Goal: Information Seeking & Learning: Learn about a topic

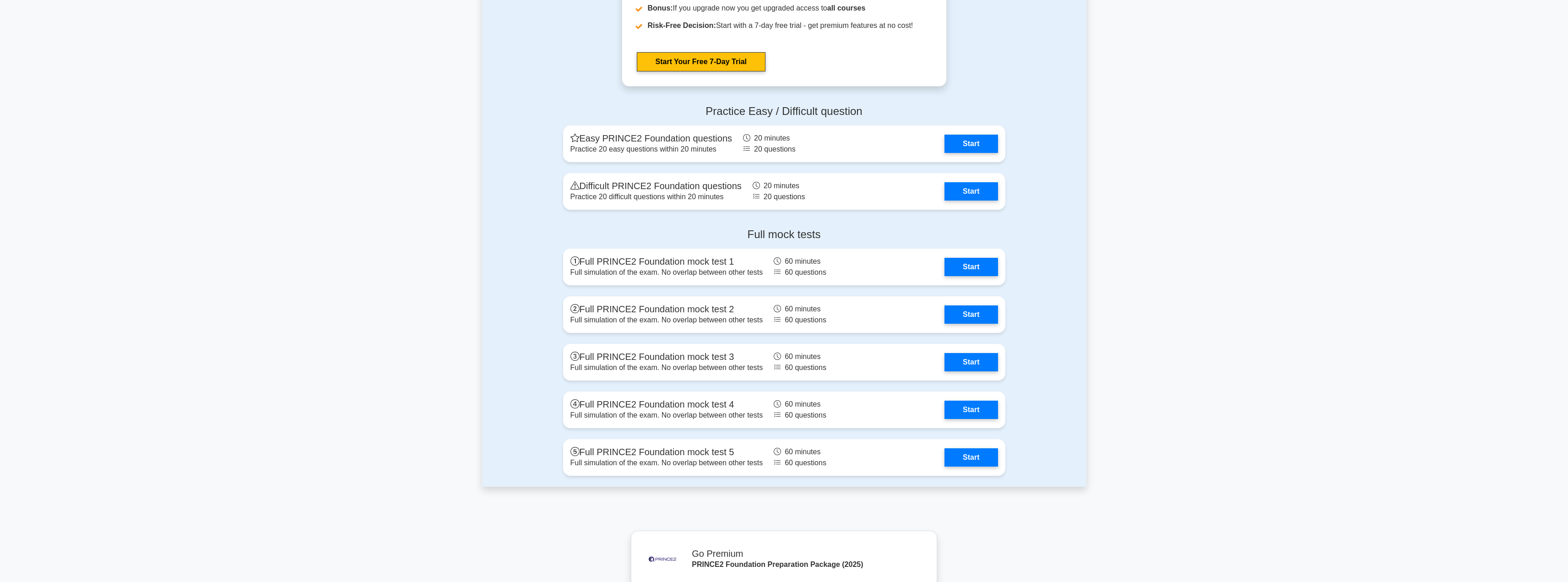
scroll to position [1447, 0]
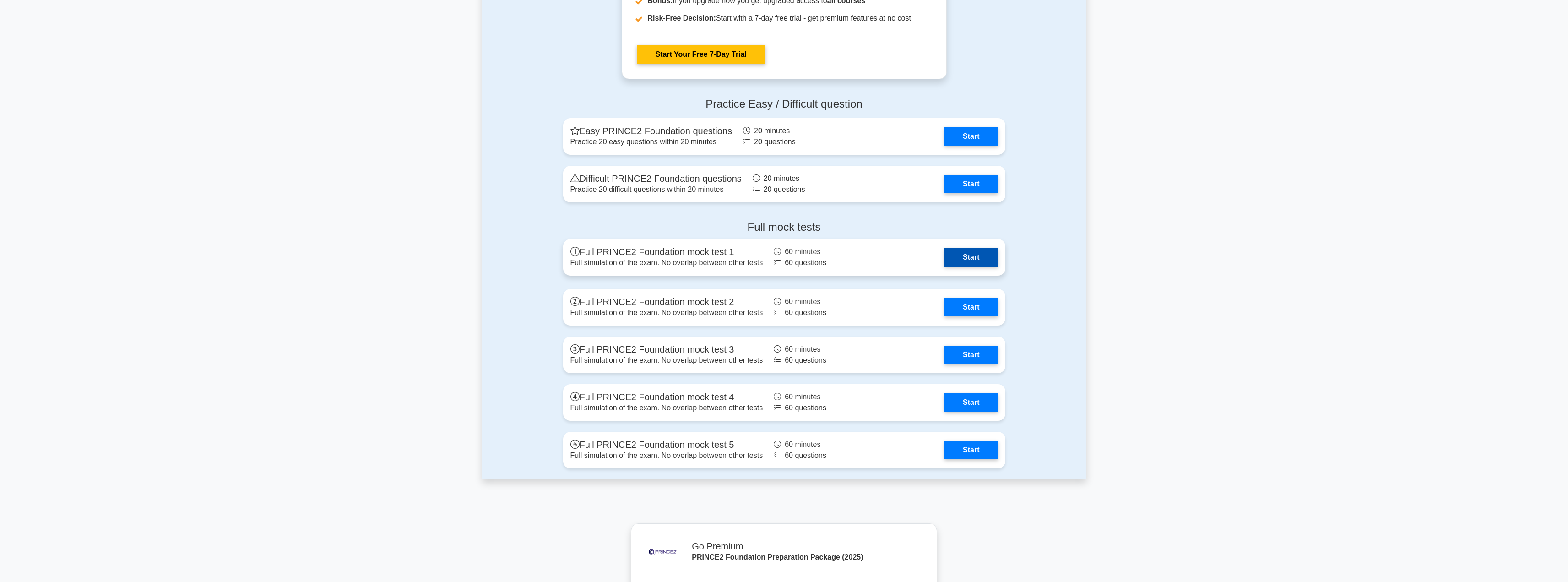
click at [958, 257] on link "Start" at bounding box center [971, 257] width 53 height 18
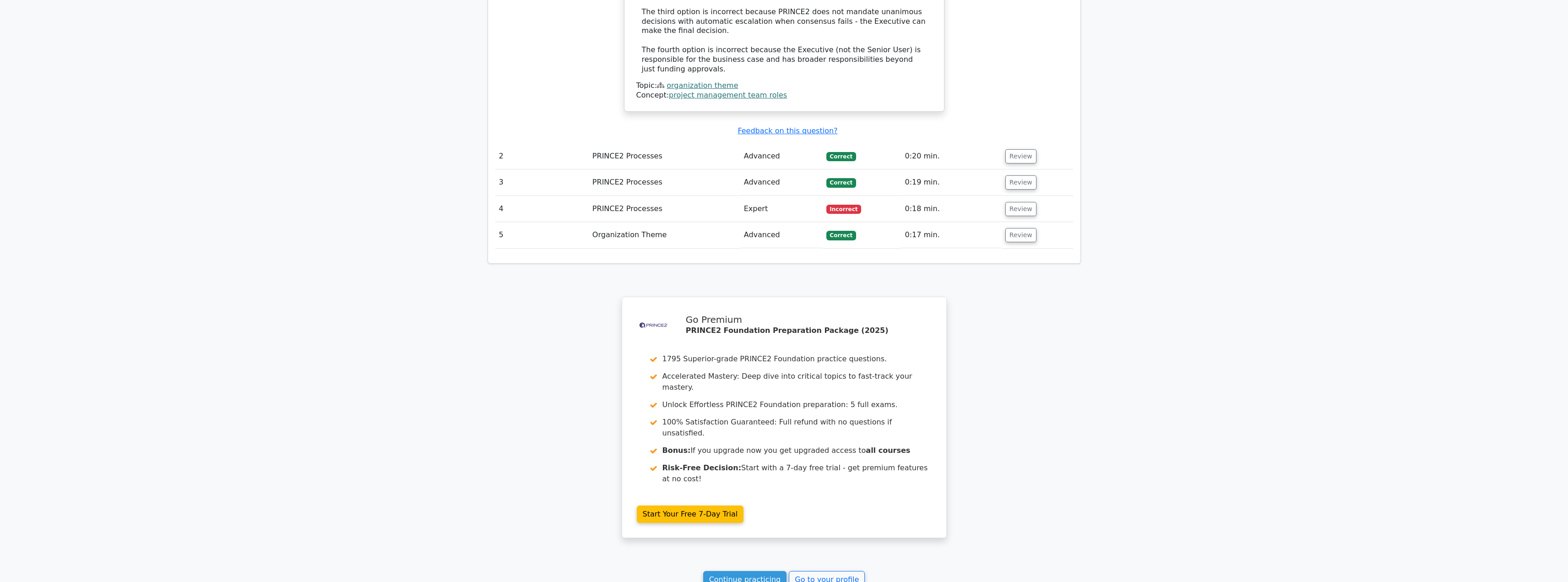
scroll to position [1132, 0]
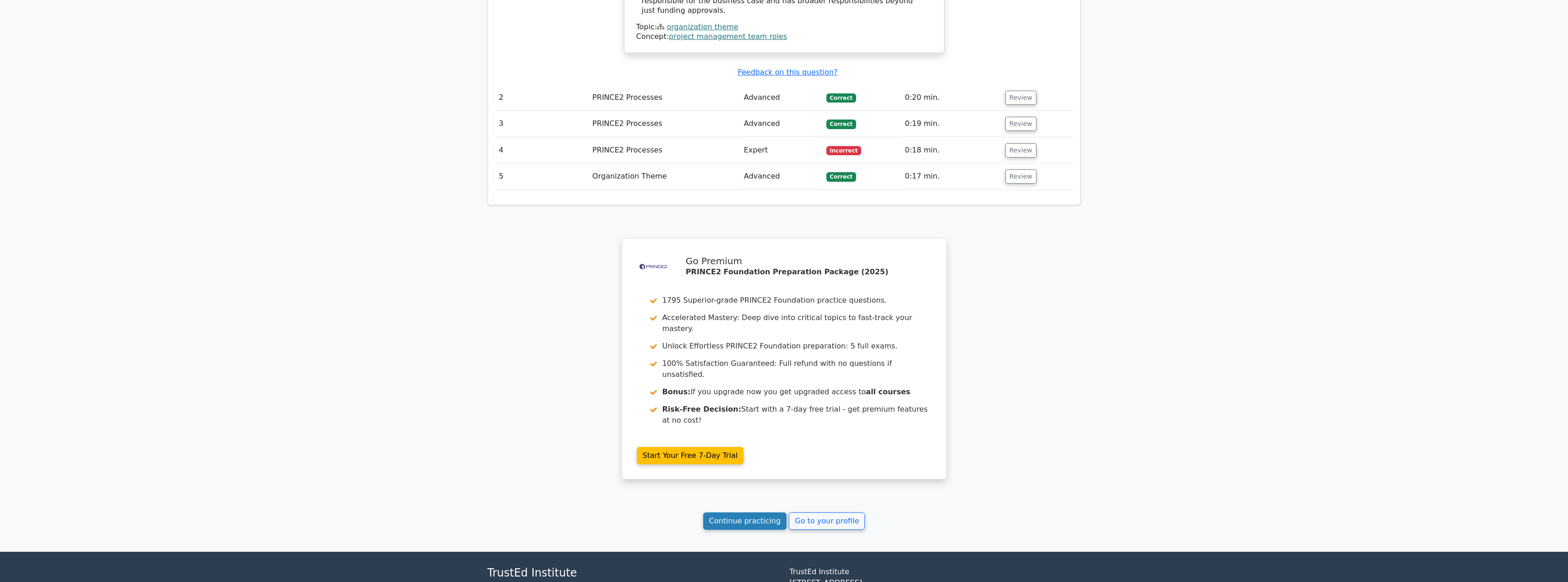
click at [749, 512] on link "Continue practicing" at bounding box center [745, 521] width 84 height 17
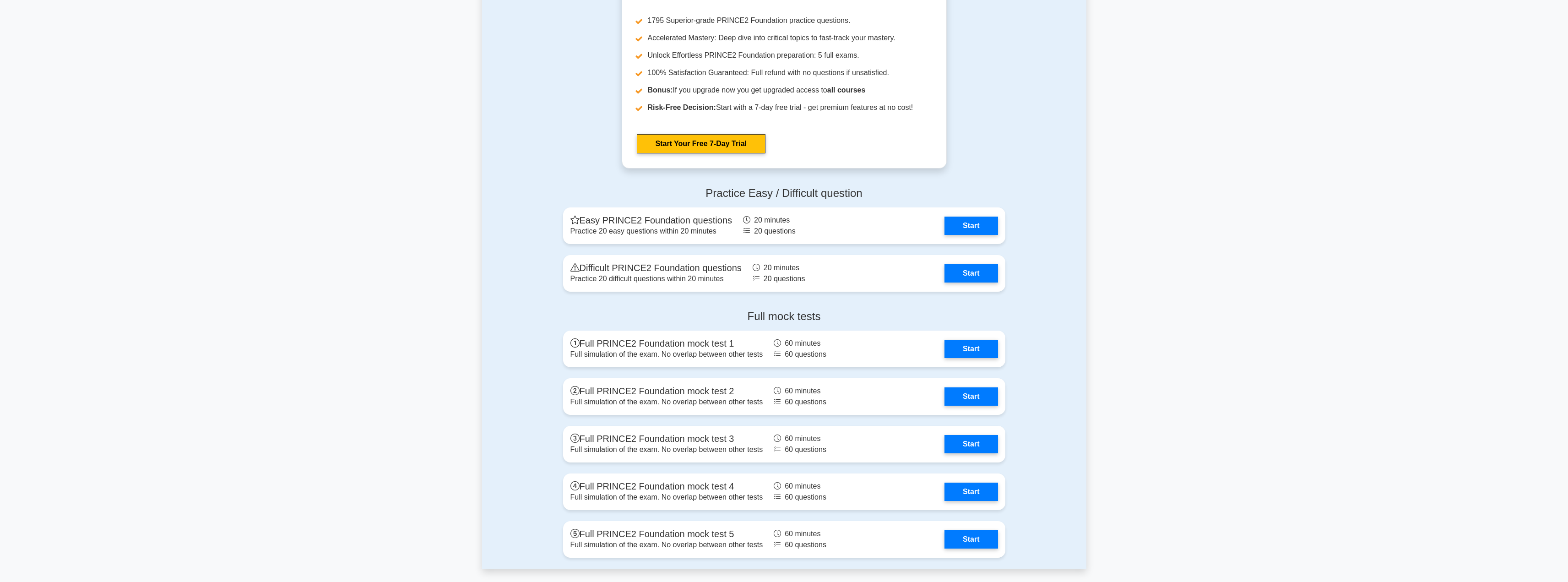
scroll to position [1367, 0]
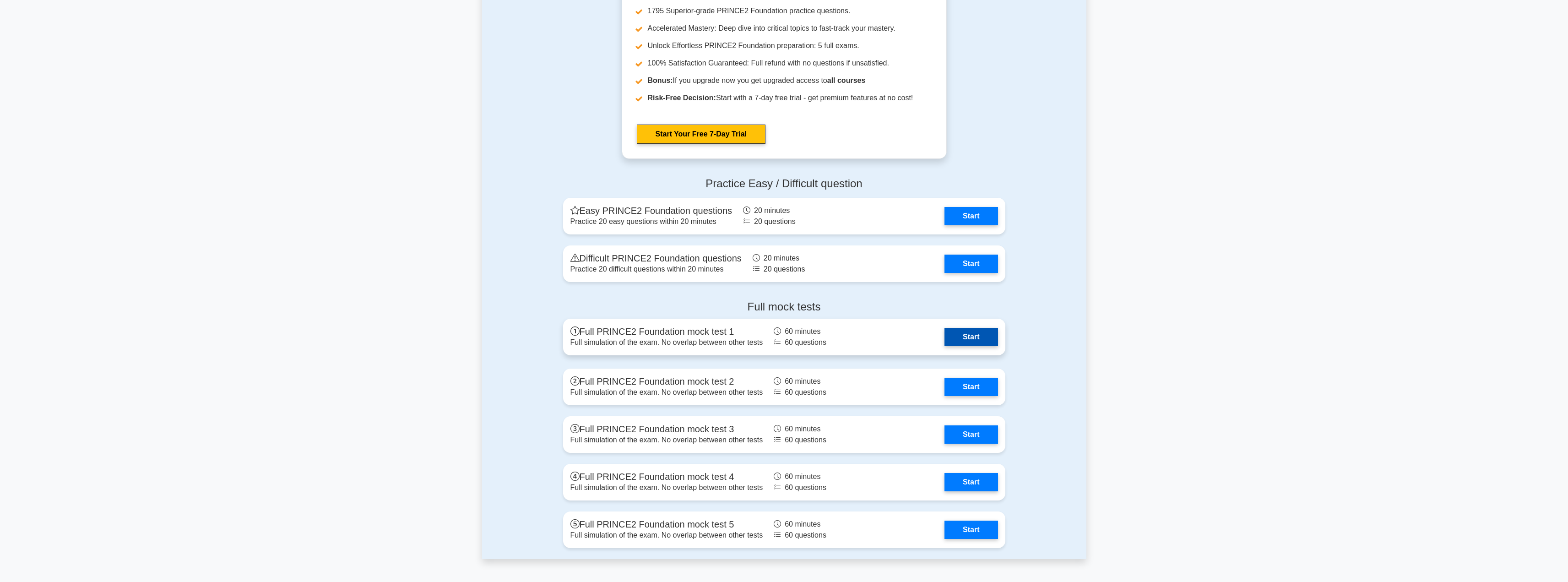
click at [971, 341] on link "Start" at bounding box center [971, 337] width 53 height 18
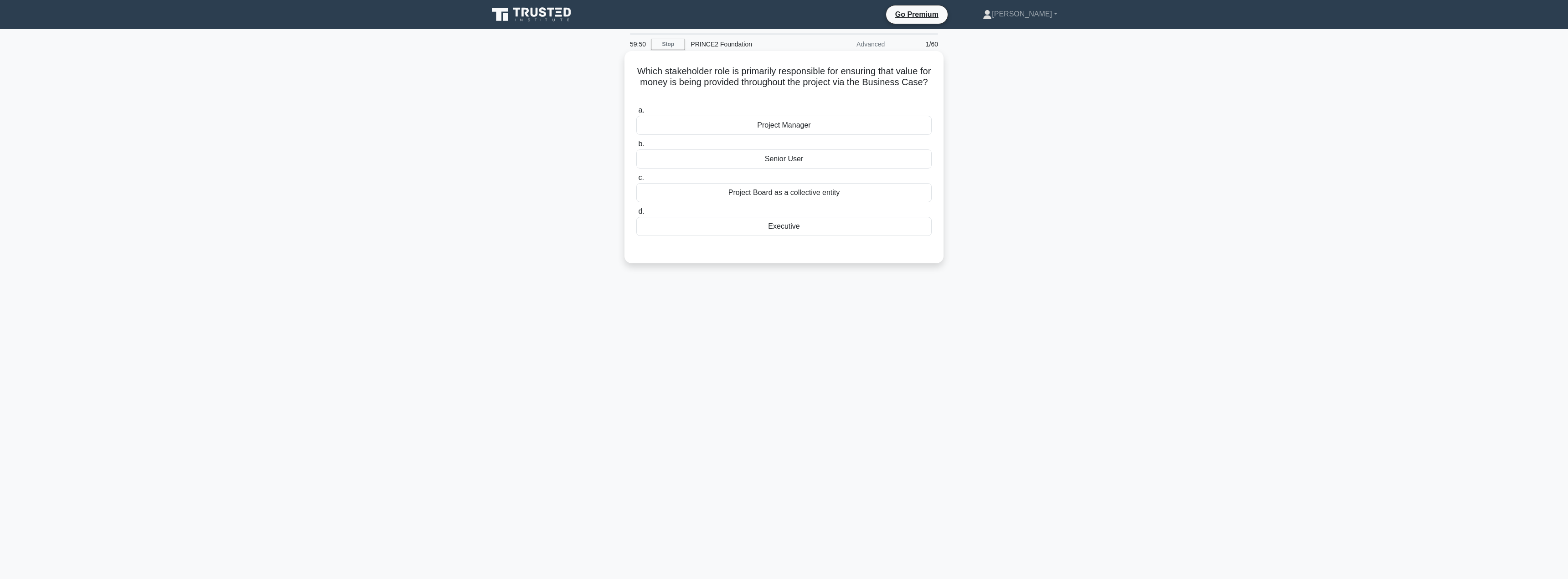
click at [779, 231] on div "Executive" at bounding box center [784, 226] width 295 height 19
click at [636, 215] on input "d. Executive" at bounding box center [636, 211] width 0 height 6
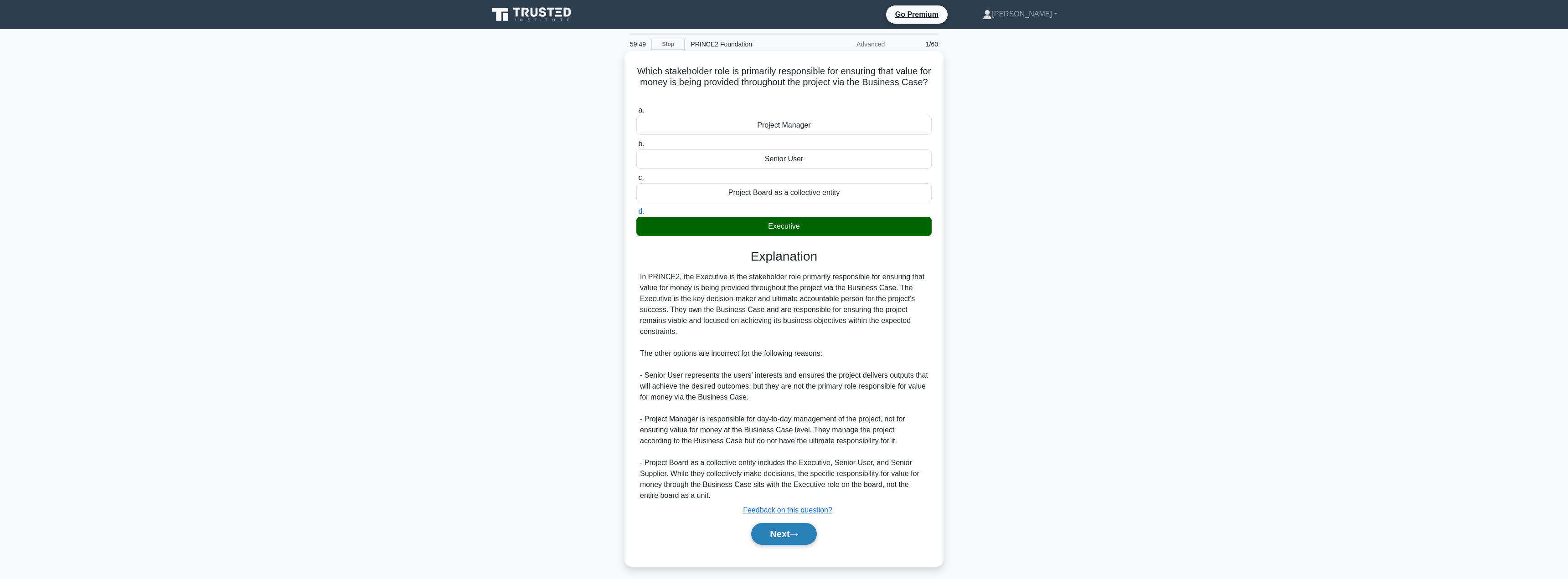
click at [774, 523] on button "Next" at bounding box center [784, 533] width 66 height 22
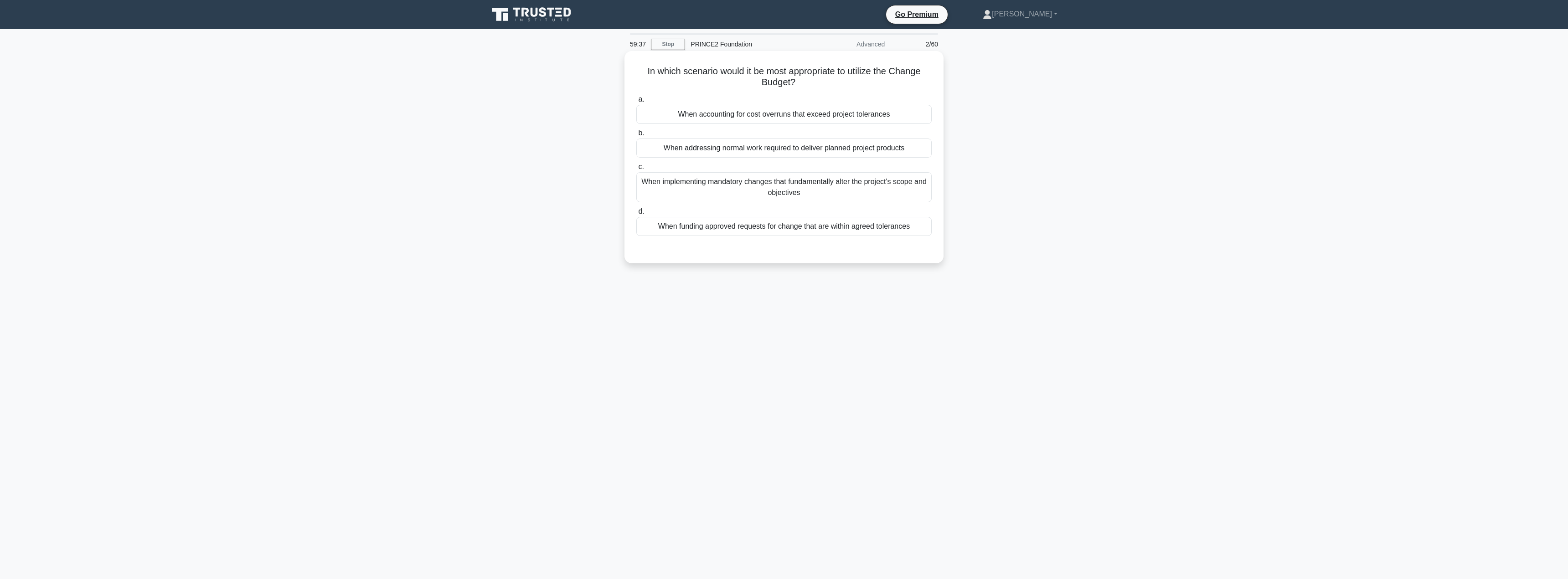
click at [791, 227] on div "When funding approved requests for change that are within agreed tolerances" at bounding box center [784, 226] width 295 height 19
click at [636, 215] on input "d. When funding approved requests for change that are within agreed tolerances" at bounding box center [636, 211] width 0 height 6
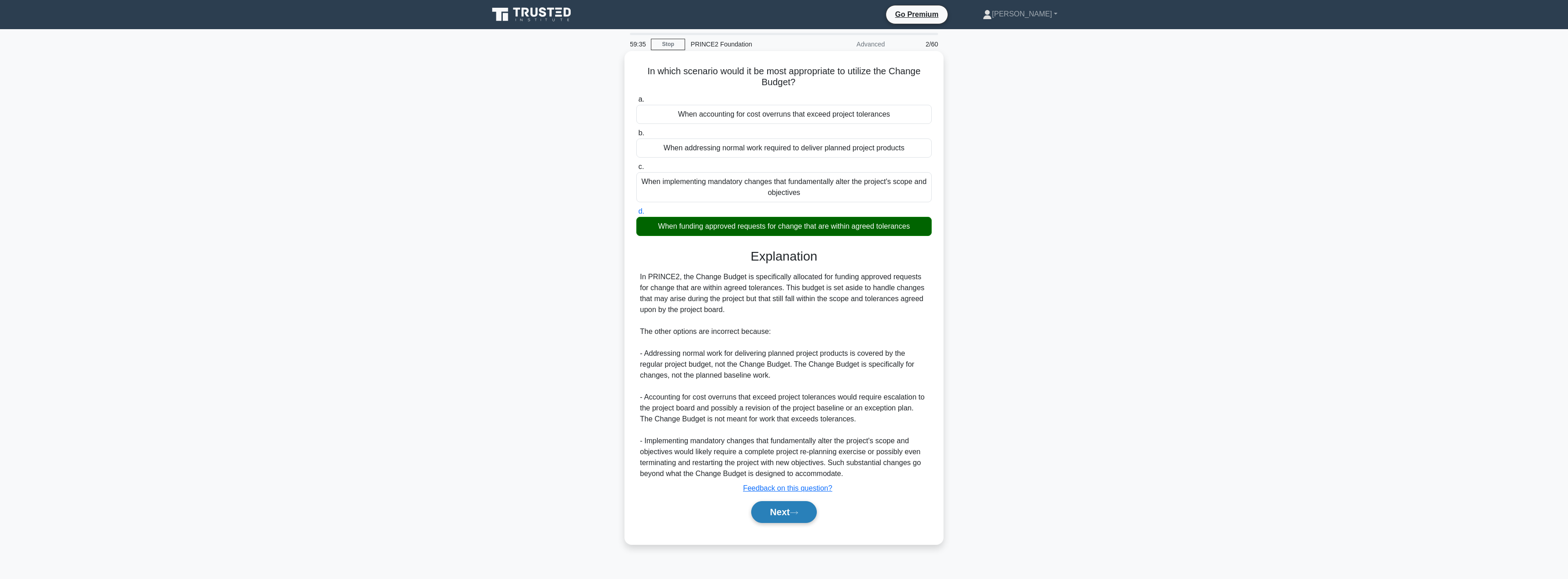
click at [773, 513] on button "Next" at bounding box center [784, 512] width 66 height 22
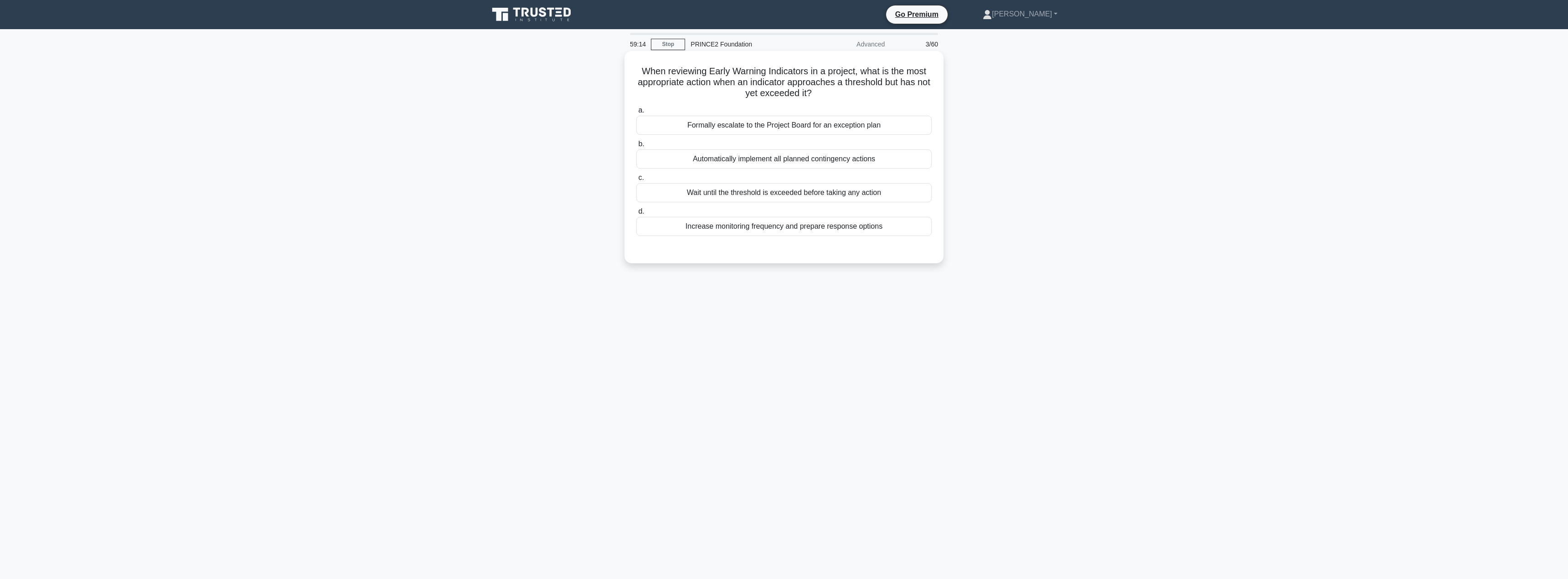
click at [866, 229] on div "Increase monitoring frequency and prepare response options" at bounding box center [784, 226] width 295 height 19
click at [636, 215] on input "d. Increase monitoring frequency and prepare response options" at bounding box center [636, 211] width 0 height 6
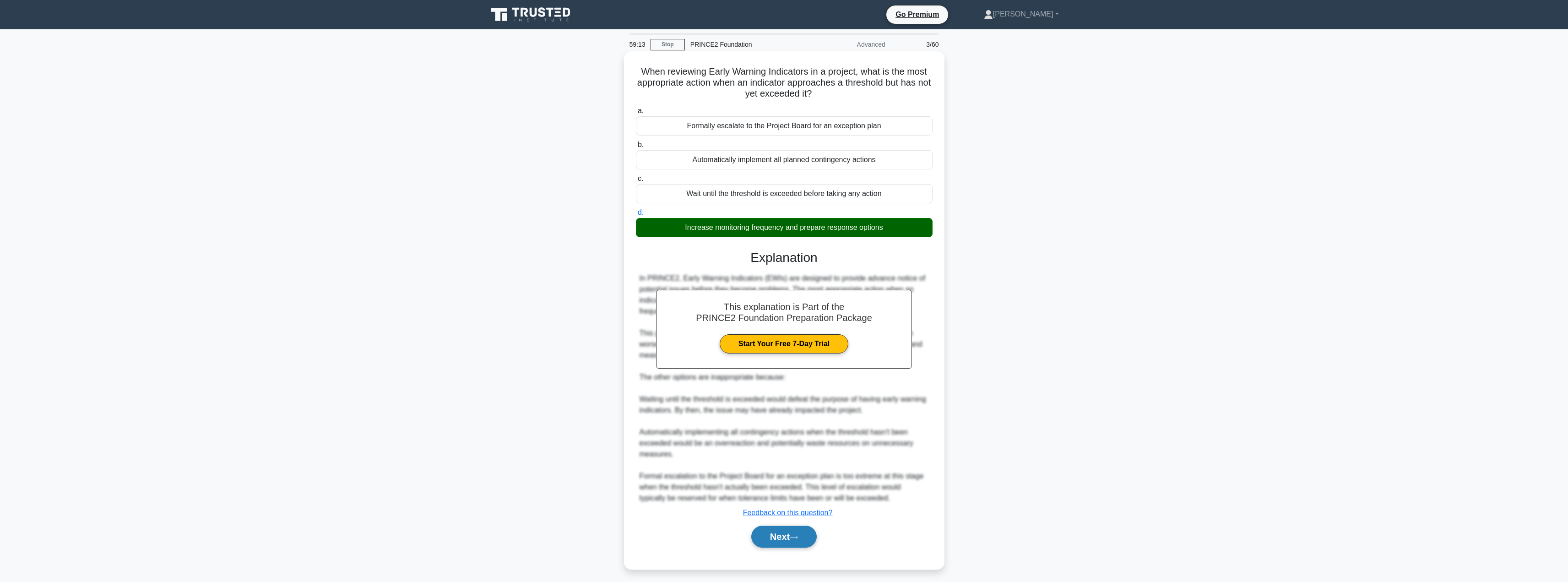
click at [774, 543] on button "Next" at bounding box center [784, 536] width 66 height 22
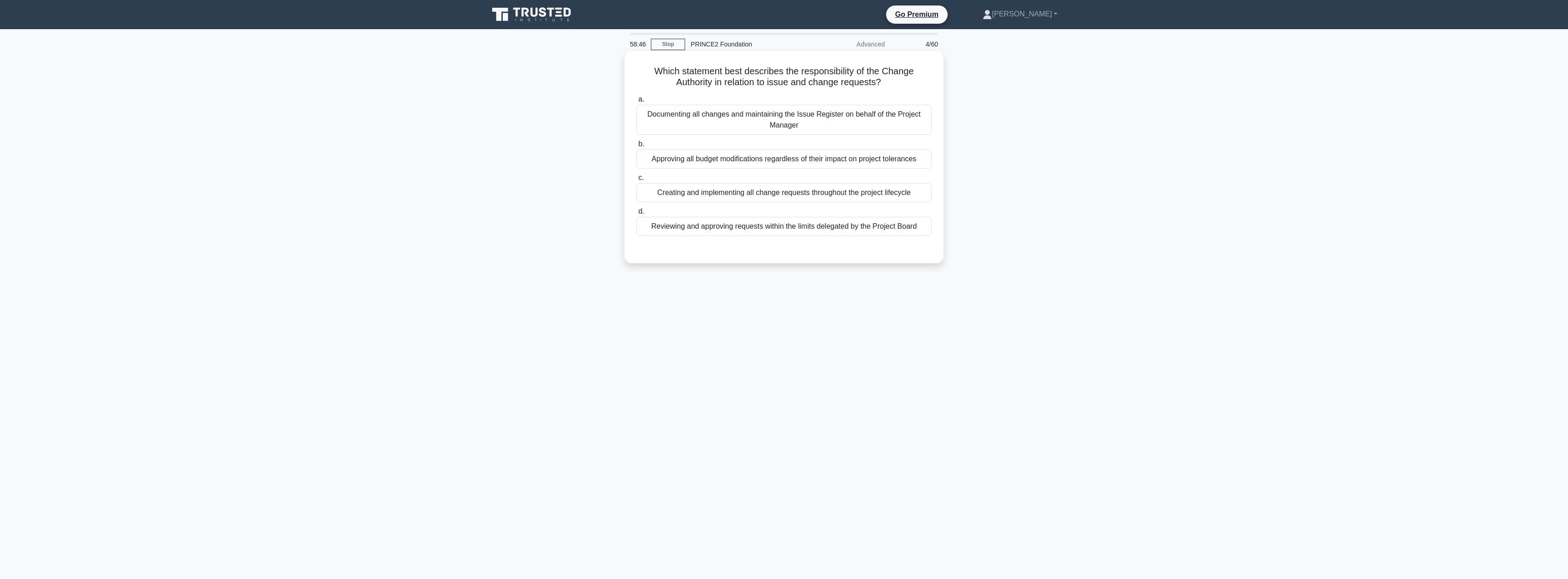
click at [813, 230] on div "Reviewing and approving requests within the limits delegated by the Project Boa…" at bounding box center [784, 226] width 295 height 19
click at [636, 215] on input "d. Reviewing and approving requests within the limits delegated by the Project …" at bounding box center [636, 211] width 0 height 6
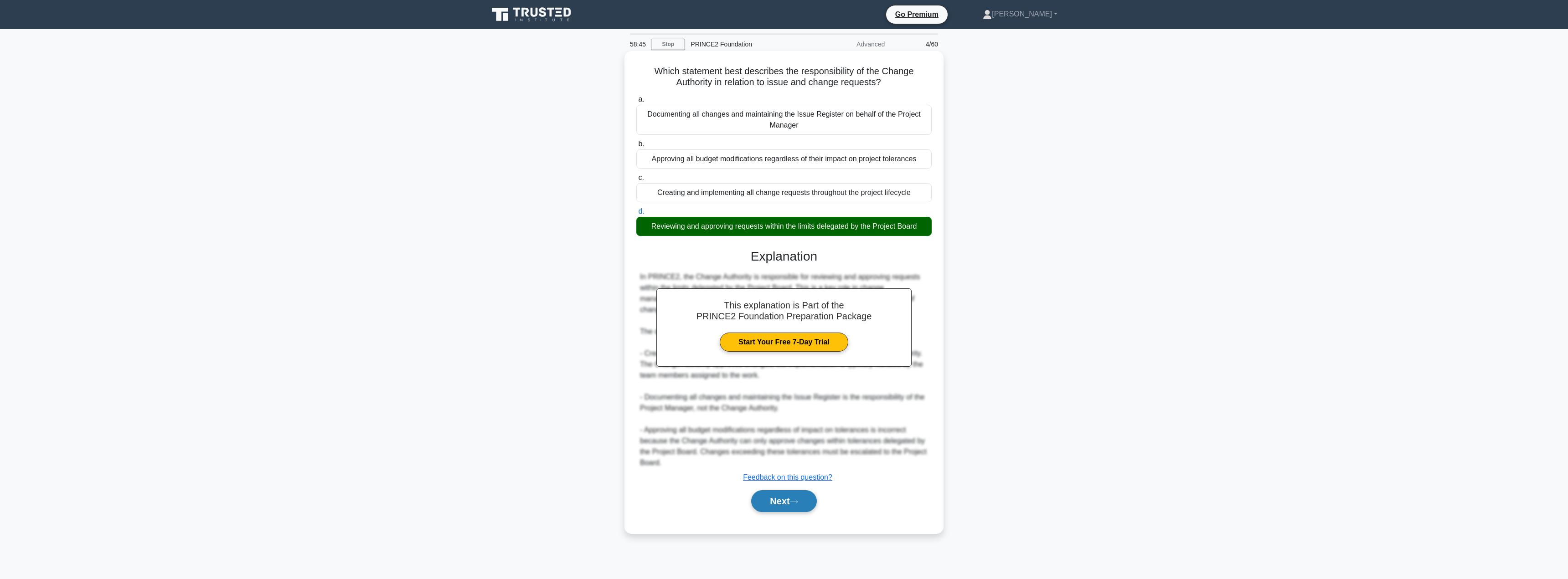
click at [779, 504] on button "Next" at bounding box center [784, 501] width 66 height 22
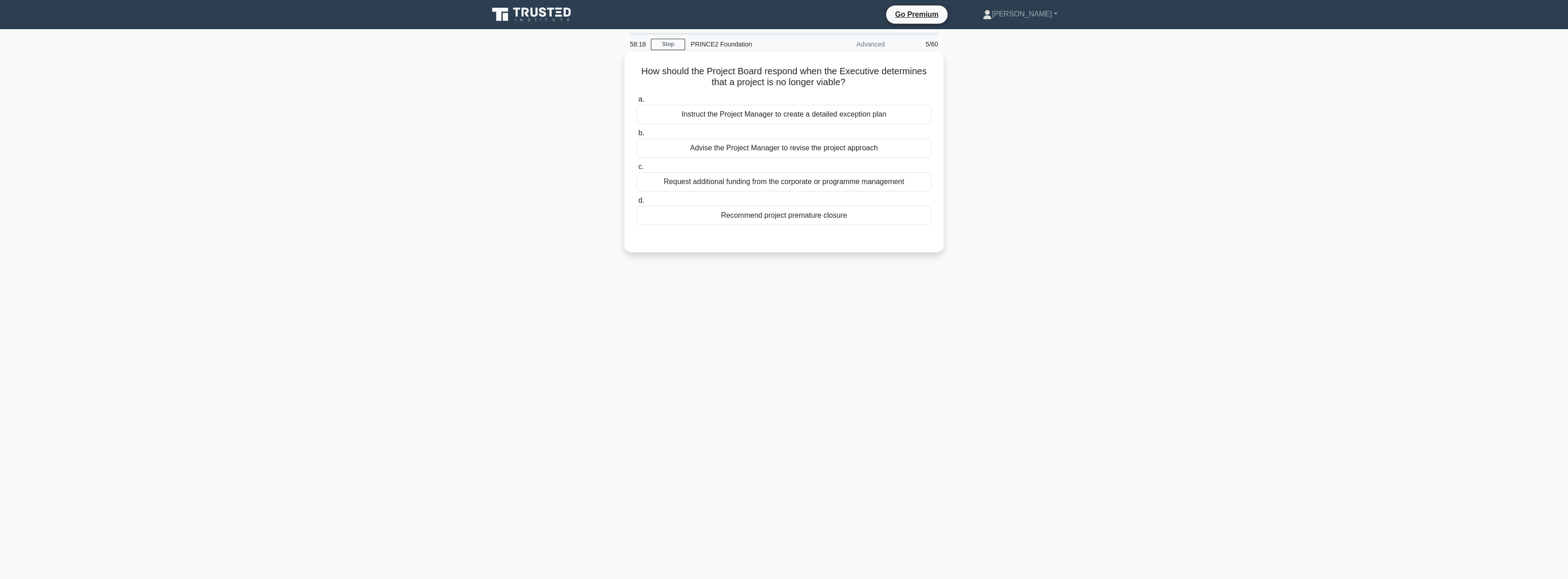
click at [779, 217] on div "Recommend project premature closure" at bounding box center [784, 215] width 295 height 19
click at [636, 204] on input "d. Recommend project premature closure" at bounding box center [636, 200] width 0 height 6
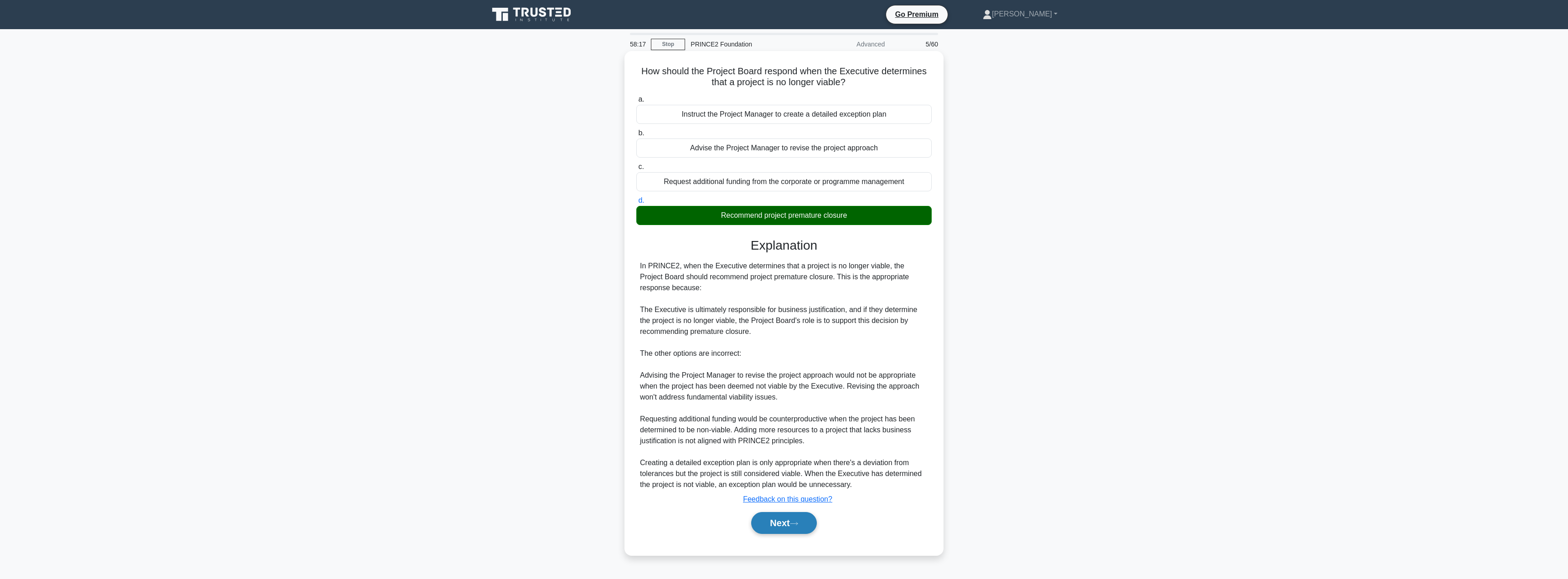
click at [766, 513] on button "Next" at bounding box center [784, 523] width 66 height 22
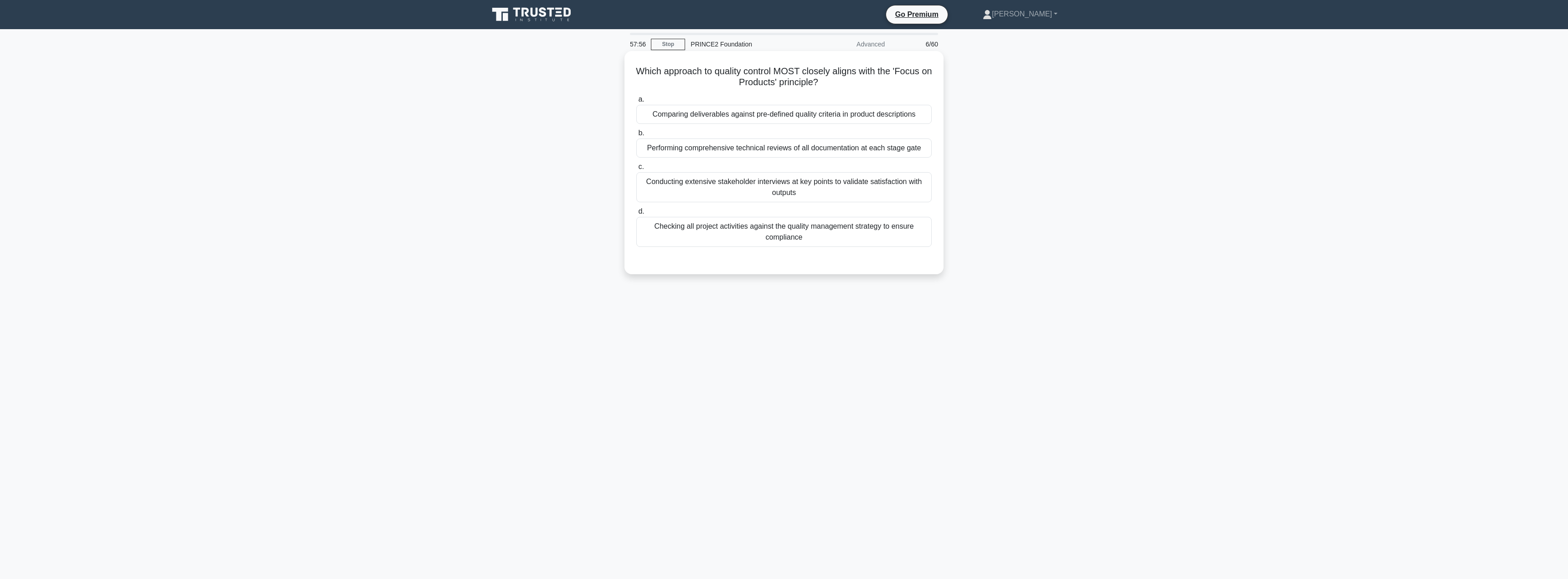
click at [754, 116] on div "Comparing deliverables against pre-defined quality criteria in product descript…" at bounding box center [784, 114] width 295 height 19
click at [636, 103] on input "a. Comparing deliverables against pre-defined quality criteria in product descr…" at bounding box center [636, 99] width 0 height 6
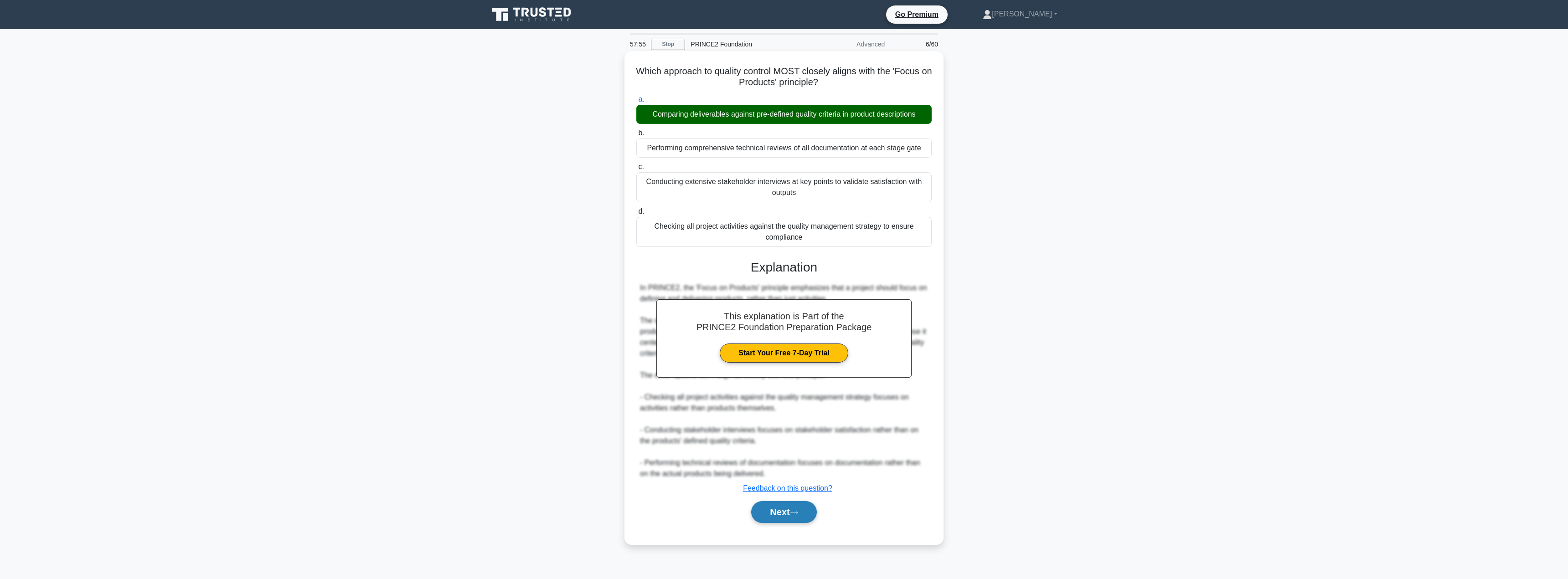
click at [769, 513] on button "Next" at bounding box center [784, 512] width 66 height 22
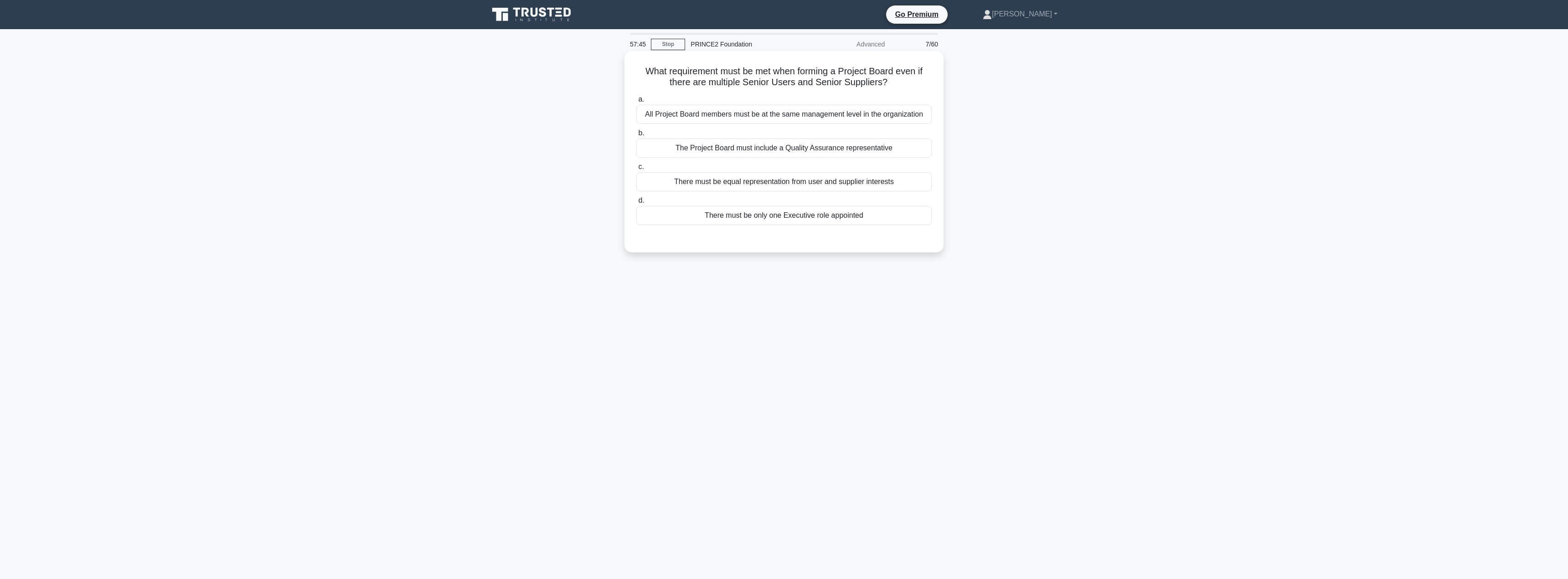
click at [784, 211] on div "There must be only one Executive role appointed" at bounding box center [784, 215] width 295 height 19
click at [636, 204] on input "d. There must be only one Executive role appointed" at bounding box center [636, 200] width 0 height 6
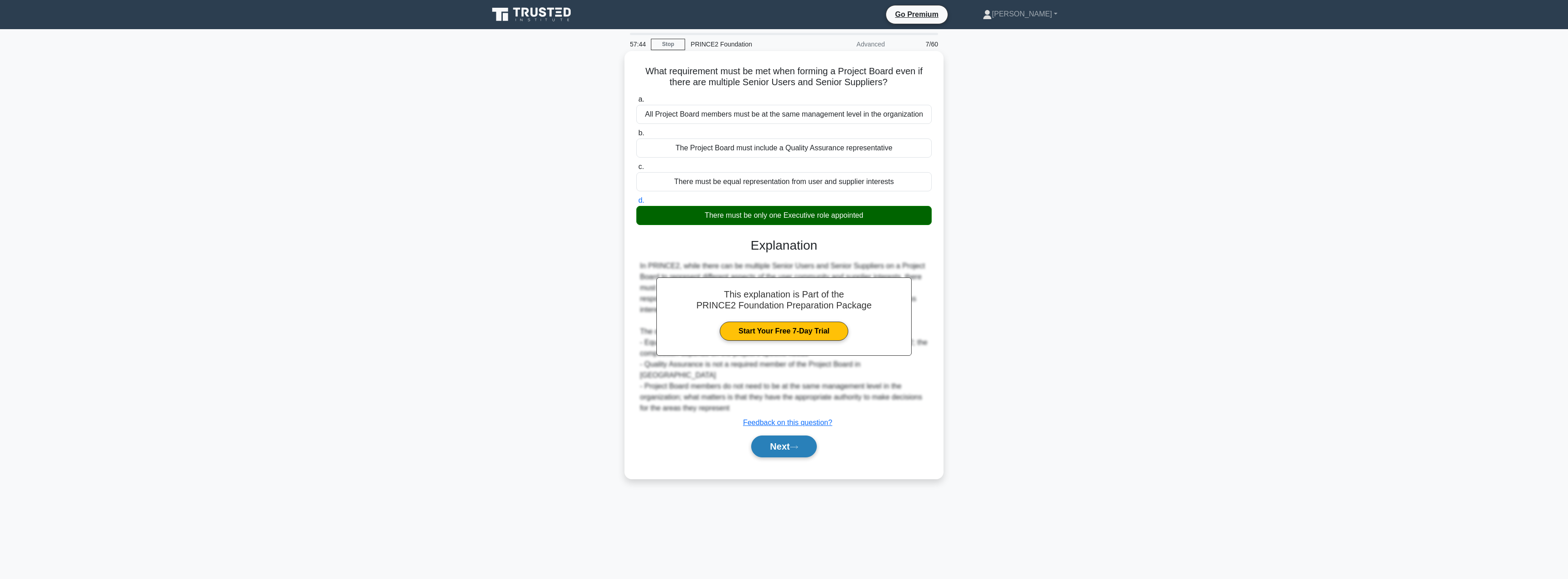
click at [775, 435] on button "Next" at bounding box center [784, 446] width 66 height 22
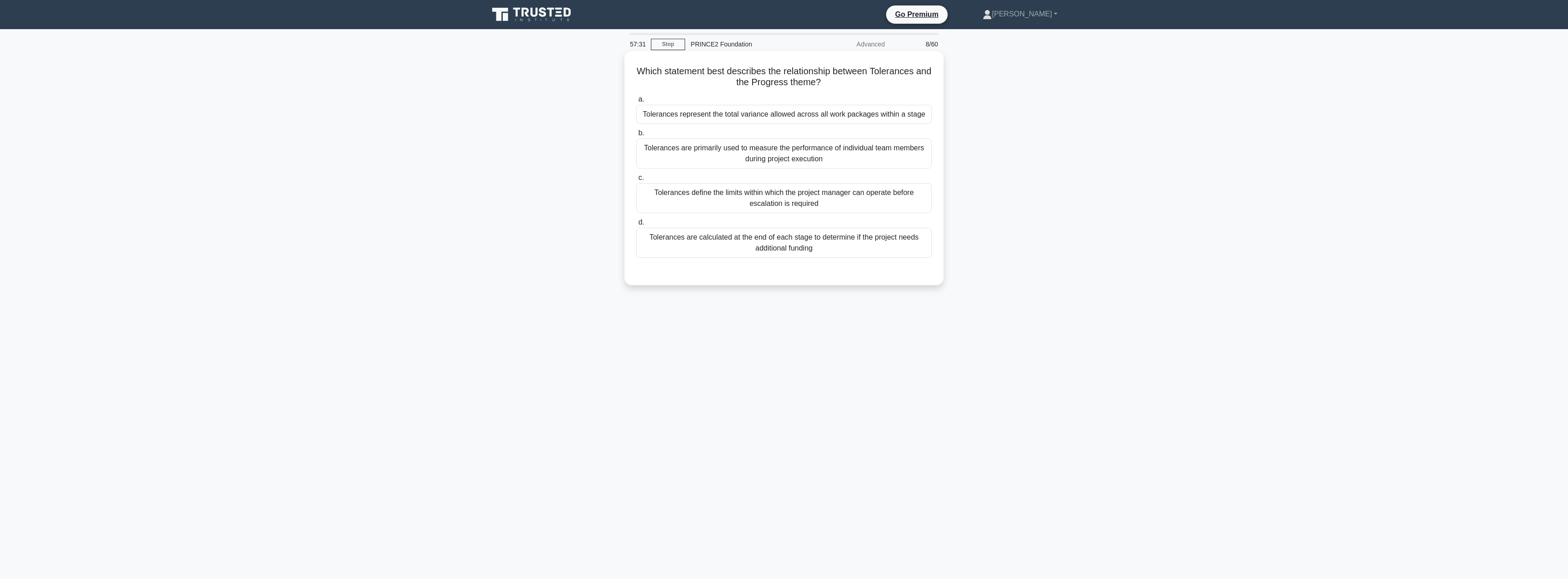
click at [814, 198] on div "Tolerances define the limits within which the project manager can operate befor…" at bounding box center [784, 198] width 295 height 30
click at [636, 181] on input "c. Tolerances define the limits within which the project manager can operate be…" at bounding box center [636, 178] width 0 height 6
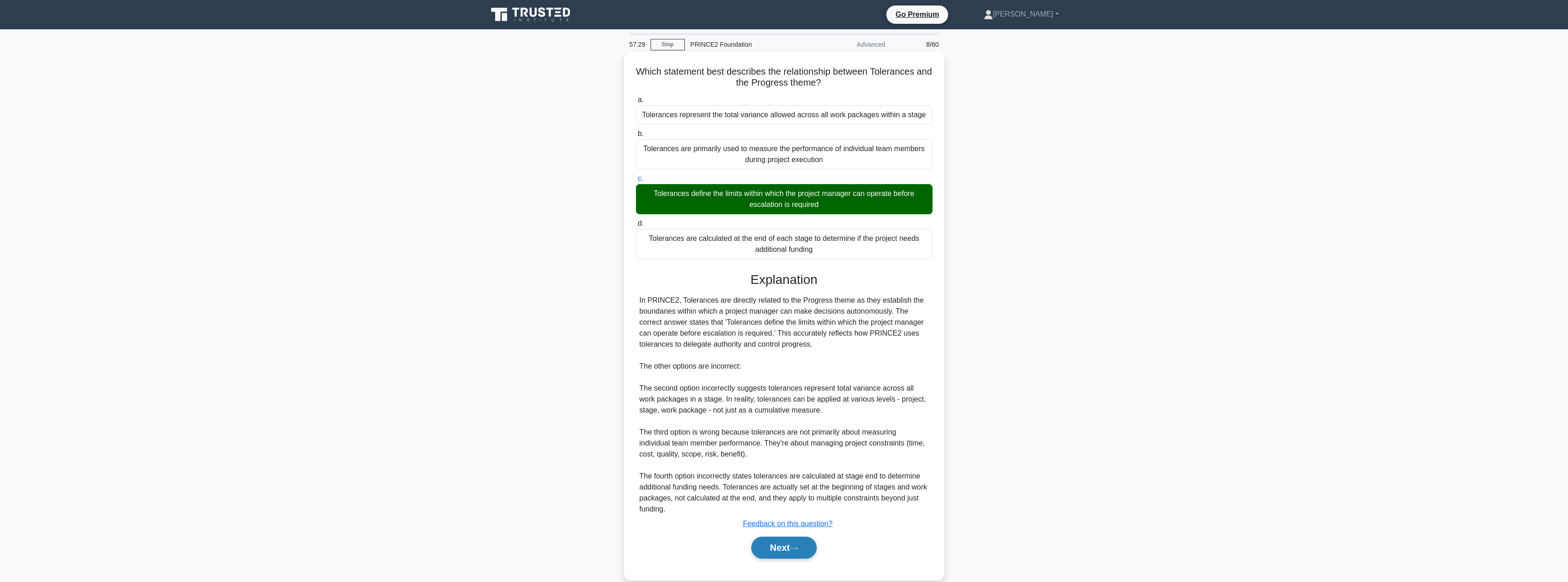
click at [773, 544] on button "Next" at bounding box center [784, 547] width 66 height 22
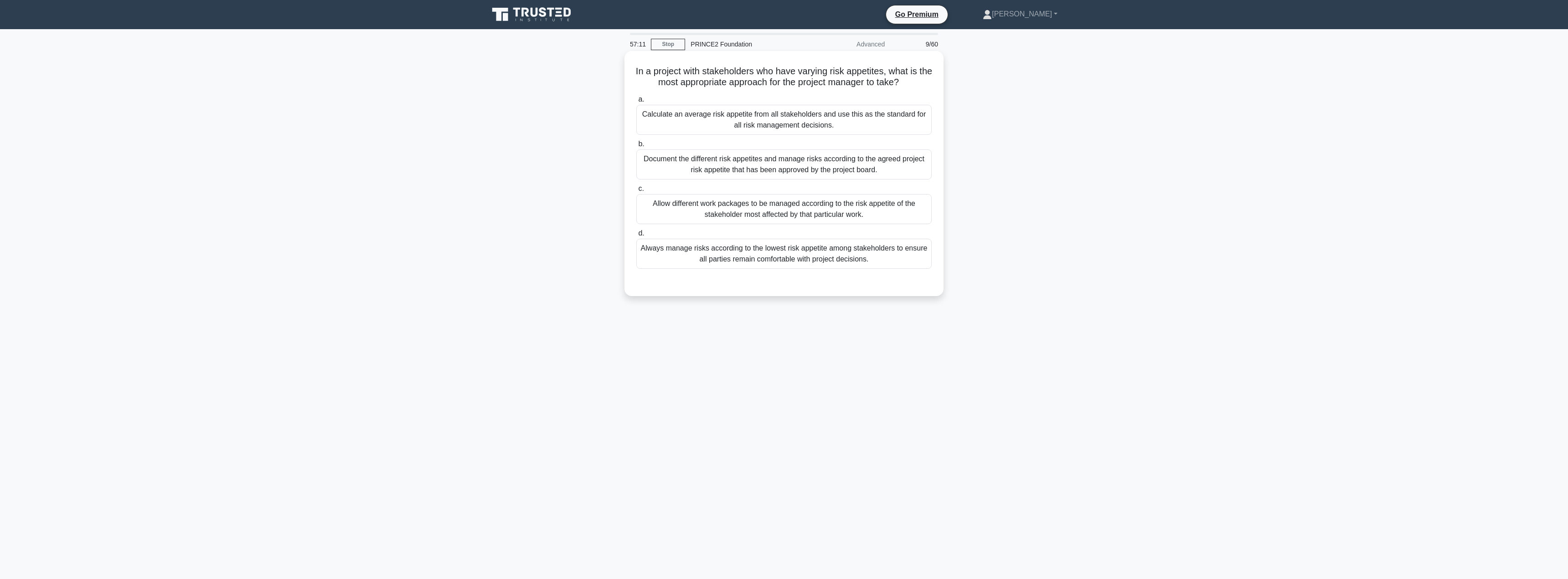
click at [692, 163] on div "Document the different risk appetites and manage risks according to the agreed …" at bounding box center [784, 164] width 295 height 30
click at [636, 147] on input "b. Document the different risk appetites and manage risks according to the agre…" at bounding box center [636, 144] width 0 height 6
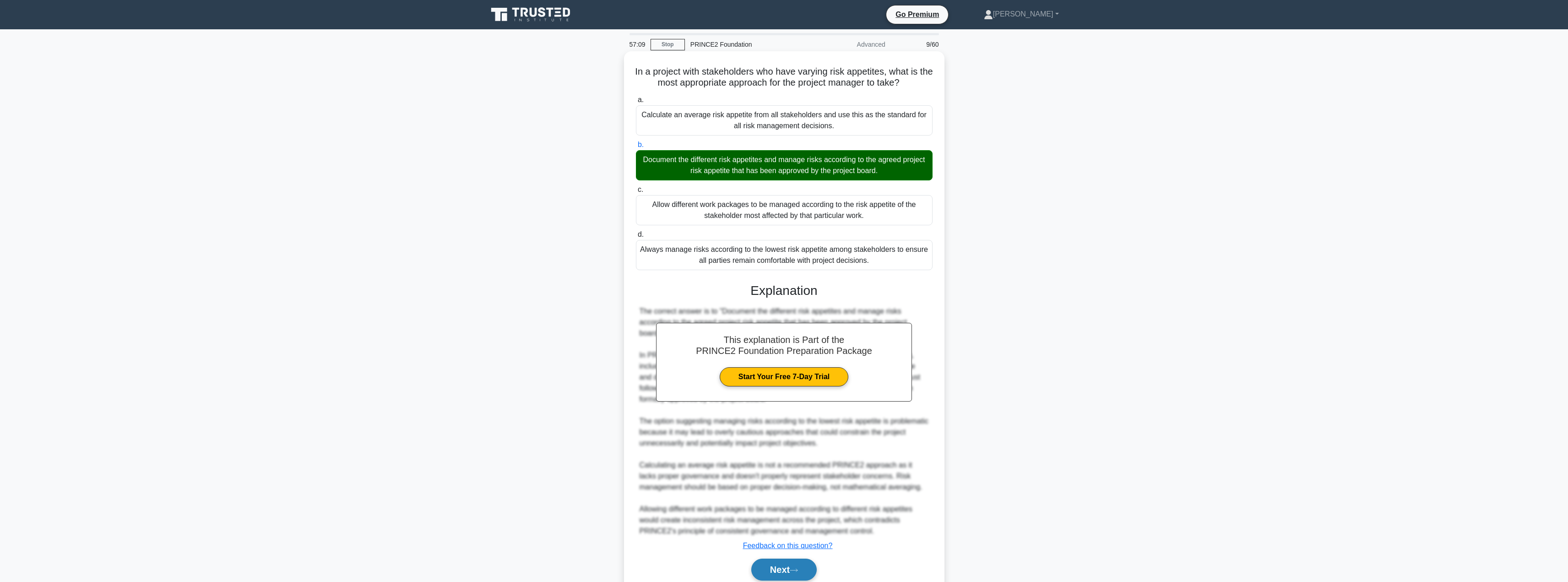
click at [775, 571] on button "Next" at bounding box center [784, 569] width 66 height 22
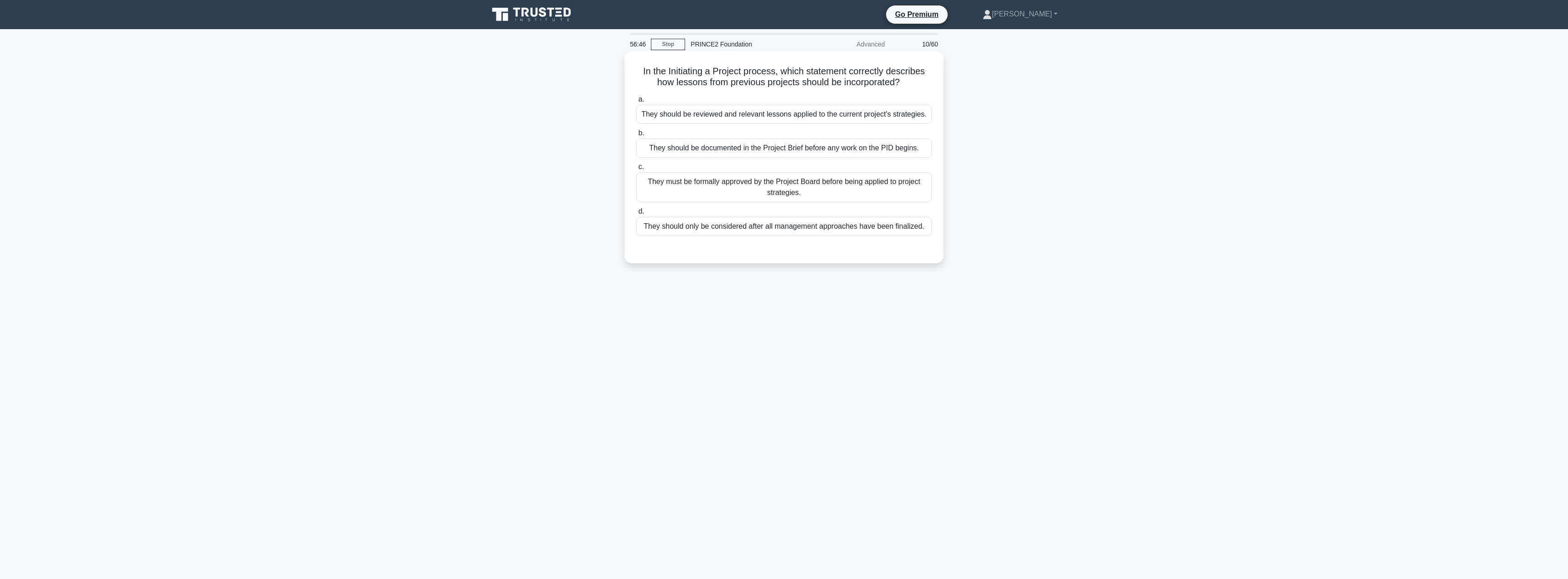
click at [708, 118] on div "They should be reviewed and relevant lessons applied to the current project's s…" at bounding box center [784, 114] width 295 height 19
click at [636, 103] on input "a. They should be reviewed and relevant lessons applied to the current project'…" at bounding box center [636, 99] width 0 height 6
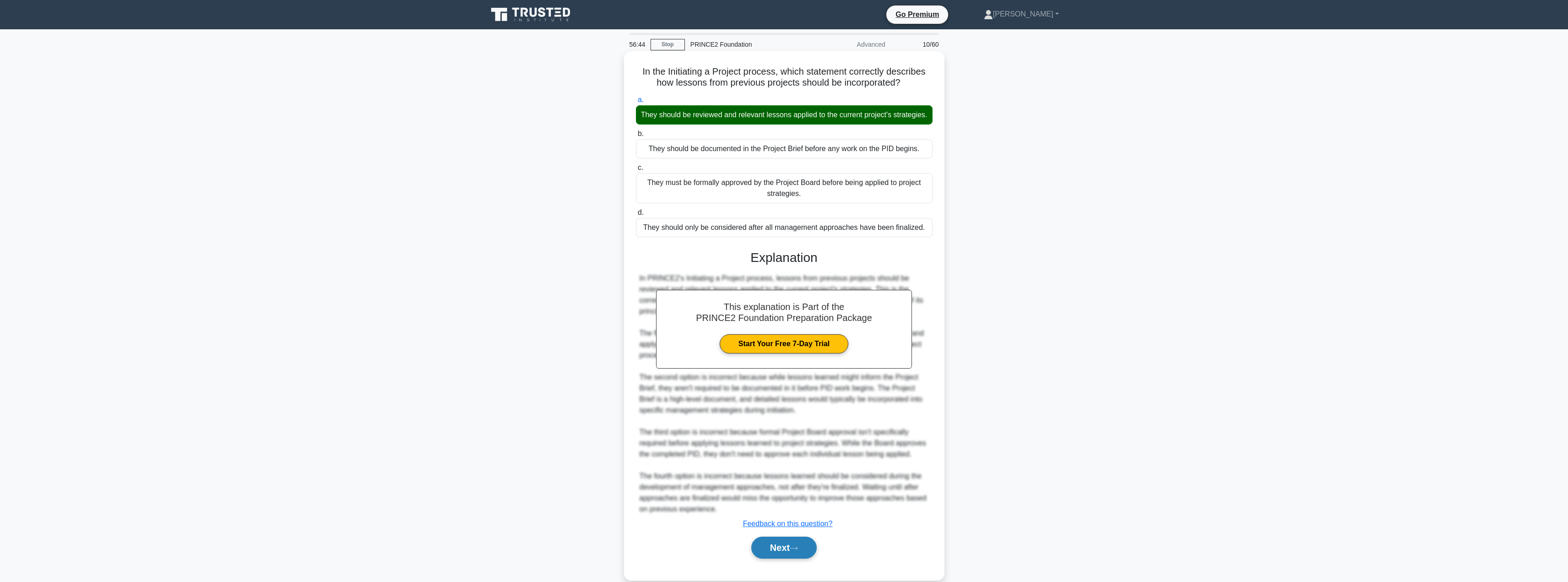
click at [773, 558] on button "Next" at bounding box center [784, 547] width 66 height 22
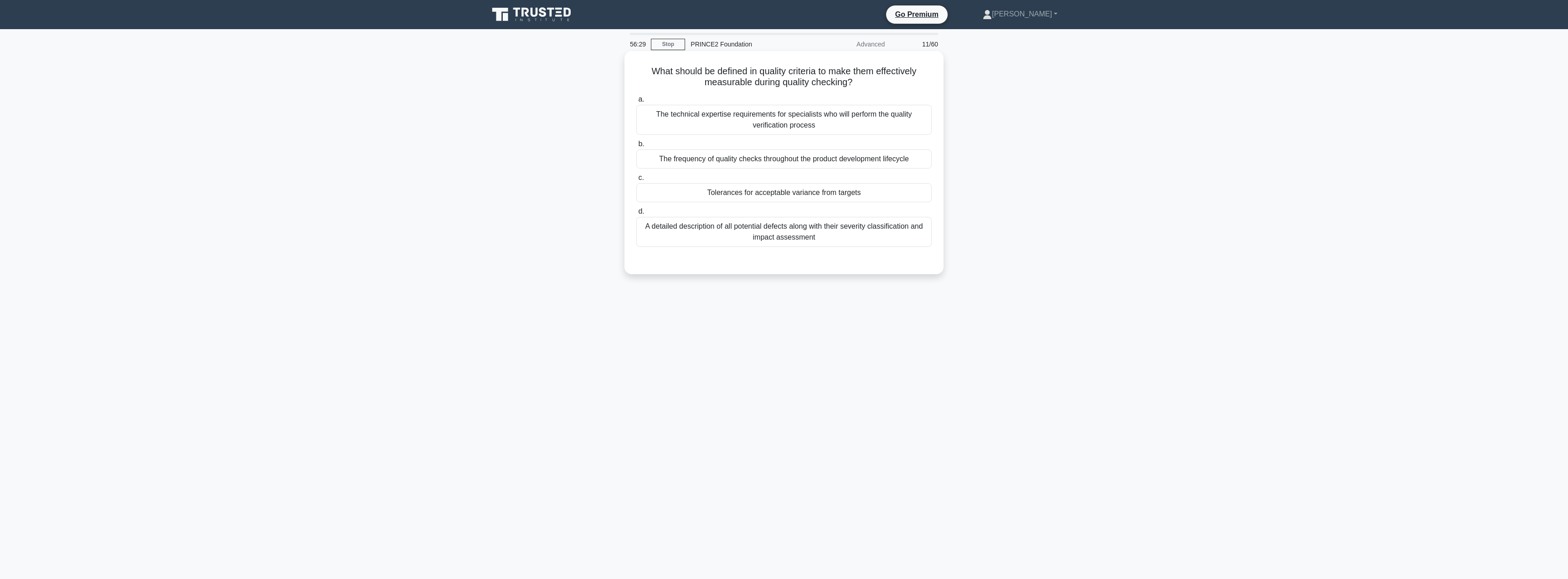
click at [784, 191] on div "Tolerances for acceptable variance from targets" at bounding box center [784, 192] width 295 height 19
click at [636, 181] on input "c. Tolerances for acceptable variance from targets" at bounding box center [636, 178] width 0 height 6
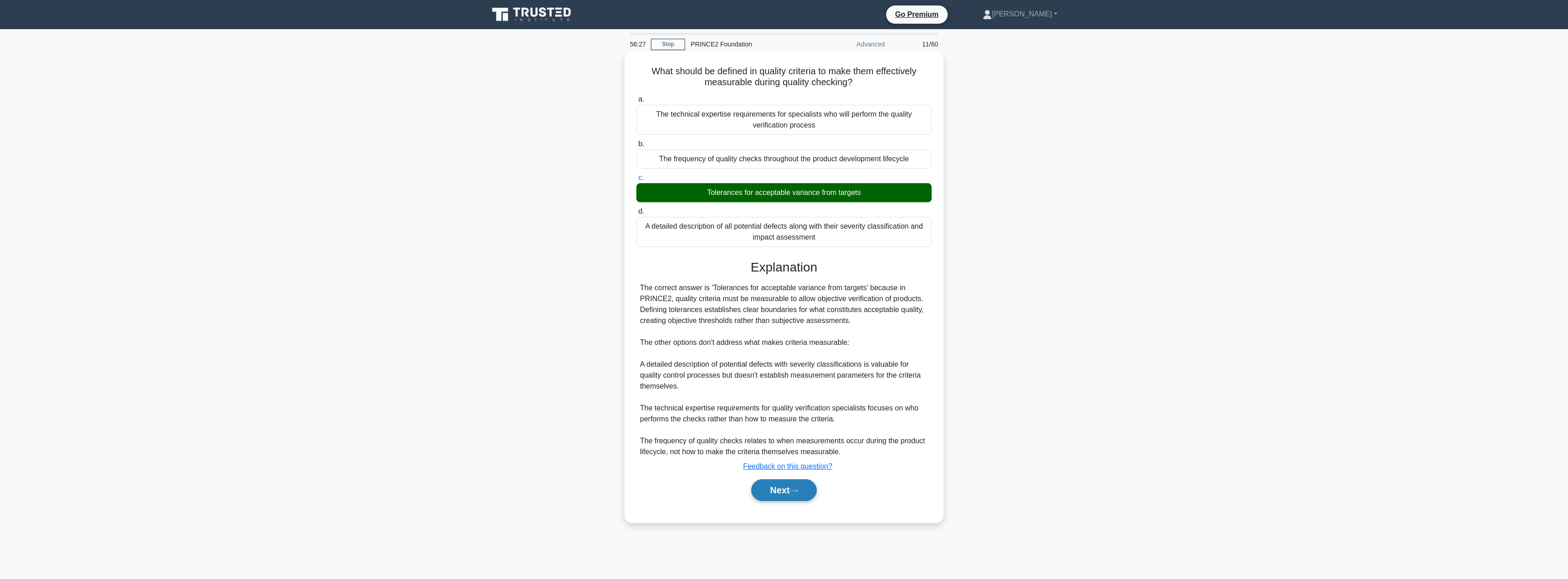
click at [782, 493] on button "Next" at bounding box center [784, 490] width 66 height 22
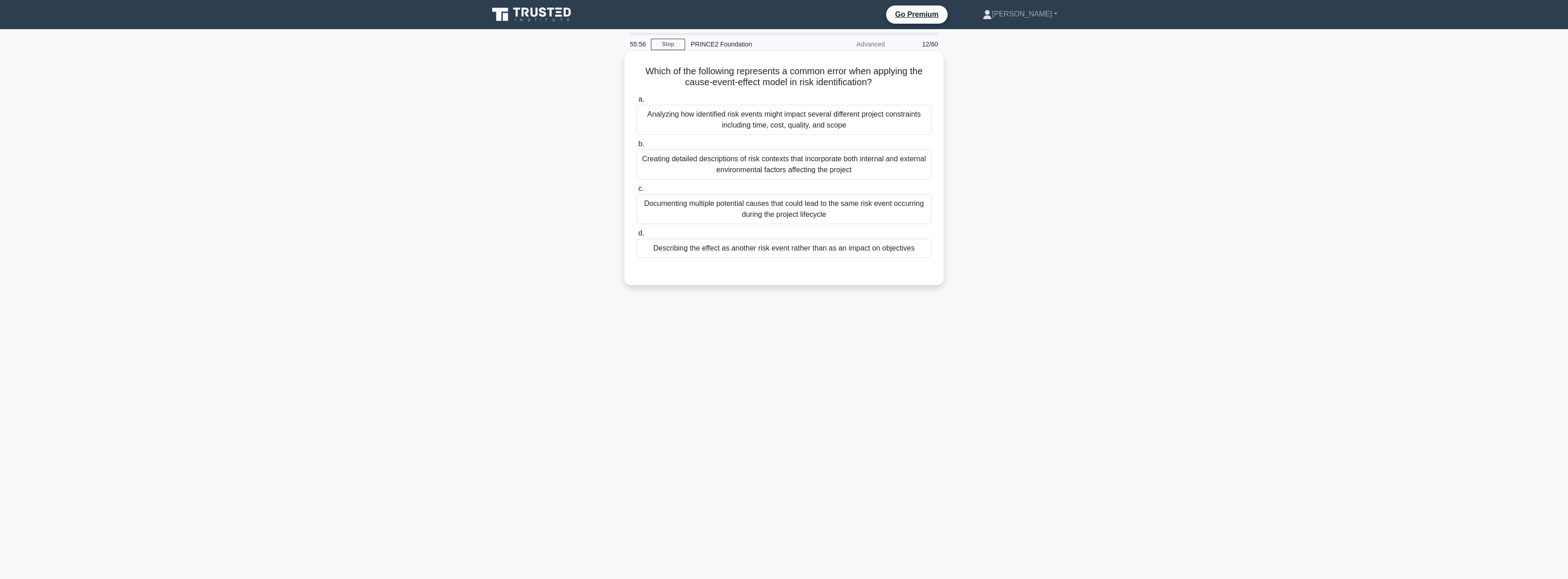
click at [742, 249] on div "Describing the effect as another risk event rather than as an impact on objecti…" at bounding box center [784, 248] width 295 height 19
click at [636, 237] on input "d. Describing the effect as another risk event rather than as an impact on obje…" at bounding box center [636, 233] width 0 height 6
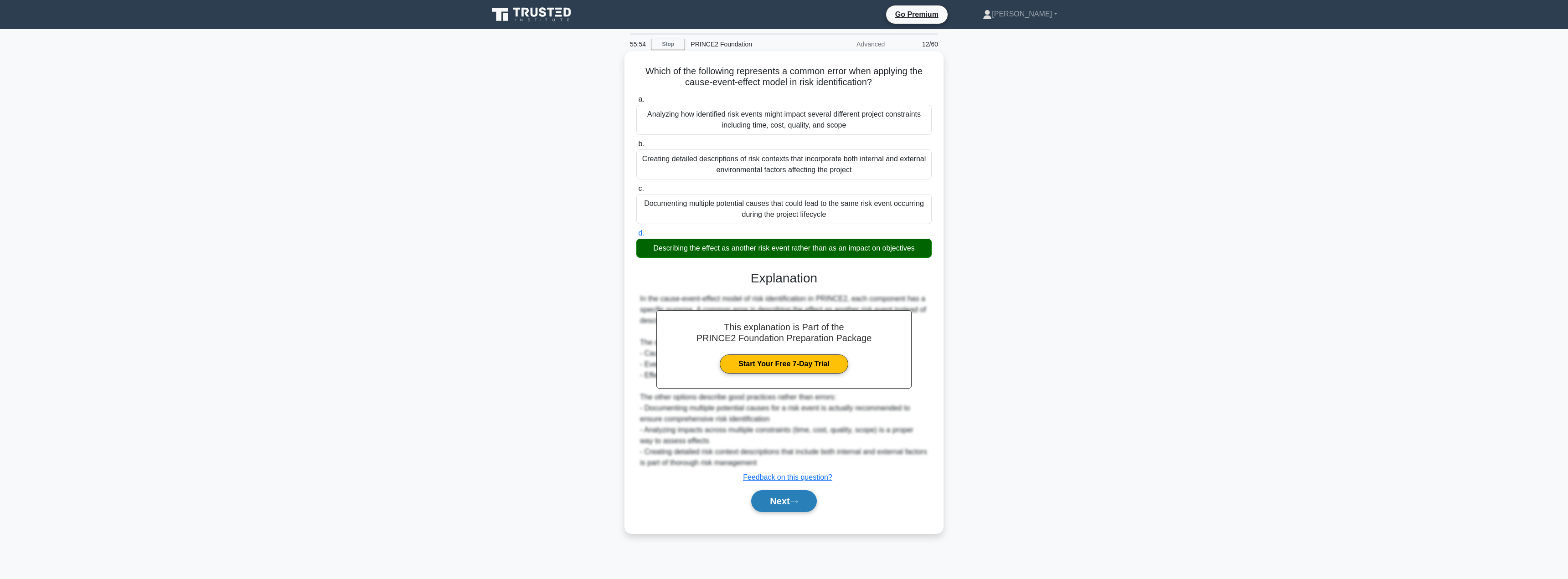
click at [777, 504] on button "Next" at bounding box center [784, 501] width 66 height 22
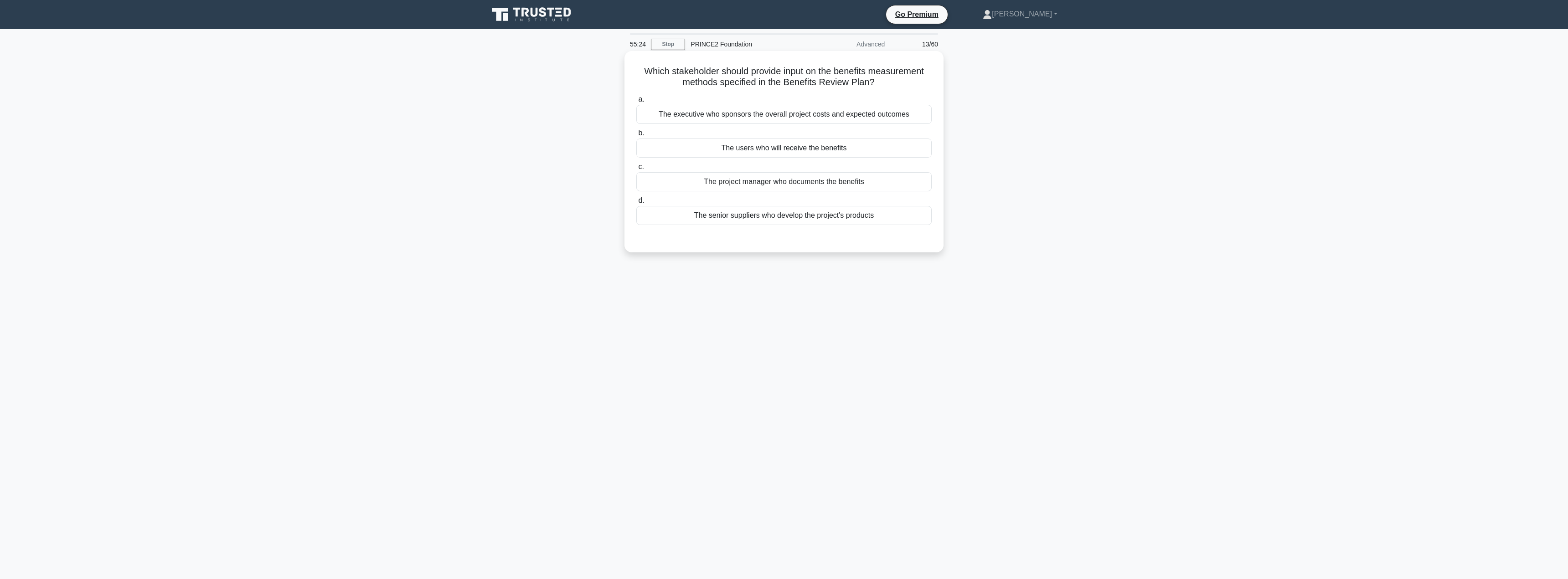
click at [751, 150] on div "The users who will receive the benefits" at bounding box center [784, 147] width 295 height 19
click at [636, 137] on input "b. The users who will receive the benefits" at bounding box center [636, 133] width 0 height 6
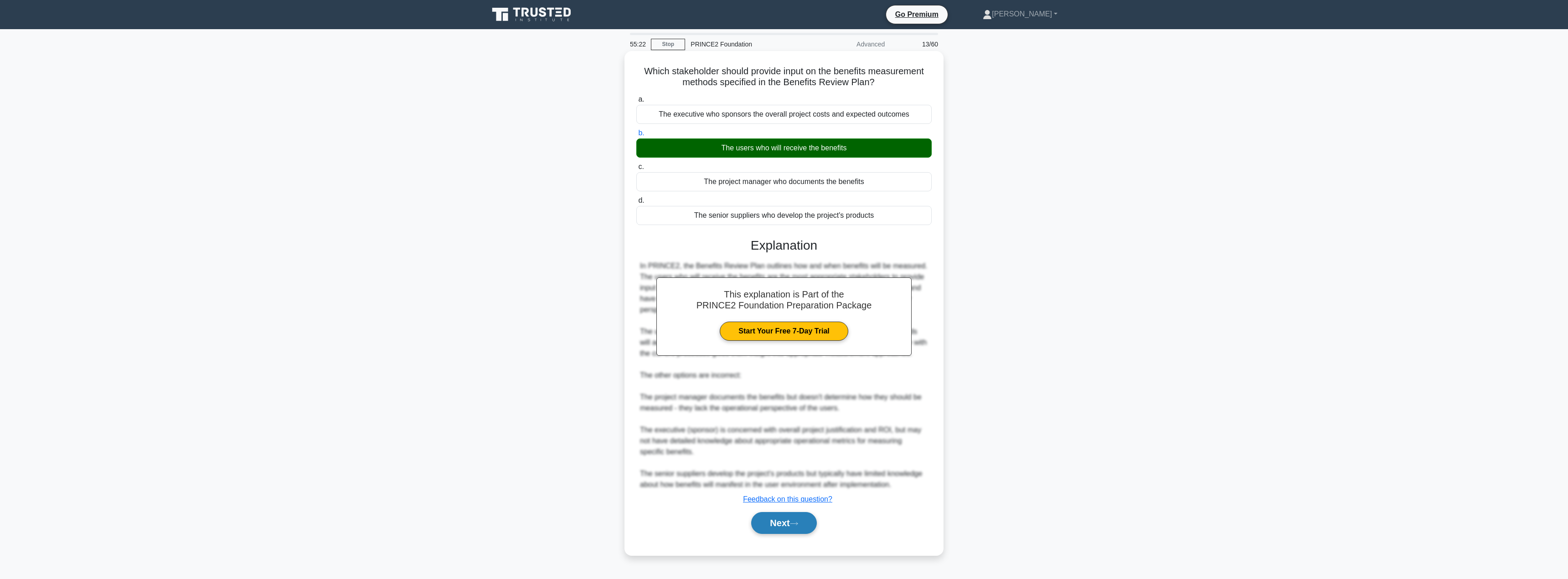
click at [784, 513] on button "Next" at bounding box center [784, 523] width 66 height 22
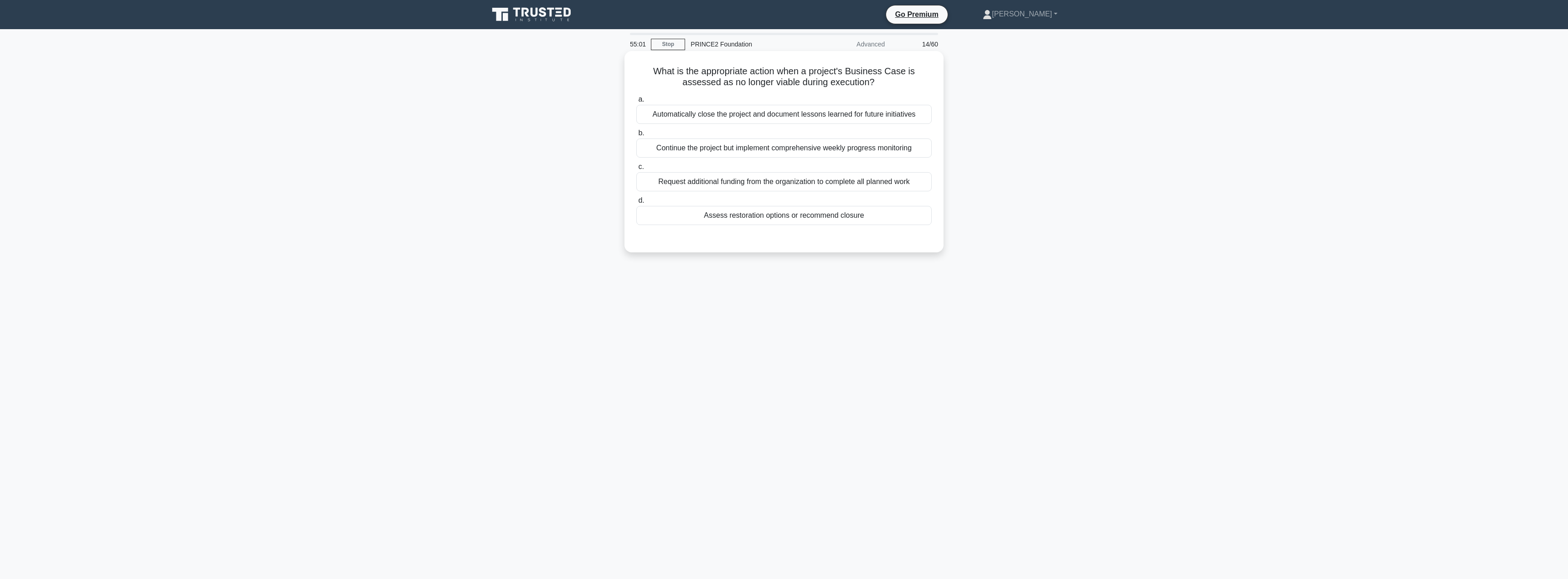
click at [750, 219] on div "Assess restoration options or recommend closure" at bounding box center [784, 215] width 295 height 19
click at [636, 204] on input "d. Assess restoration options or recommend closure" at bounding box center [636, 200] width 0 height 6
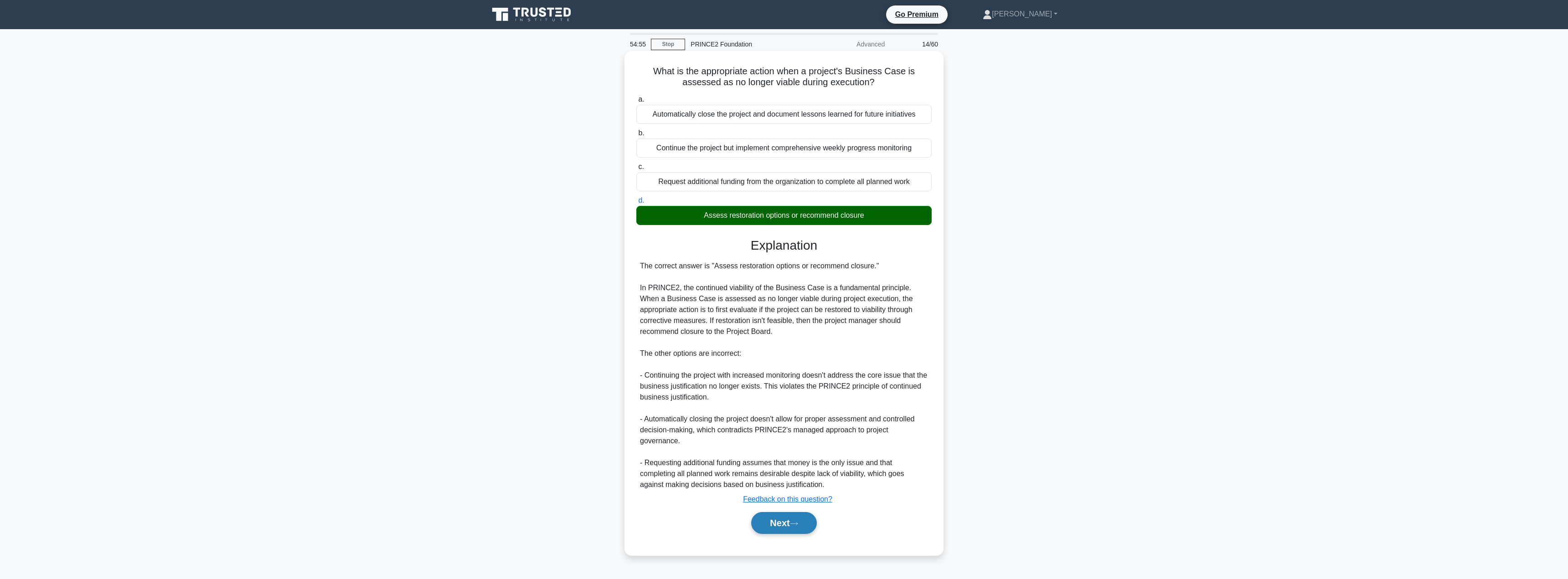
click at [768, 512] on button "Next" at bounding box center [784, 523] width 66 height 22
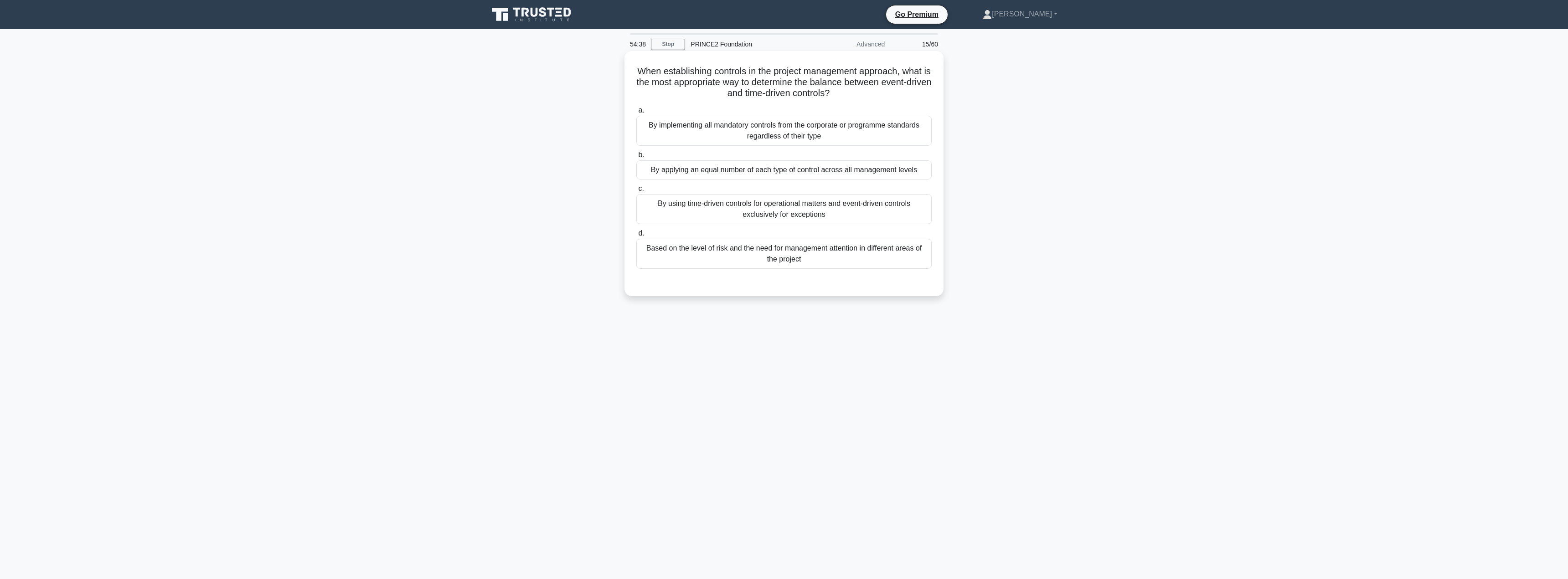
click at [772, 206] on div "By using time-driven controls for operational matters and event-driven controls…" at bounding box center [784, 208] width 295 height 30
click at [636, 192] on input "c. By using time-driven controls for operational matters and event-driven contr…" at bounding box center [636, 188] width 0 height 6
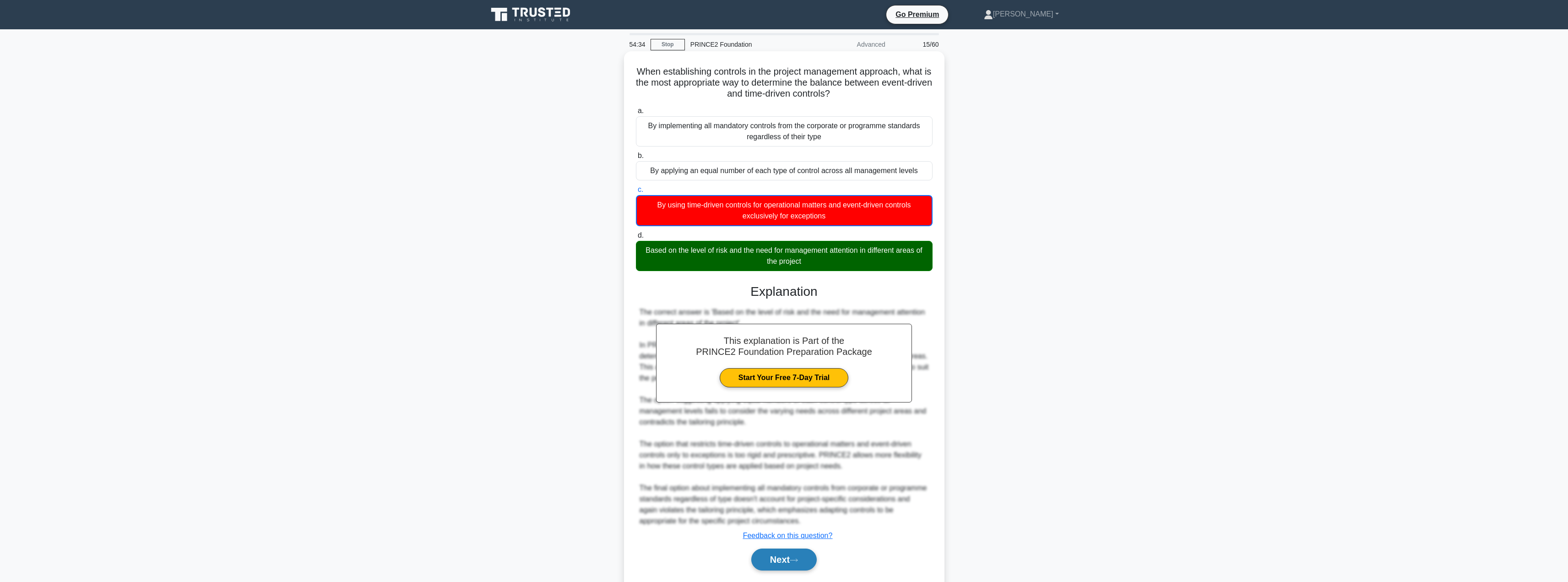
click at [768, 555] on button "Next" at bounding box center [784, 559] width 66 height 22
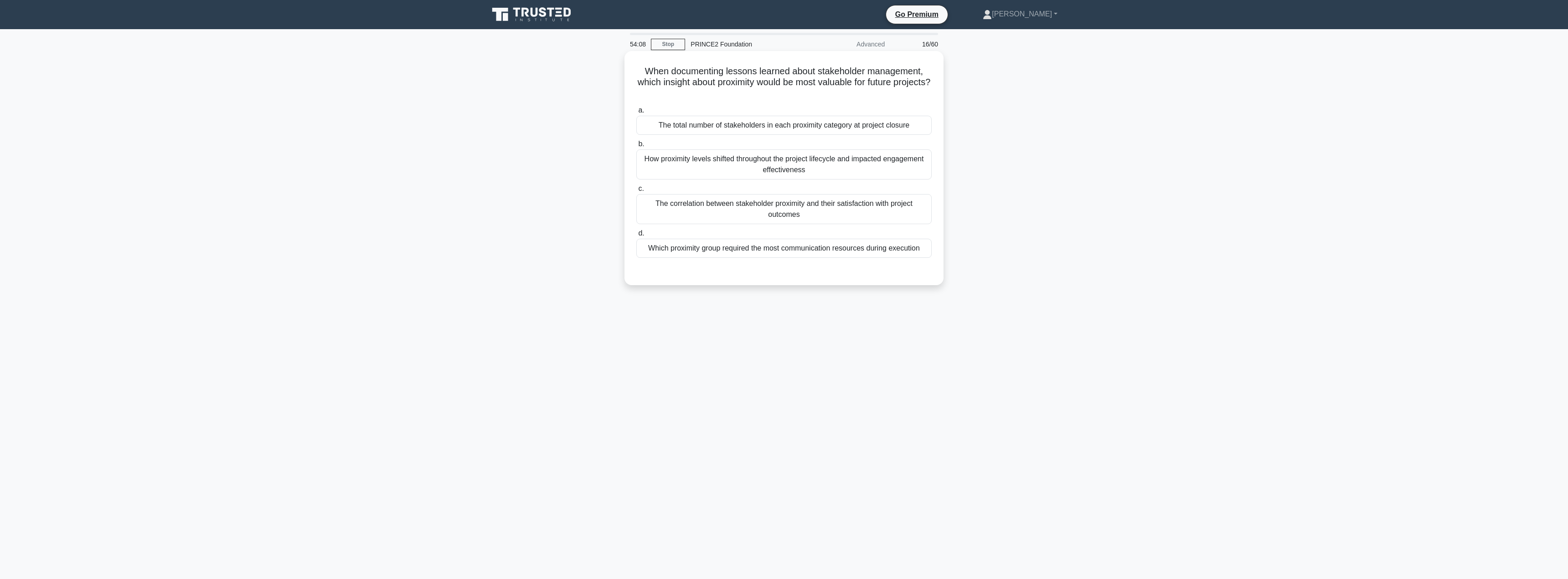
click at [745, 165] on div "How proximity levels shifted throughout the project lifecycle and impacted enga…" at bounding box center [784, 164] width 295 height 30
click at [636, 147] on input "b. How proximity levels shifted throughout the project lifecycle and impacted e…" at bounding box center [636, 144] width 0 height 6
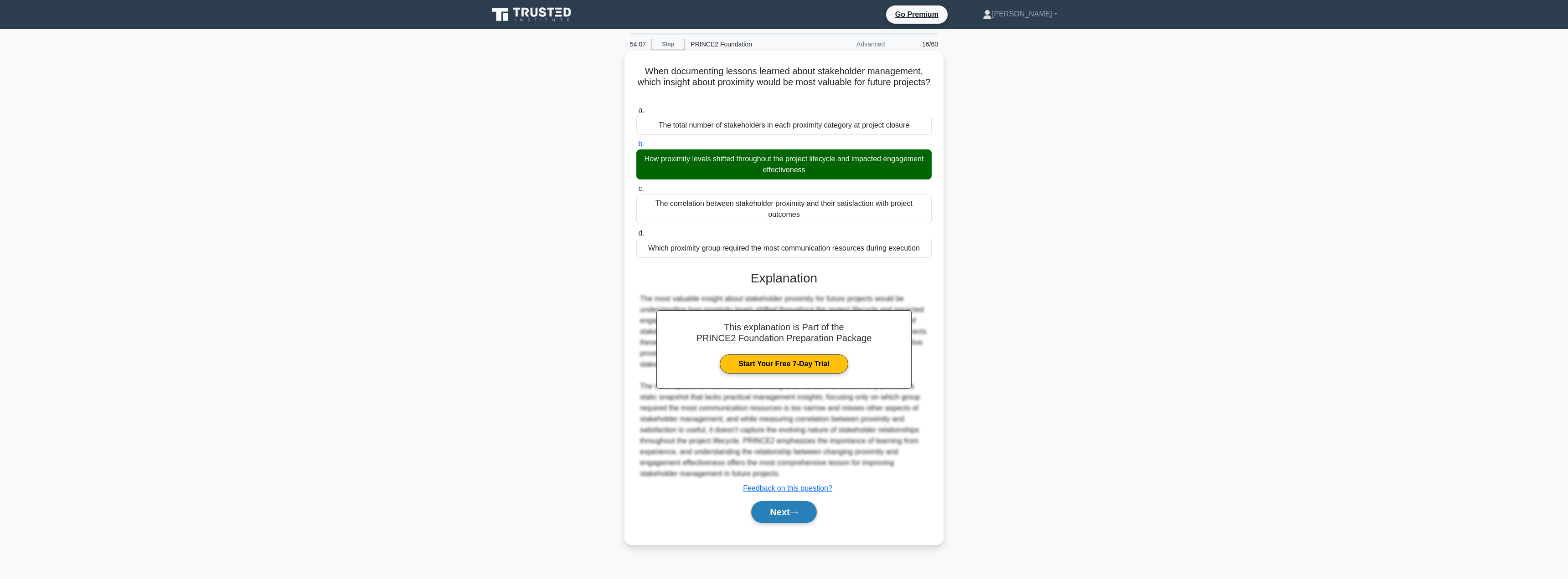
click at [772, 516] on button "Next" at bounding box center [784, 512] width 66 height 22
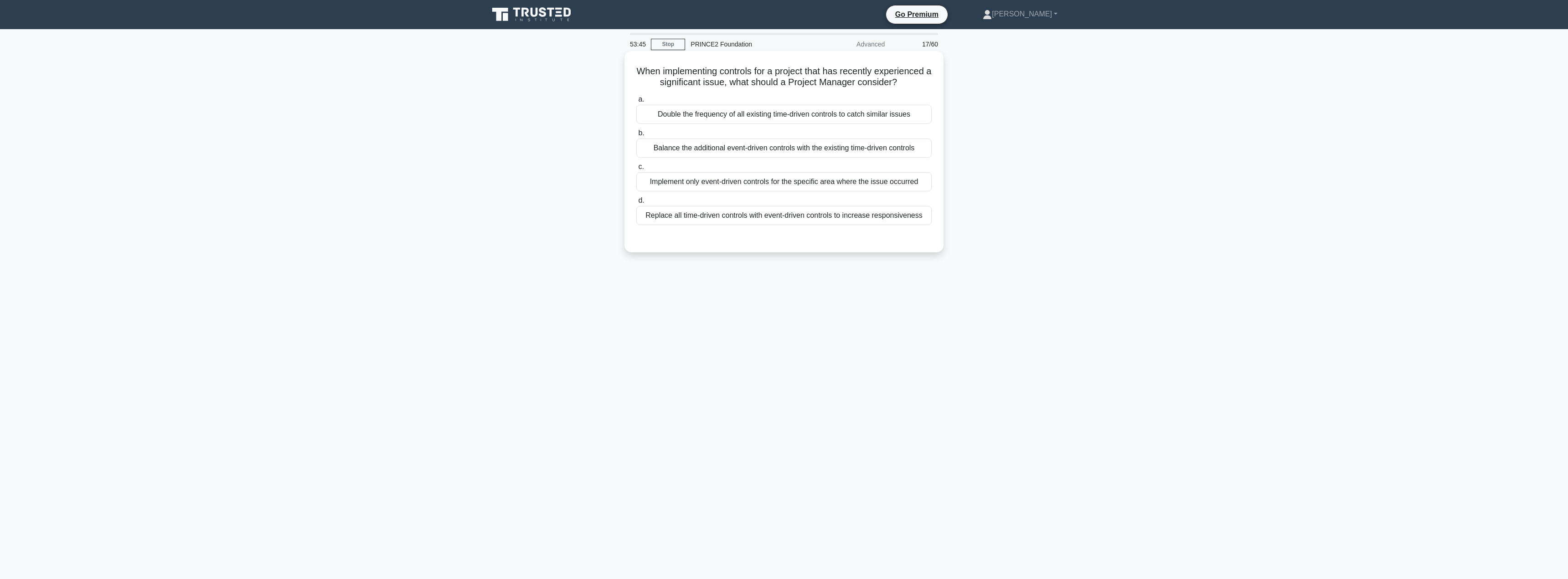
click at [735, 157] on div "Balance the additional event-driven controls with the existing time-driven cont…" at bounding box center [784, 147] width 295 height 19
click at [636, 137] on input "b. Balance the additional event-driven controls with the existing time-driven c…" at bounding box center [636, 133] width 0 height 6
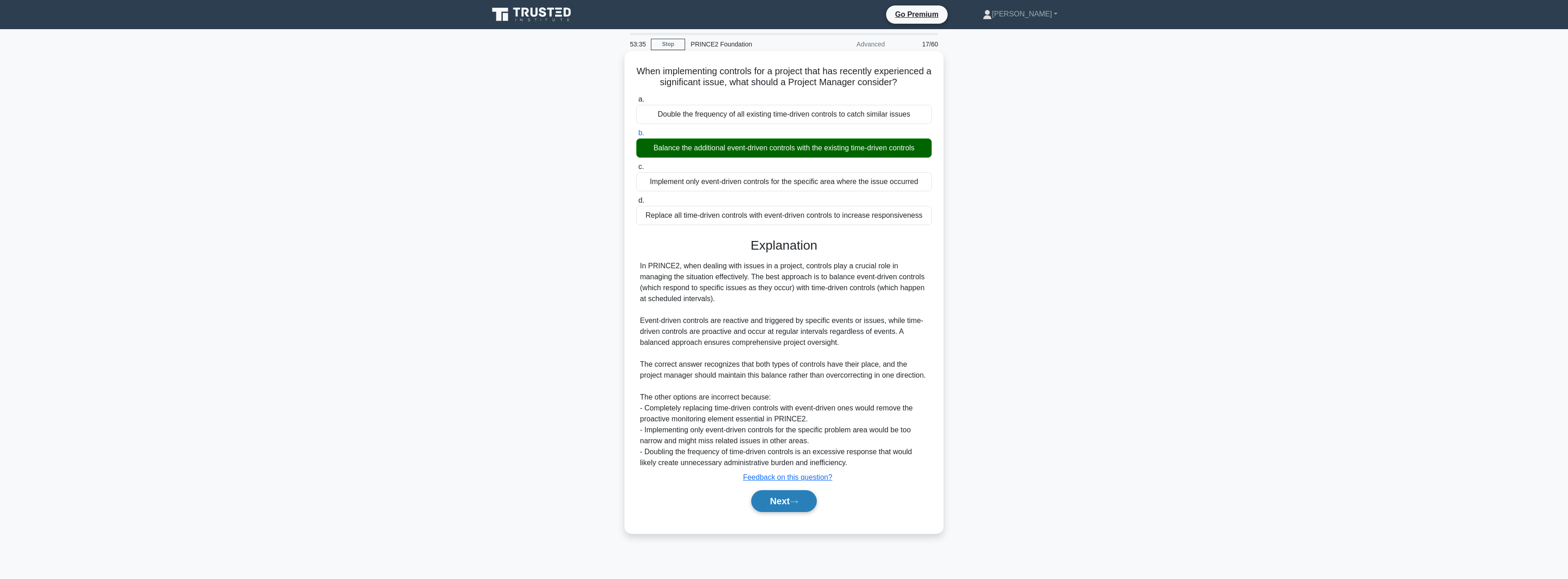
click at [780, 512] on button "Next" at bounding box center [784, 501] width 66 height 22
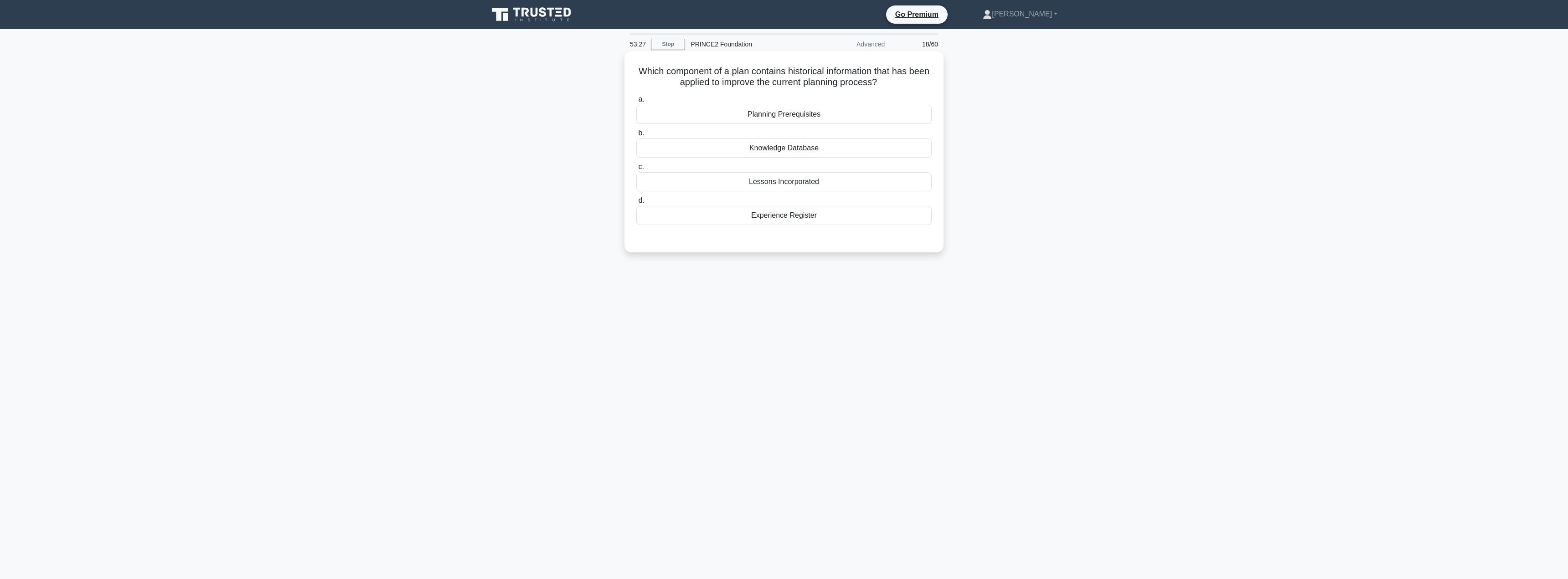
click at [789, 185] on div "Lessons Incorporated" at bounding box center [784, 181] width 295 height 19
click at [636, 170] on input "c. Lessons Incorporated" at bounding box center [636, 167] width 0 height 6
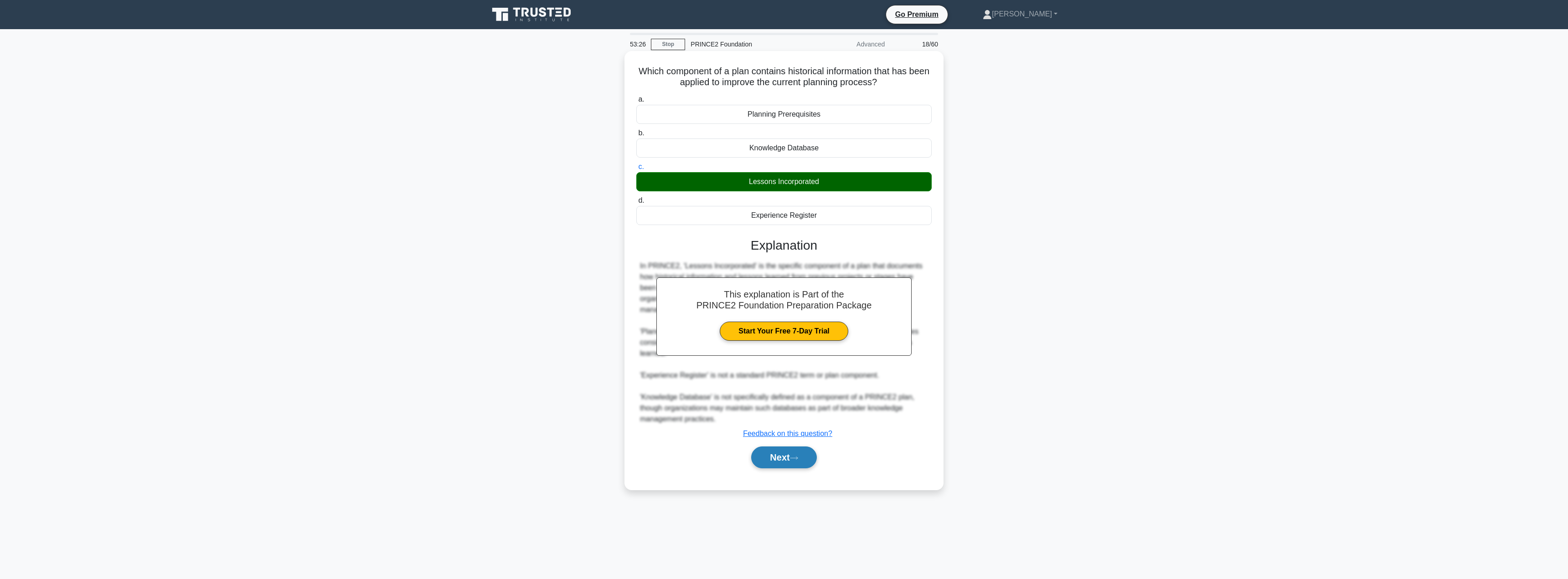
click at [764, 462] on button "Next" at bounding box center [784, 457] width 66 height 22
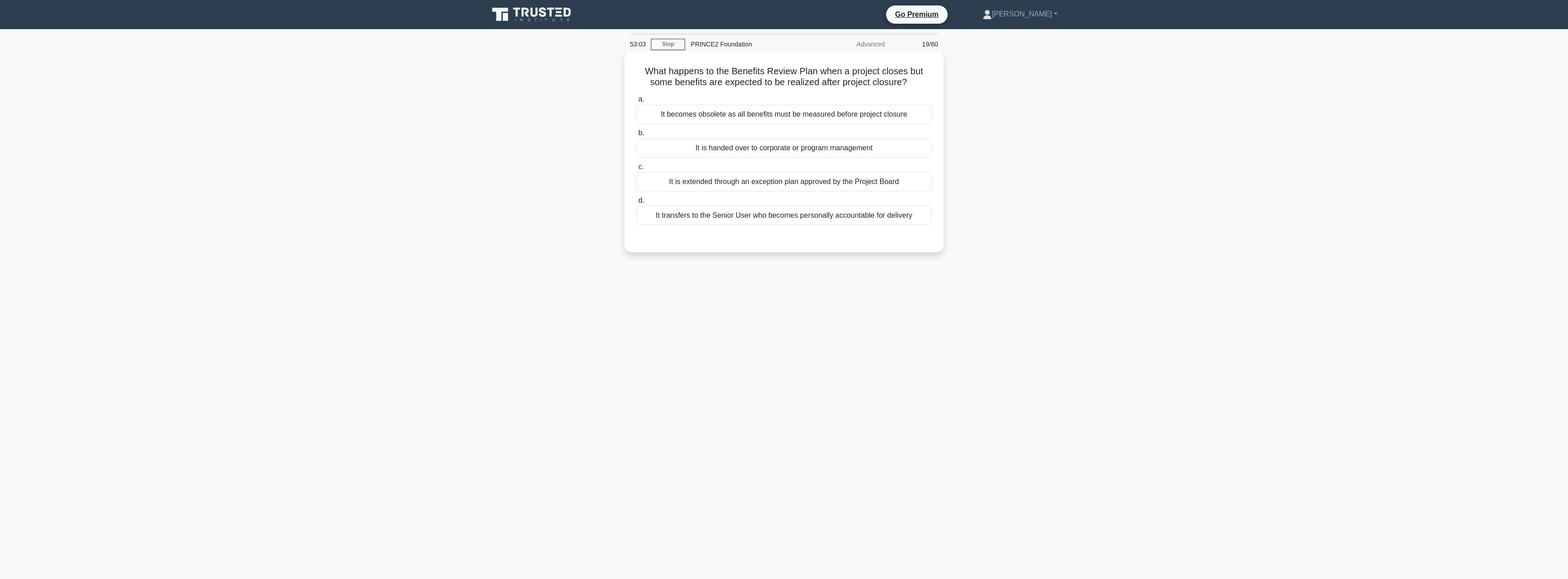
click at [790, 154] on div "It is handed over to corporate or program management" at bounding box center [784, 147] width 295 height 19
click at [636, 137] on input "b. It is handed over to corporate or program management" at bounding box center [636, 133] width 0 height 6
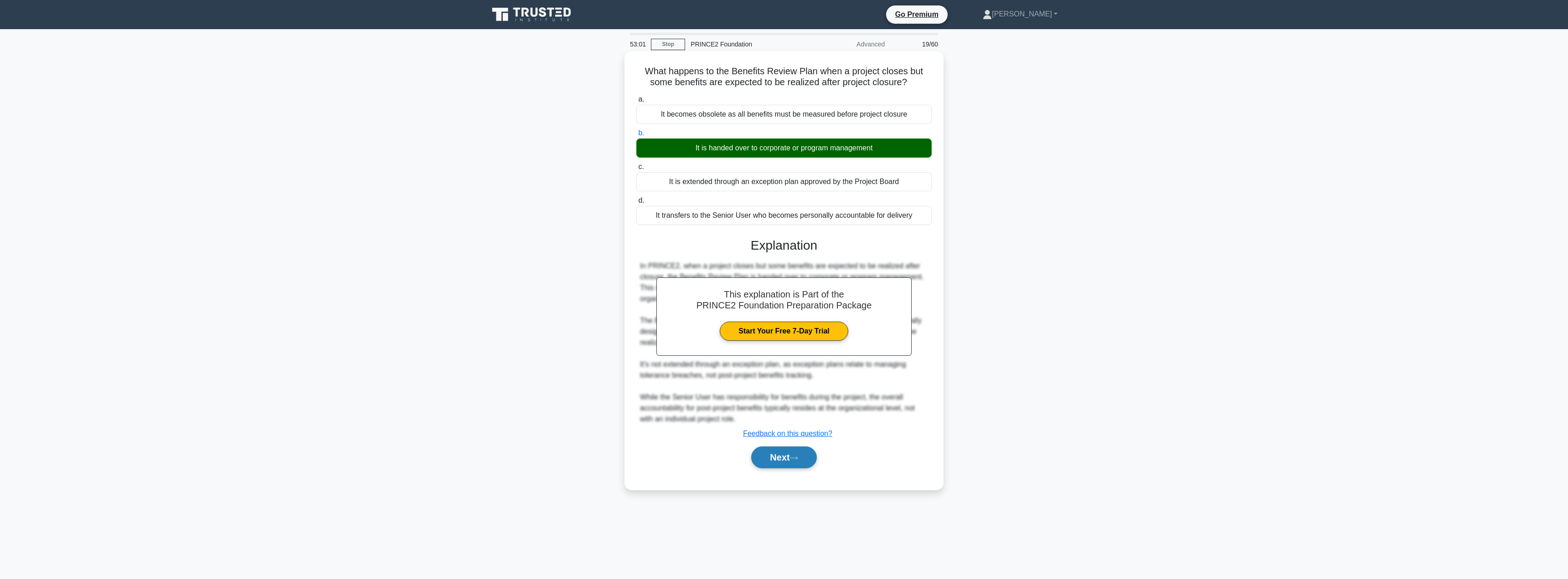
click at [779, 461] on button "Next" at bounding box center [784, 457] width 66 height 22
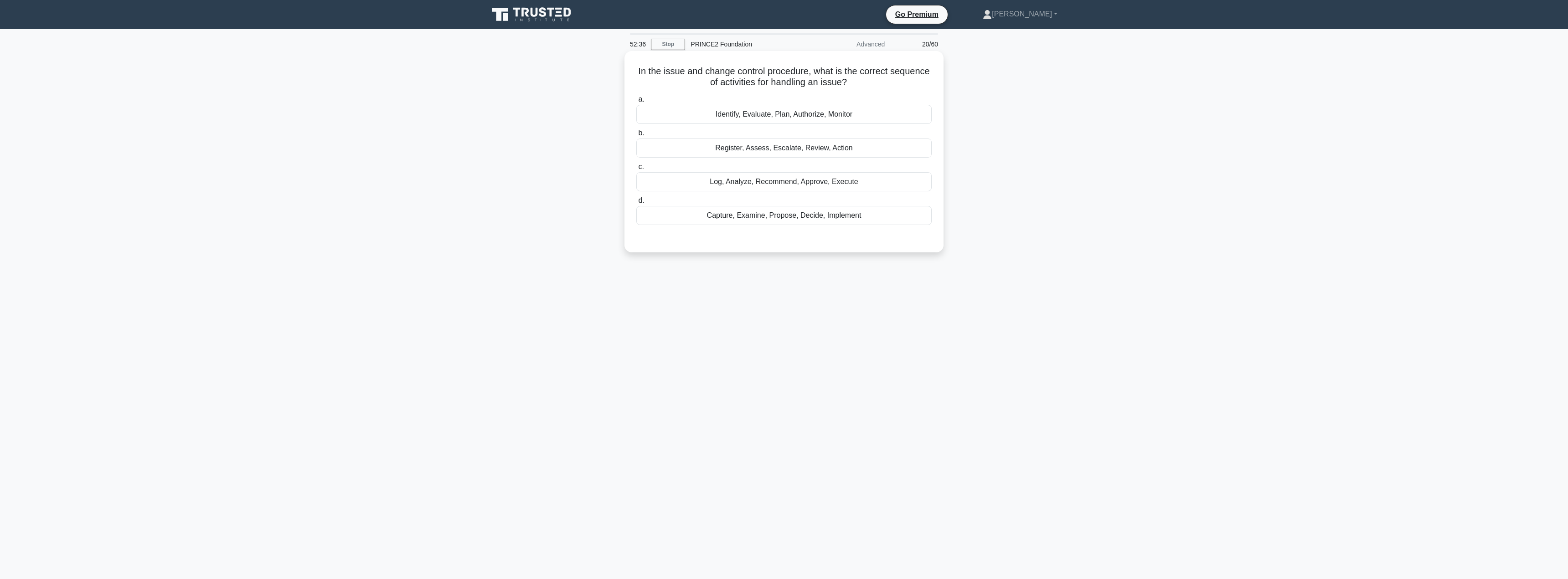
click at [767, 222] on div "Capture, Examine, Propose, Decide, Implement" at bounding box center [784, 215] width 295 height 19
click at [636, 204] on input "d. Capture, Examine, Propose, Decide, Implement" at bounding box center [636, 200] width 0 height 6
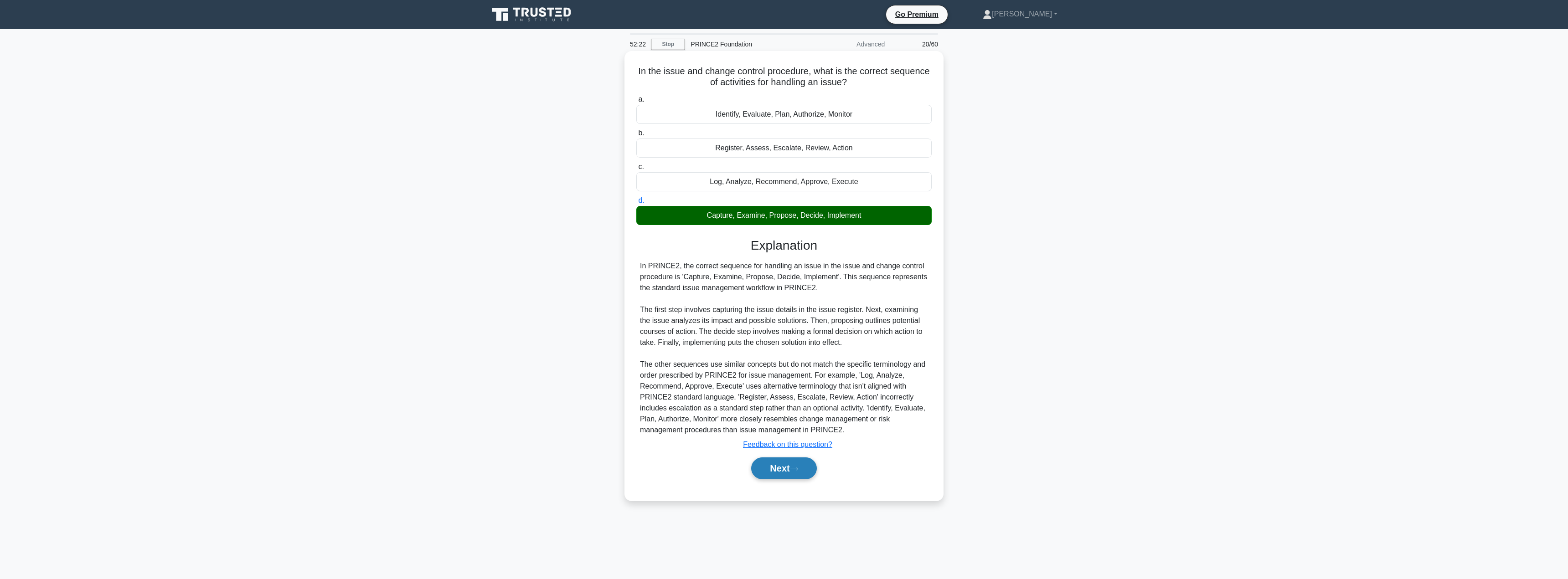
click at [778, 469] on button "Next" at bounding box center [784, 468] width 66 height 22
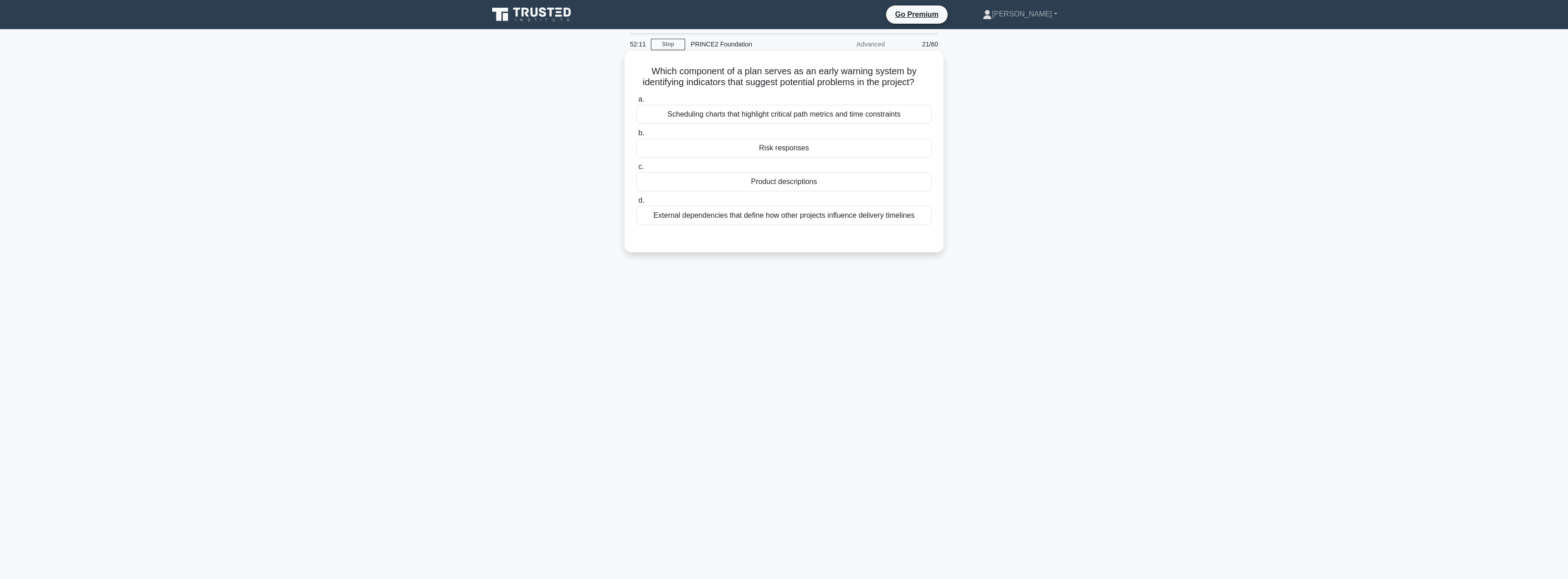
click at [781, 191] on div "Product descriptions" at bounding box center [784, 181] width 295 height 19
click at [636, 170] on input "c. Product descriptions" at bounding box center [636, 167] width 0 height 6
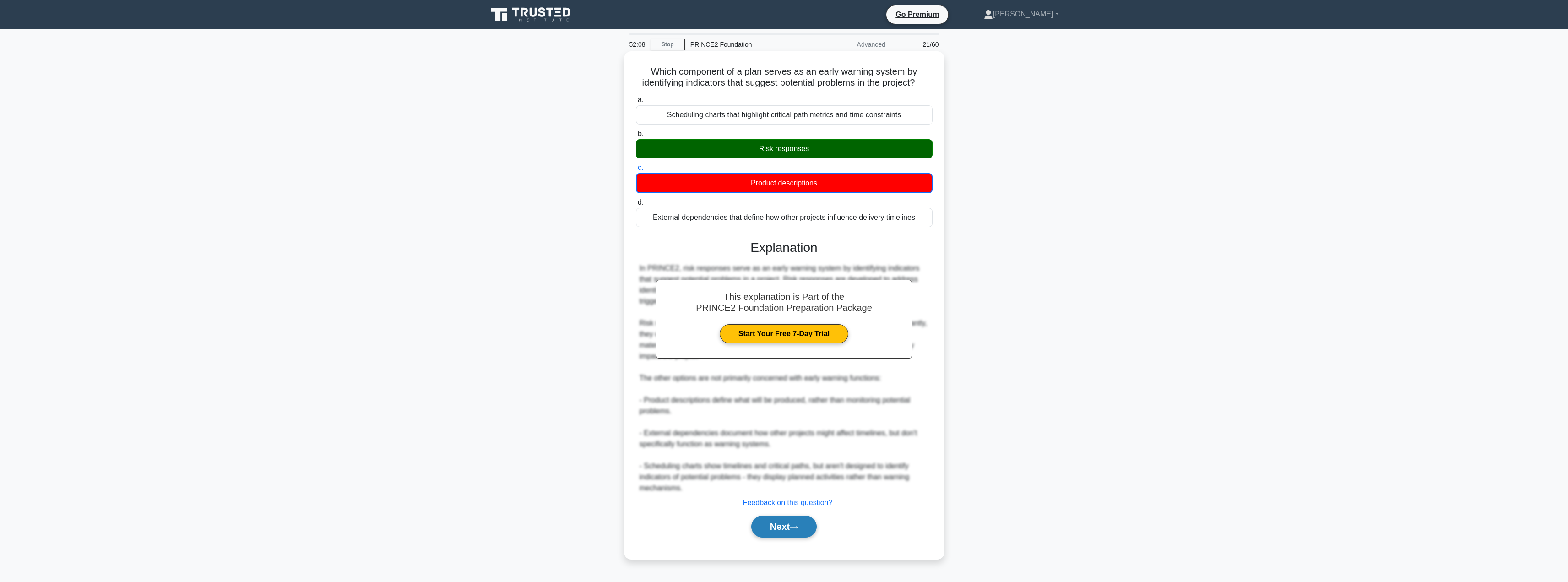
click at [769, 537] on button "Next" at bounding box center [784, 526] width 66 height 22
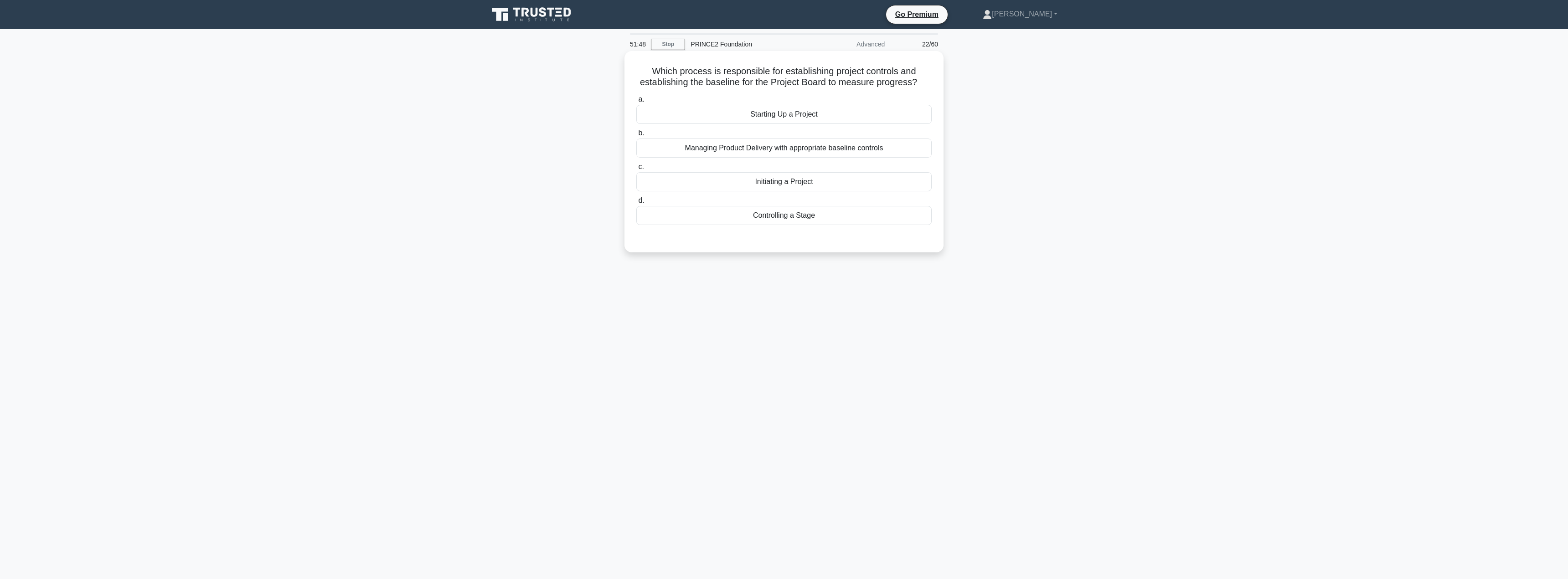
click at [786, 115] on div "Starting Up a Project" at bounding box center [784, 114] width 295 height 19
click at [636, 103] on input "a. Starting Up a Project" at bounding box center [636, 99] width 0 height 6
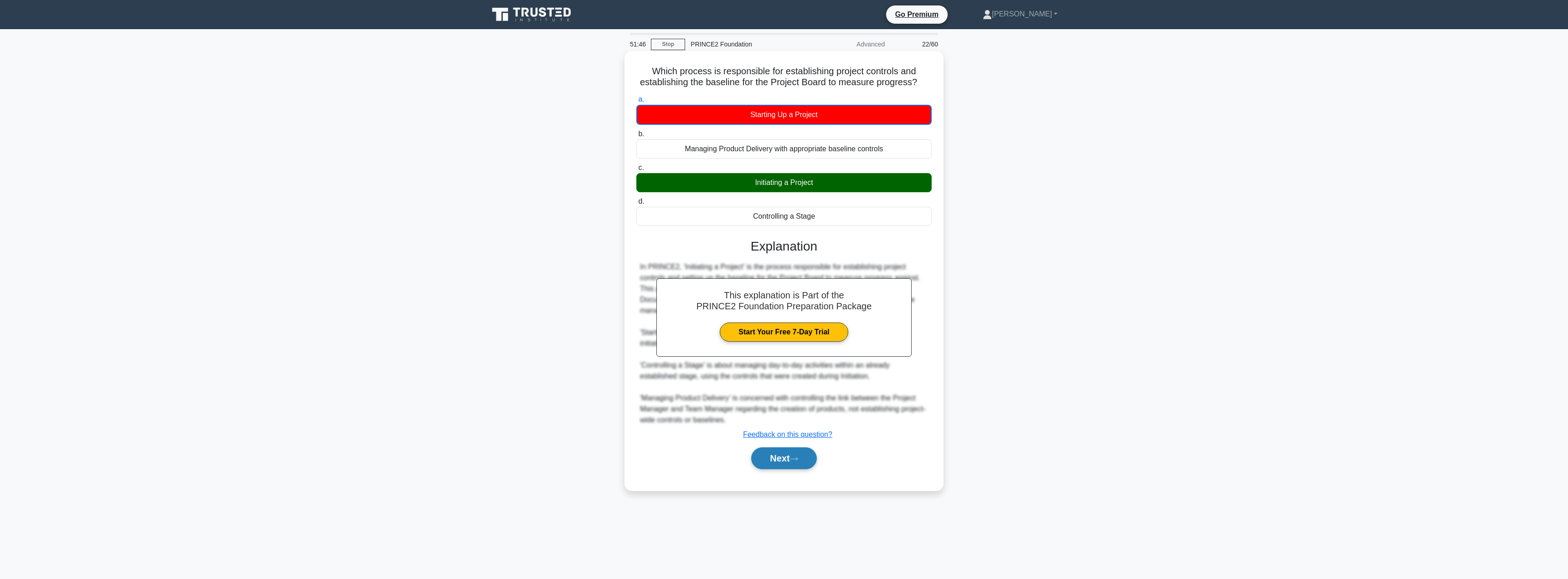
click at [768, 457] on button "Next" at bounding box center [784, 458] width 66 height 22
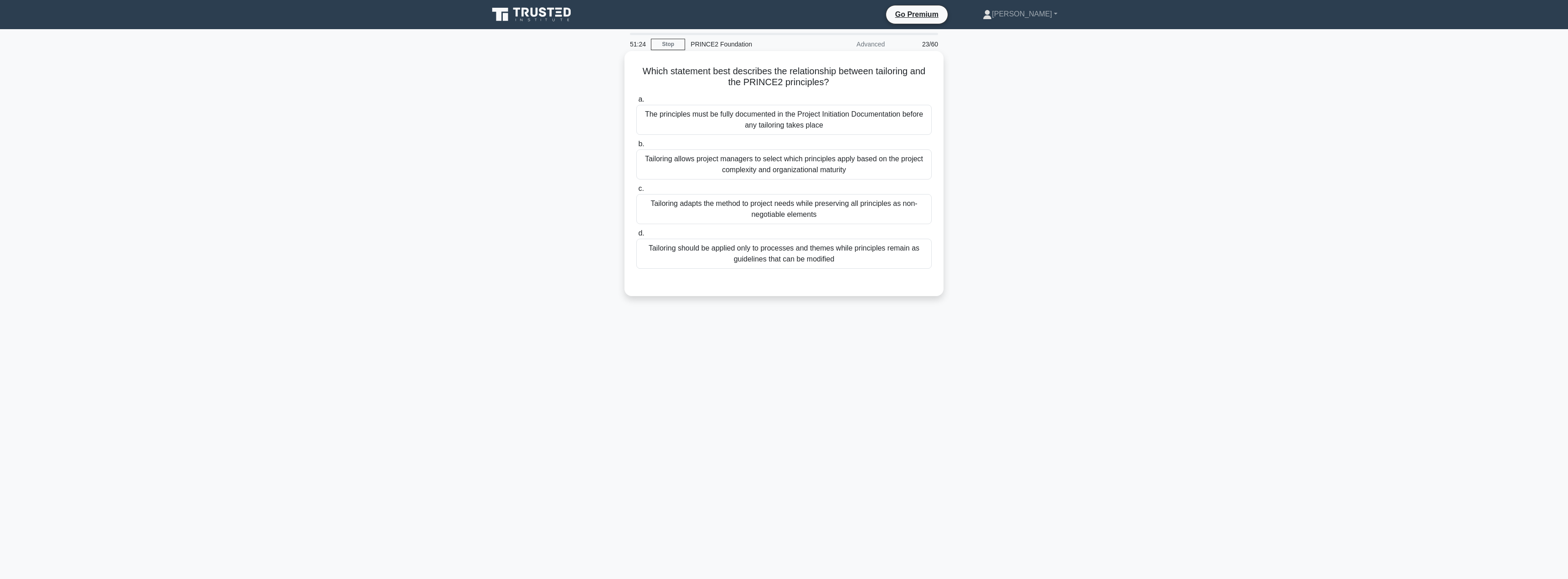
click at [756, 170] on div "Tailoring allows project managers to select which principles apply based on the…" at bounding box center [784, 164] width 295 height 30
click at [636, 147] on input "b. Tailoring allows project managers to select which principles apply based on …" at bounding box center [636, 144] width 0 height 6
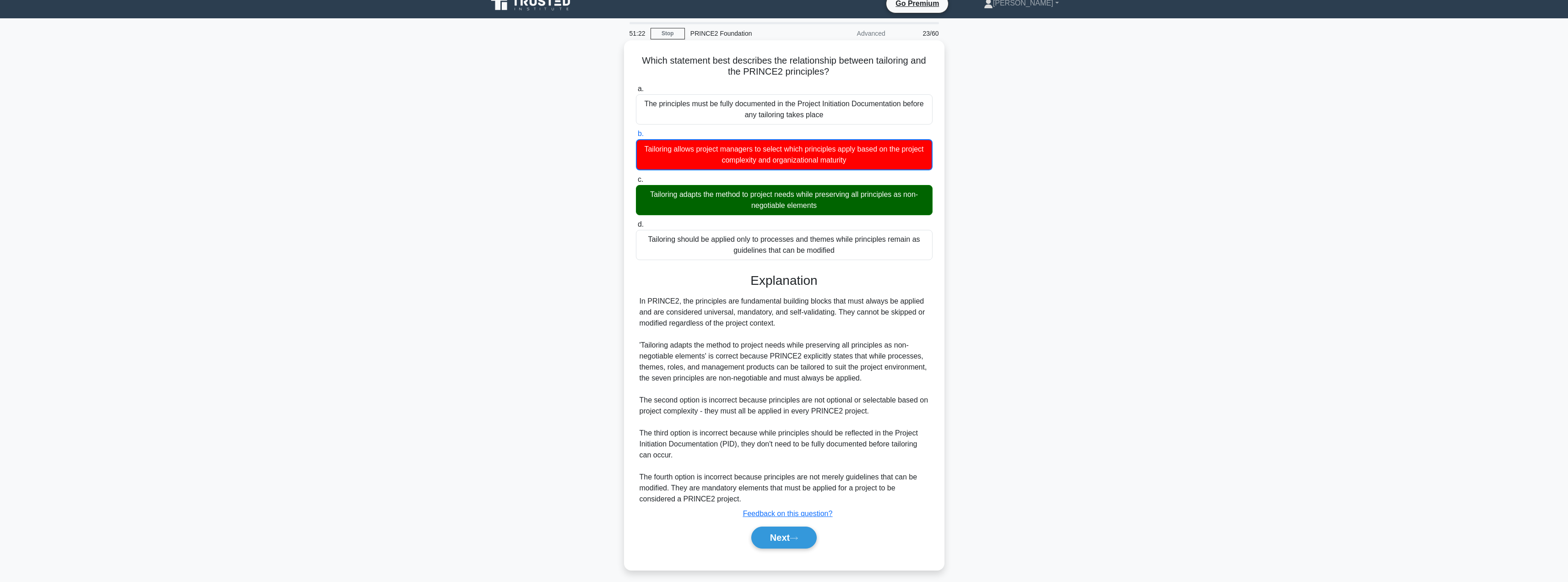
scroll to position [17, 0]
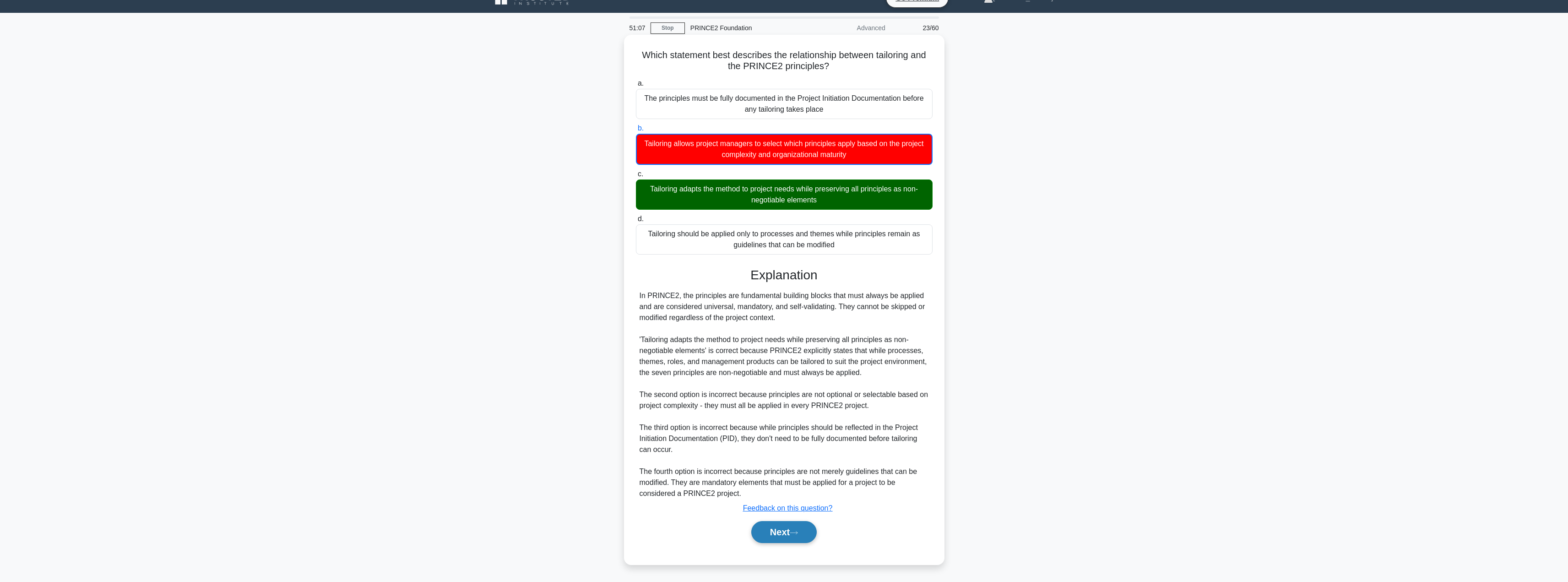
click at [774, 531] on button "Next" at bounding box center [784, 532] width 66 height 22
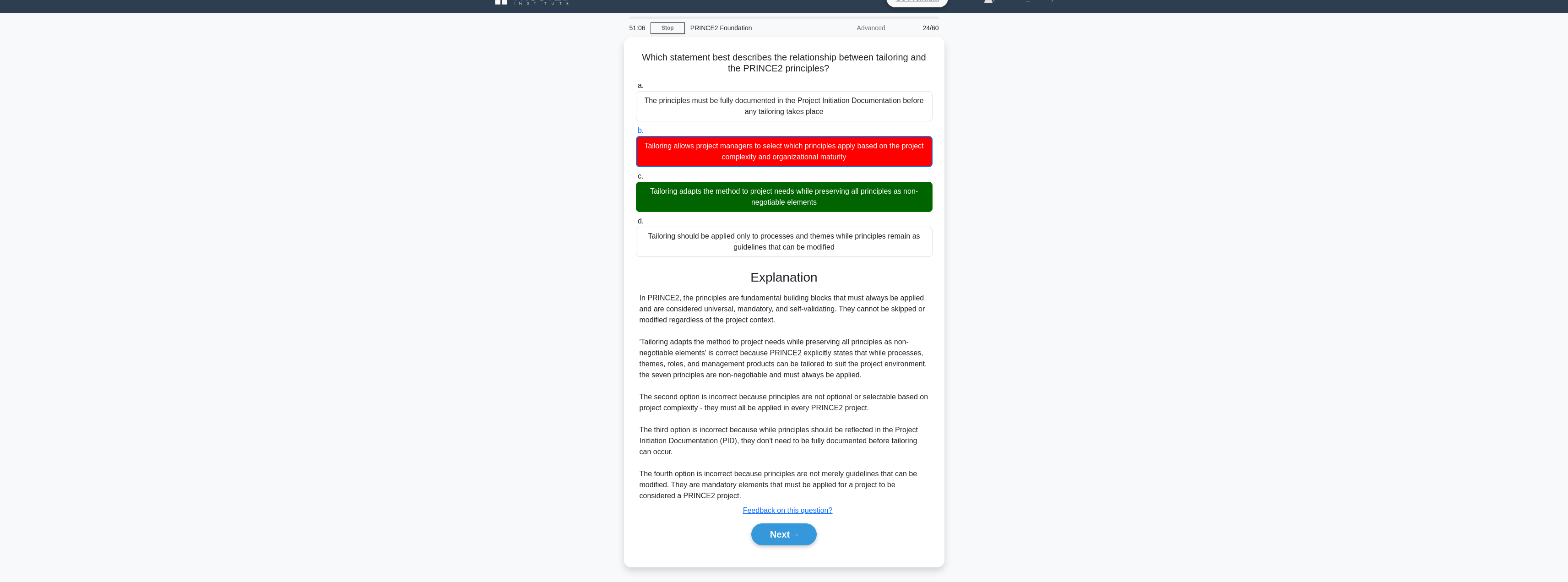
scroll to position [0, 0]
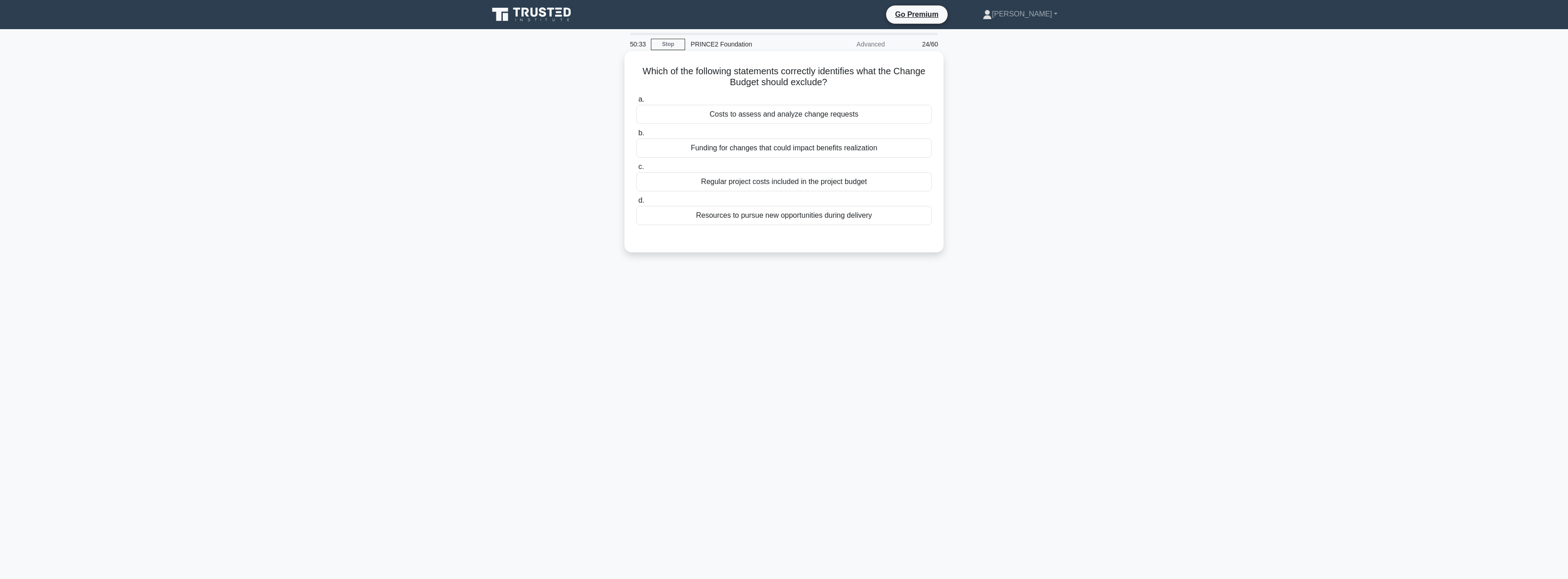
click at [750, 218] on div "Resources to pursue new opportunities during delivery" at bounding box center [784, 215] width 295 height 19
click at [636, 204] on input "d. Resources to pursue new opportunities during delivery" at bounding box center [636, 200] width 0 height 6
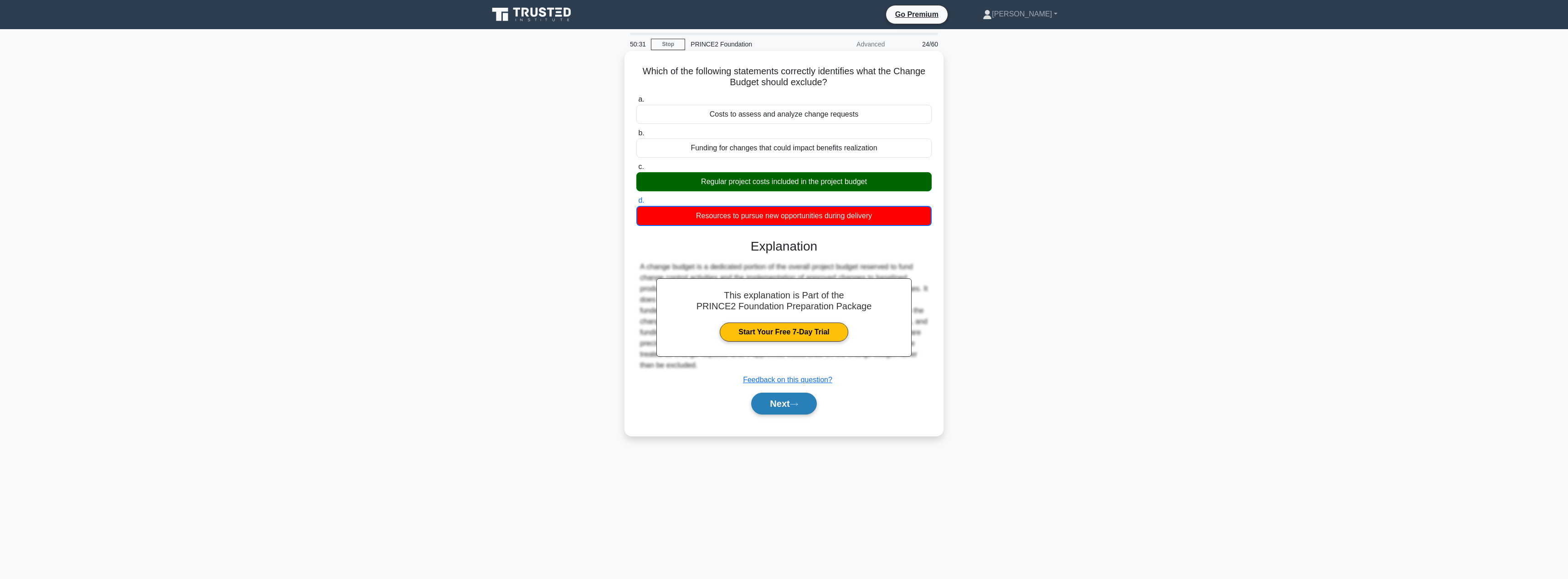
click at [780, 410] on button "Next" at bounding box center [784, 403] width 66 height 22
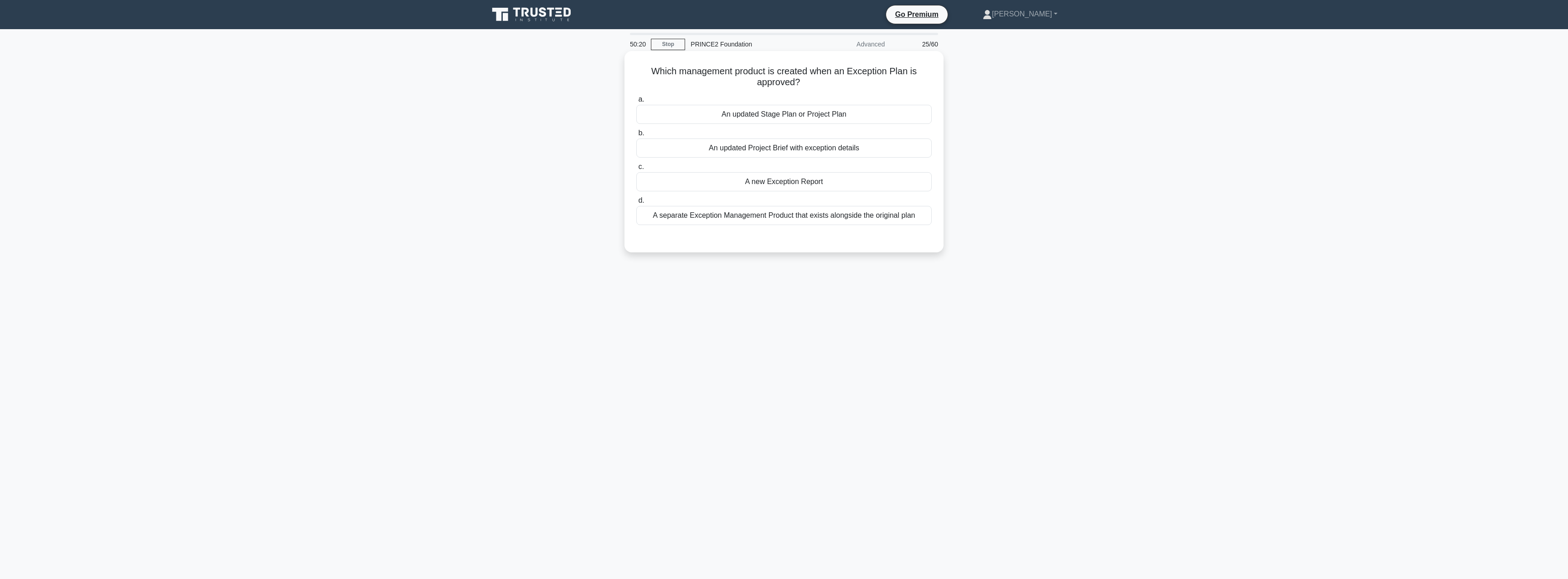
click at [778, 184] on div "A new Exception Report" at bounding box center [784, 181] width 295 height 19
click at [636, 170] on input "c. A new Exception Report" at bounding box center [636, 167] width 0 height 6
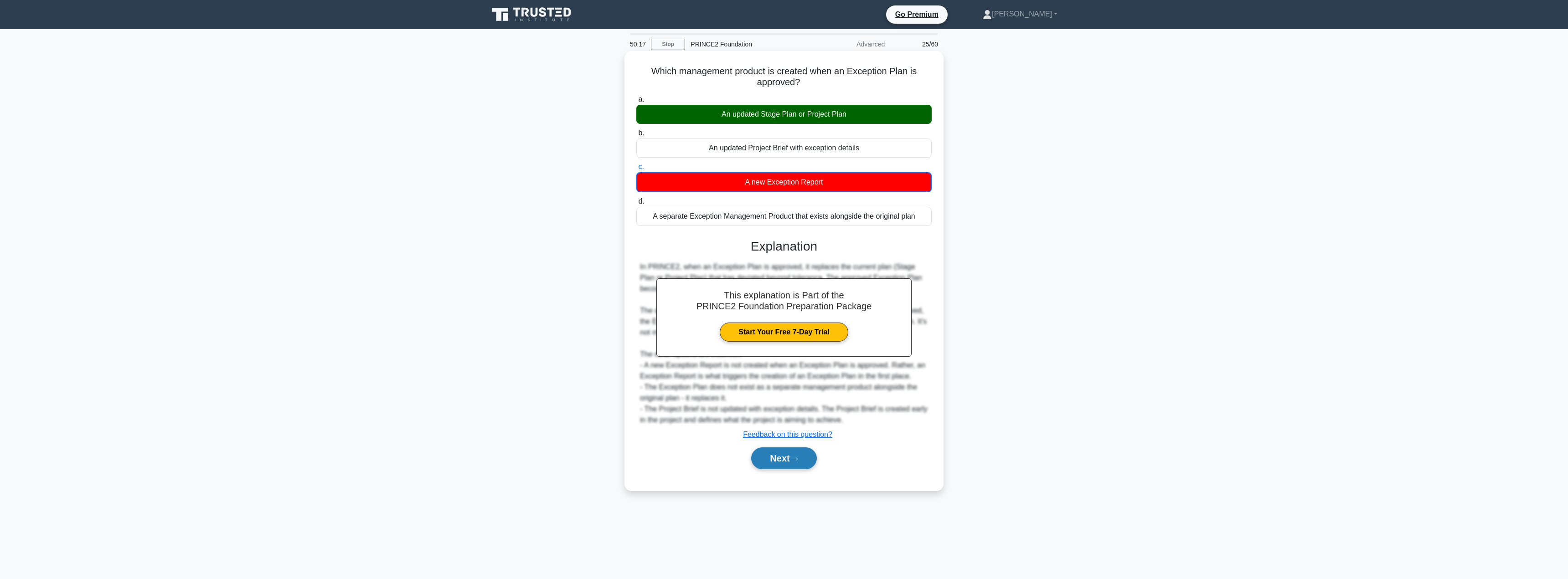
click at [779, 459] on button "Next" at bounding box center [784, 458] width 66 height 22
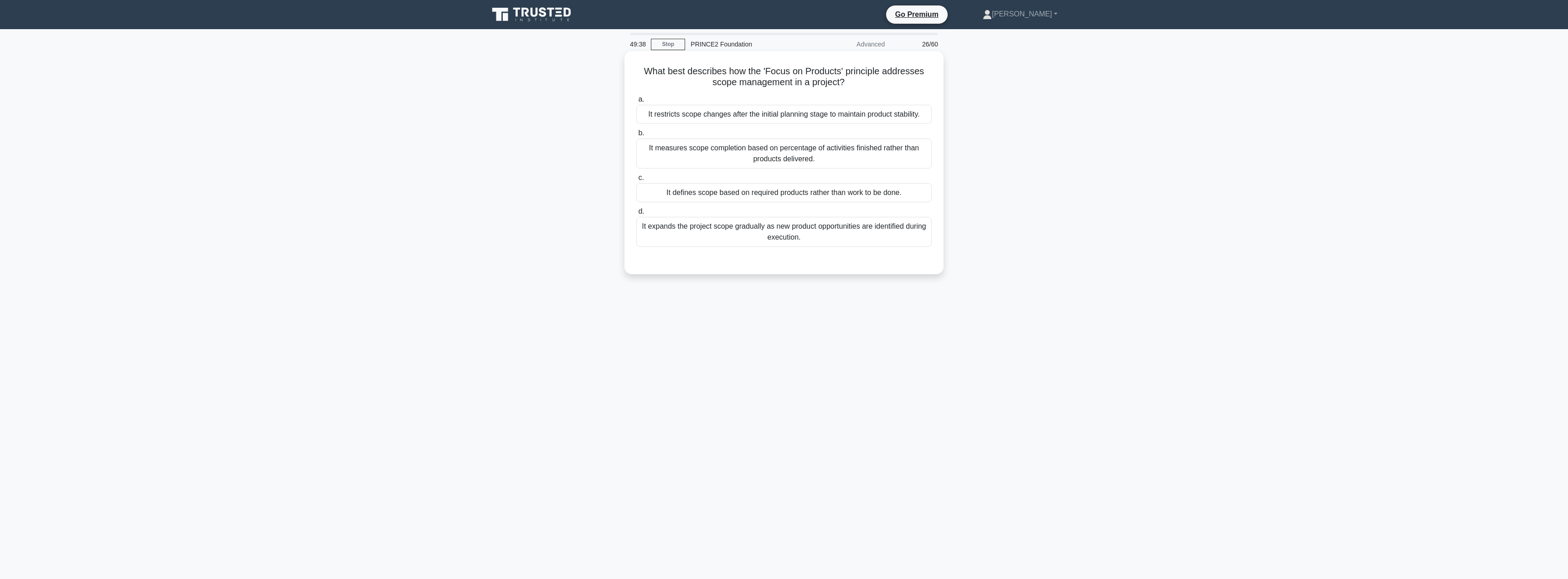
click at [780, 137] on label "b. It measures scope completion based on percentage of activities finished rath…" at bounding box center [784, 147] width 295 height 41
click at [636, 137] on input "b. It measures scope completion based on percentage of activities finished rath…" at bounding box center [636, 133] width 0 height 6
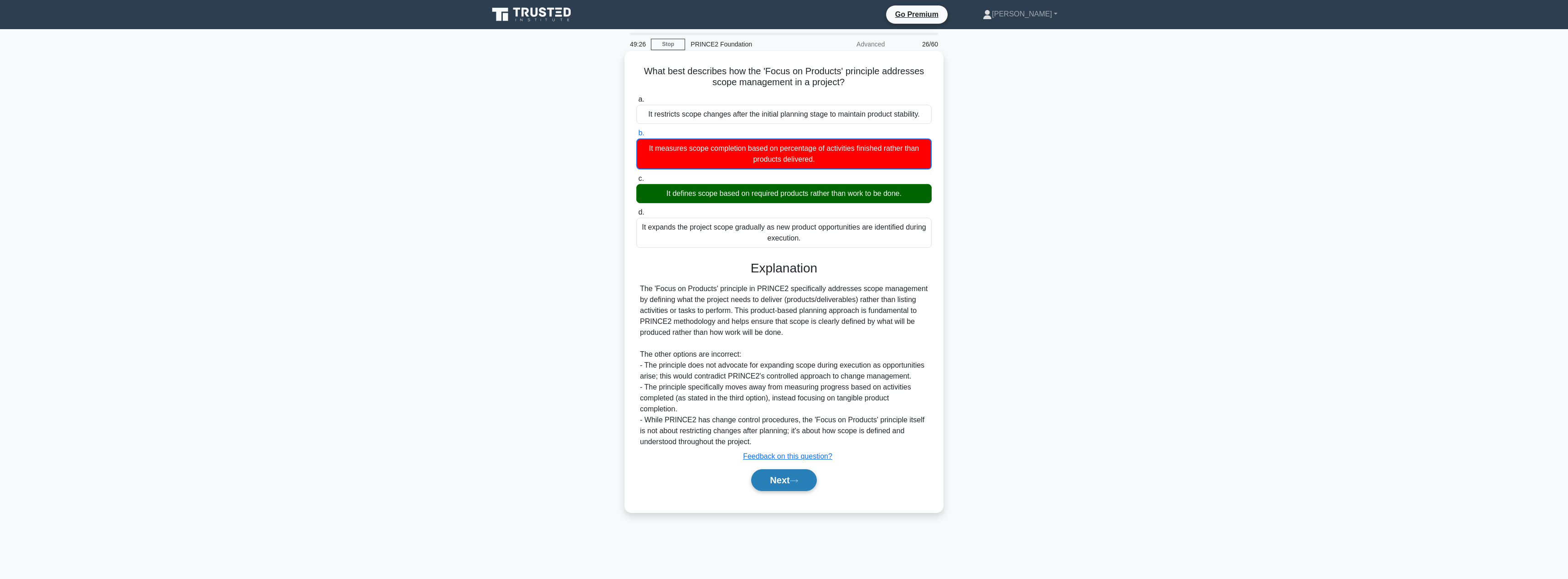
click at [779, 477] on button "Next" at bounding box center [784, 480] width 66 height 22
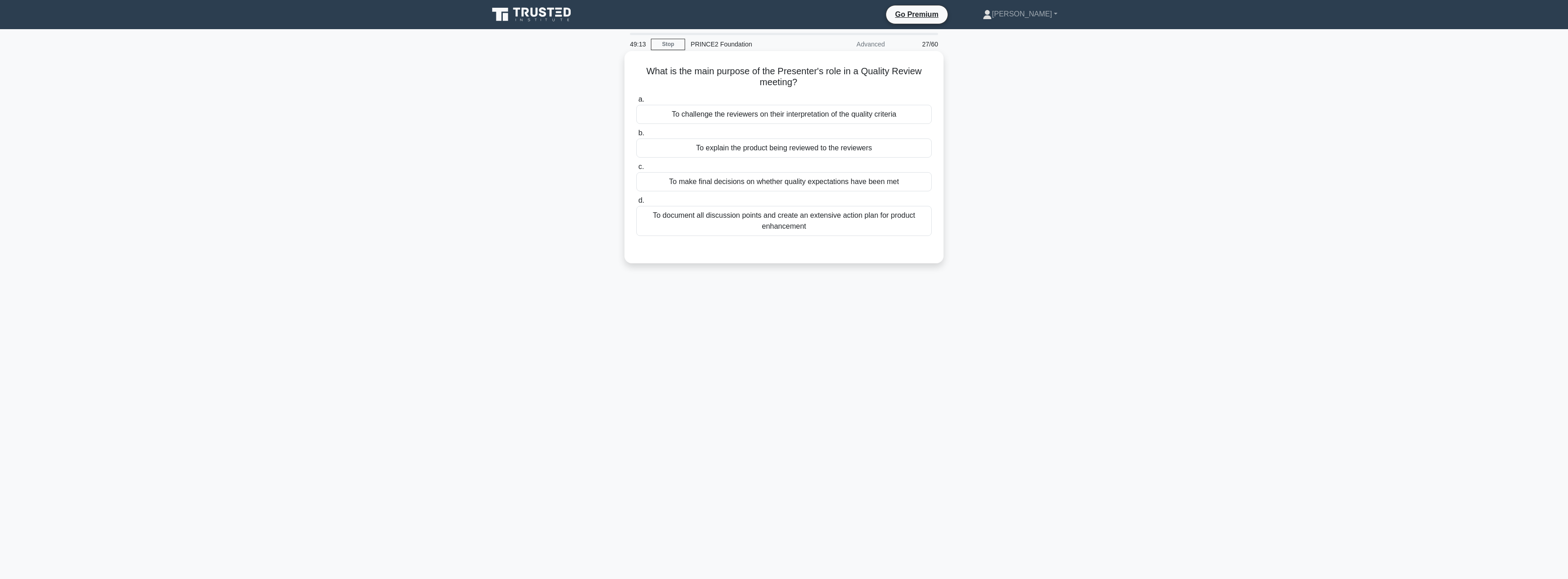
click at [787, 148] on div "To explain the product being reviewed to the reviewers" at bounding box center [784, 147] width 295 height 19
click at [636, 137] on input "b. To explain the product being reviewed to the reviewers" at bounding box center [636, 133] width 0 height 6
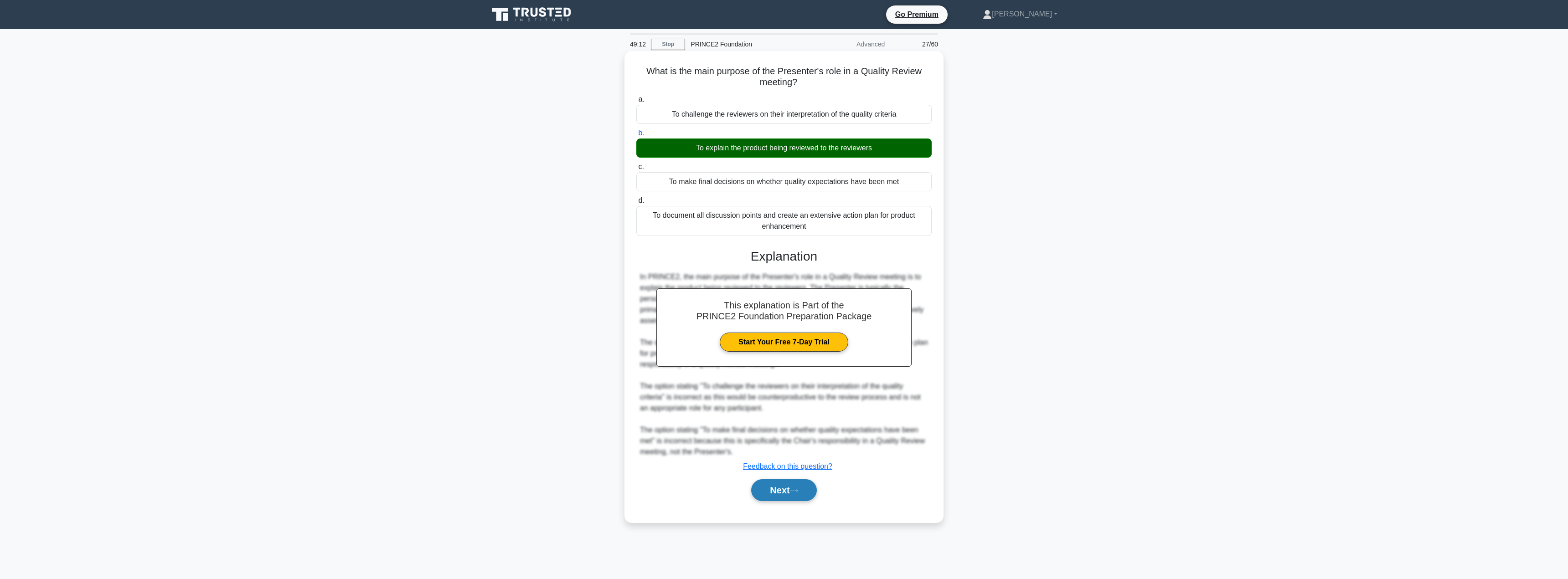
click at [775, 493] on button "Next" at bounding box center [784, 490] width 66 height 22
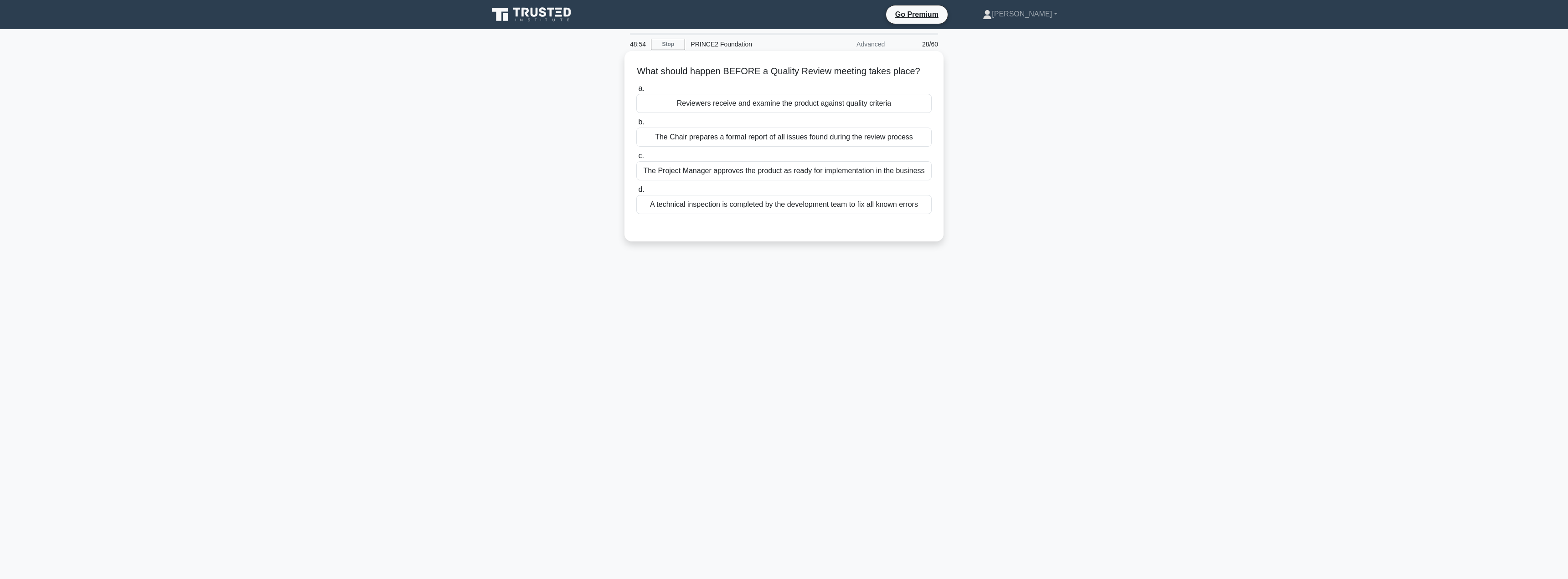
click at [726, 103] on div "Reviewers receive and examine the product against quality criteria" at bounding box center [784, 103] width 295 height 19
click at [636, 92] on input "a. Reviewers receive and examine the product against quality criteria" at bounding box center [636, 88] width 0 height 6
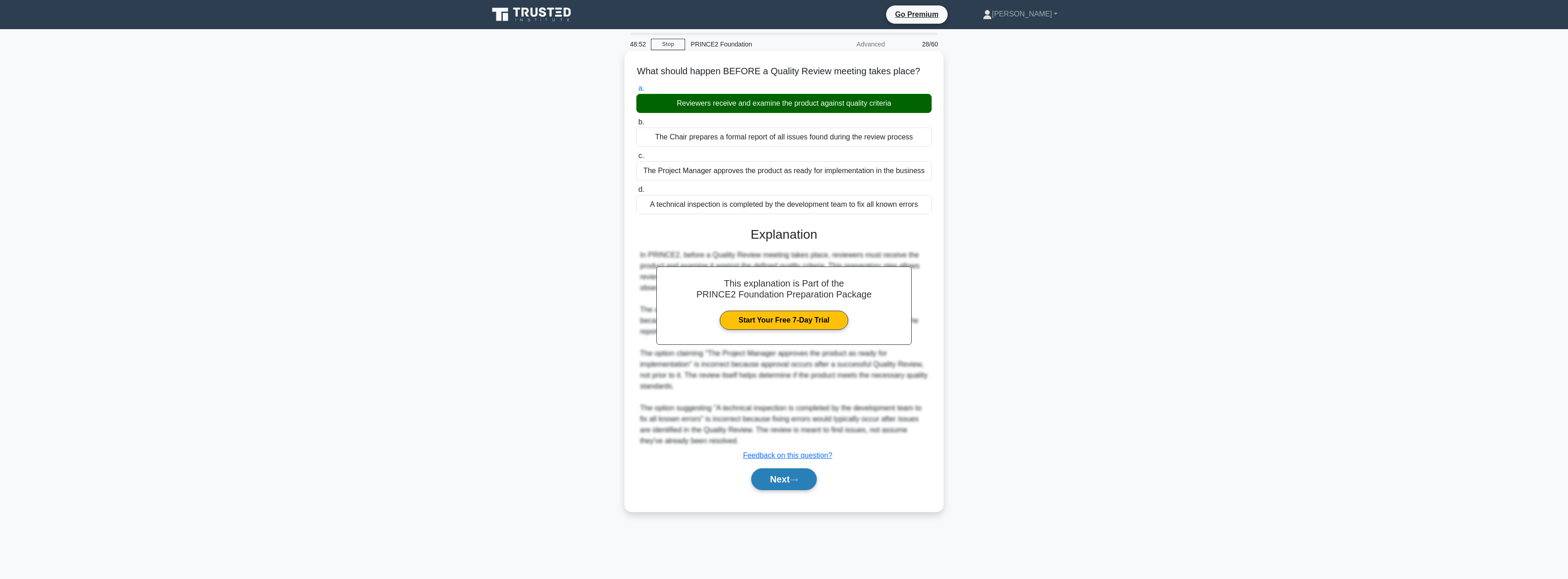
click at [777, 473] on button "Next" at bounding box center [784, 479] width 66 height 22
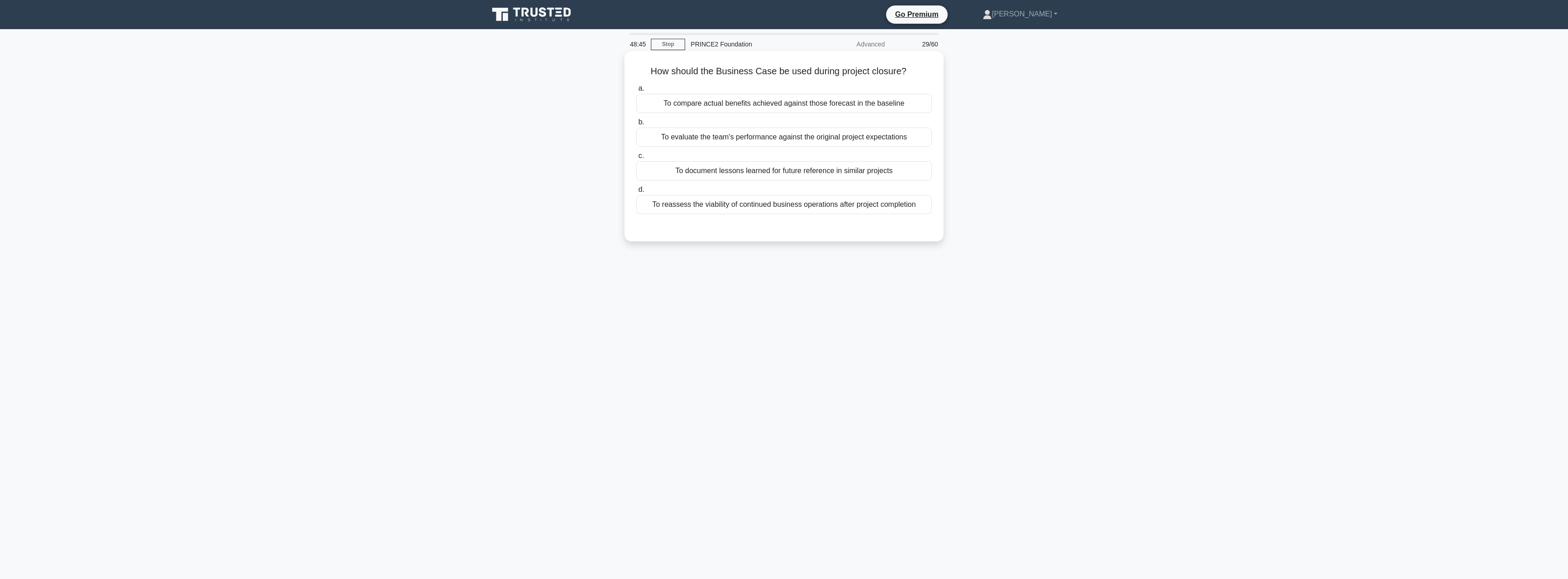
click at [752, 110] on div "To compare actual benefits achieved against those forecast in the baseline" at bounding box center [784, 103] width 295 height 19
click at [636, 92] on input "a. To compare actual benefits achieved against those forecast in the baseline" at bounding box center [636, 88] width 0 height 6
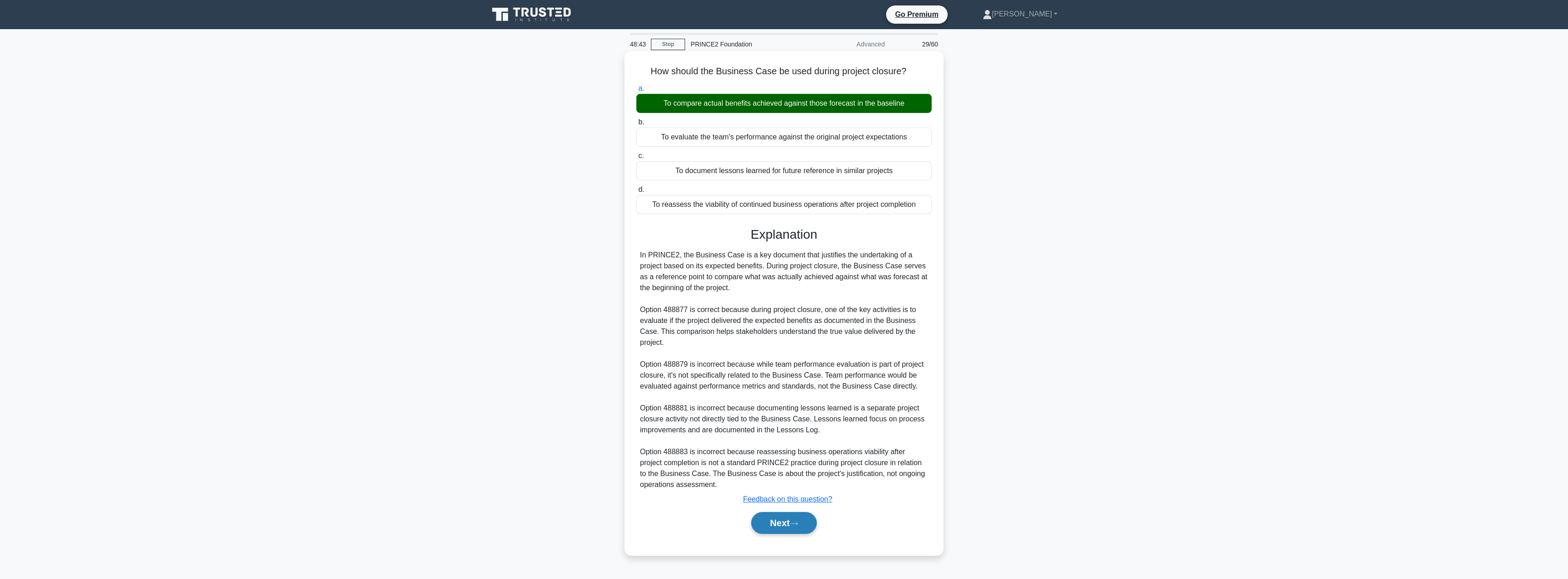
click at [765, 516] on button "Next" at bounding box center [784, 523] width 66 height 22
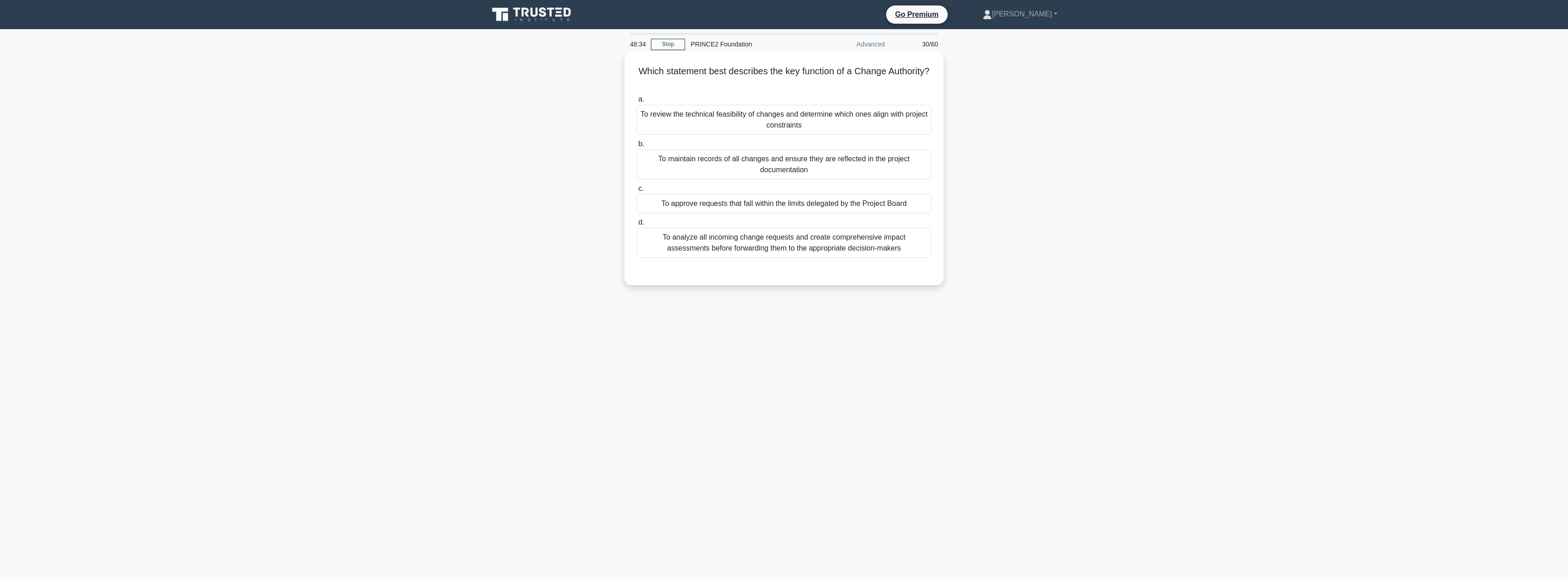
click at [716, 204] on div "To approve requests that fall within the limits delegated by the Project Board" at bounding box center [784, 203] width 295 height 19
click at [636, 192] on input "c. To approve requests that fall within the limits delegated by the Project Boa…" at bounding box center [636, 188] width 0 height 6
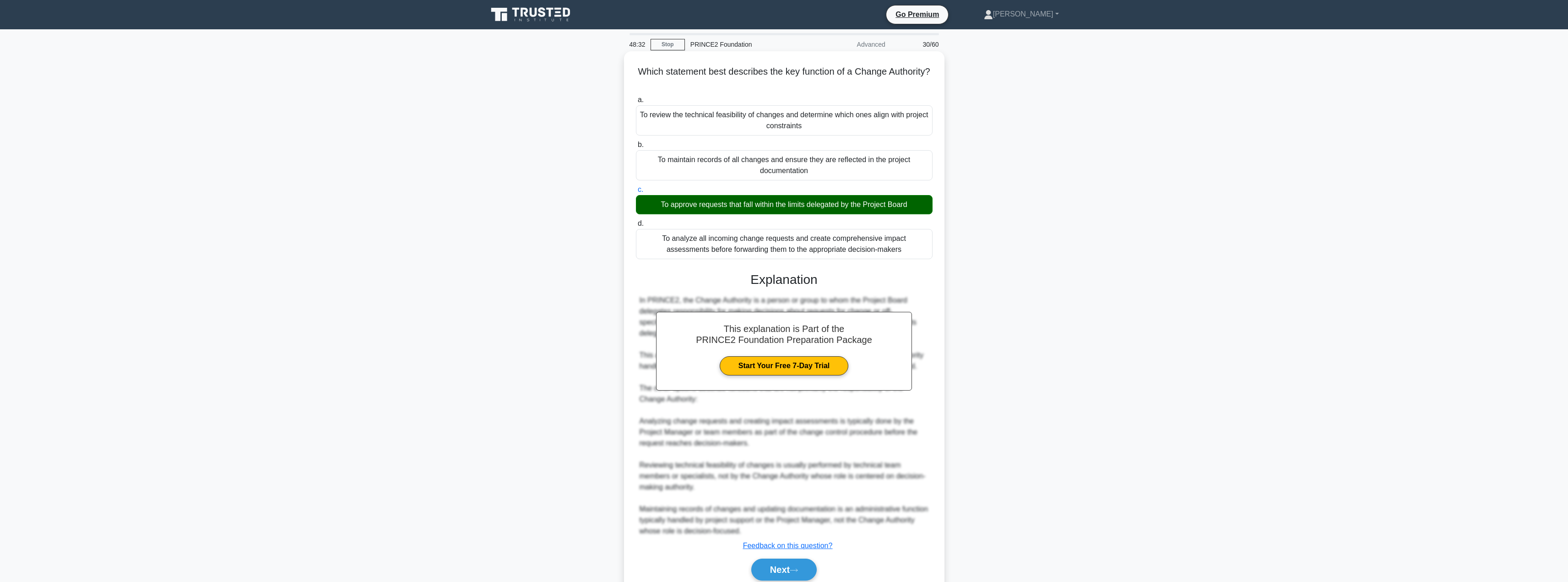
scroll to position [38, 0]
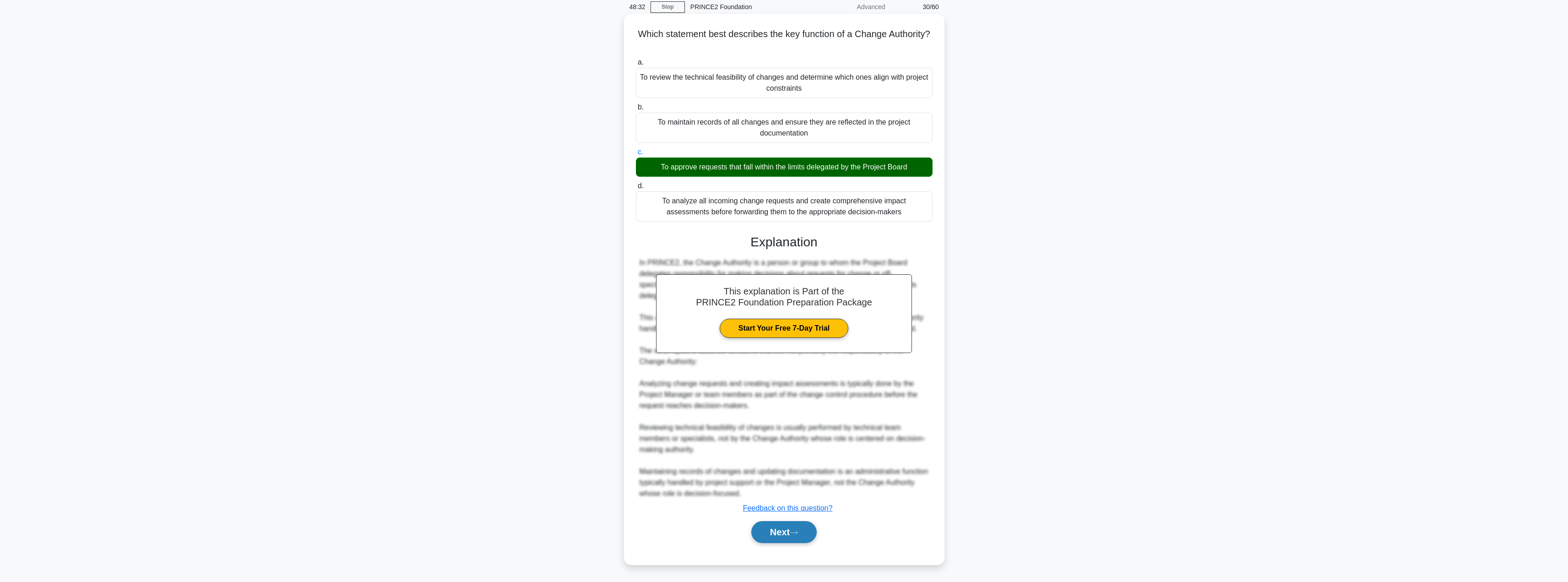
click at [784, 525] on button "Next" at bounding box center [784, 532] width 66 height 22
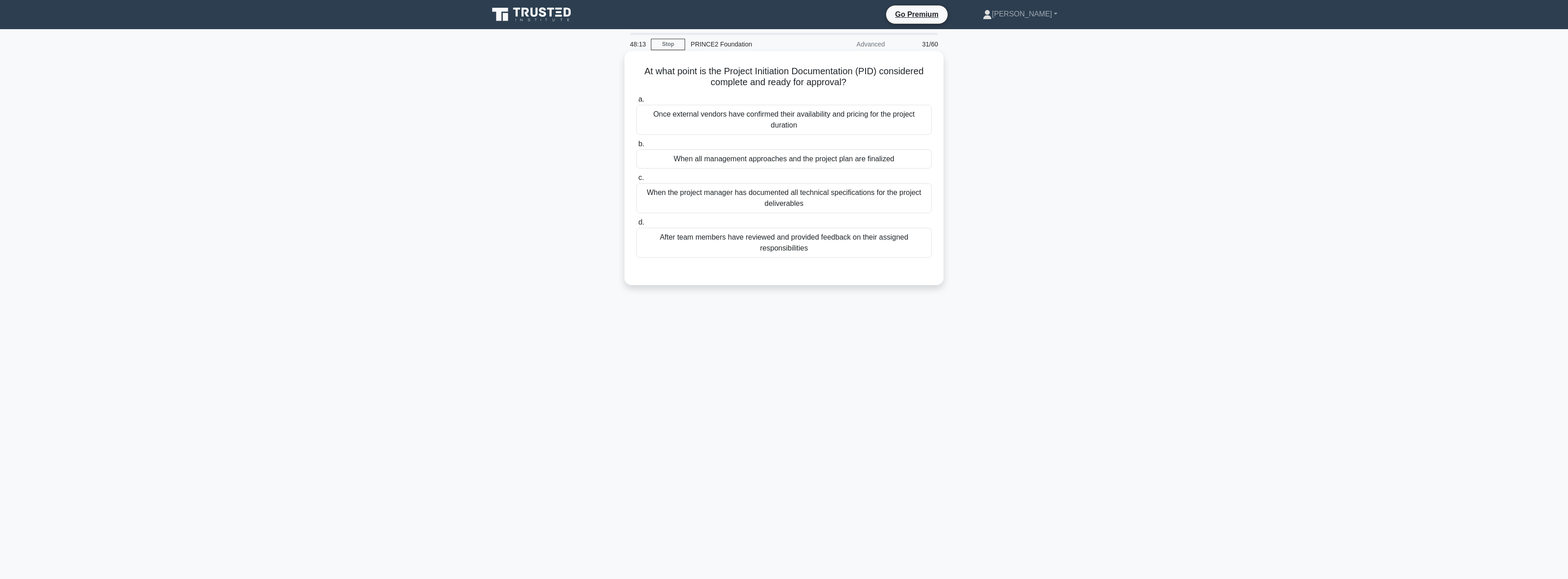
click at [725, 163] on div "When all management approaches and the project plan are finalized" at bounding box center [784, 158] width 295 height 19
click at [636, 147] on input "b. When all management approaches and the project plan are finalized" at bounding box center [636, 144] width 0 height 6
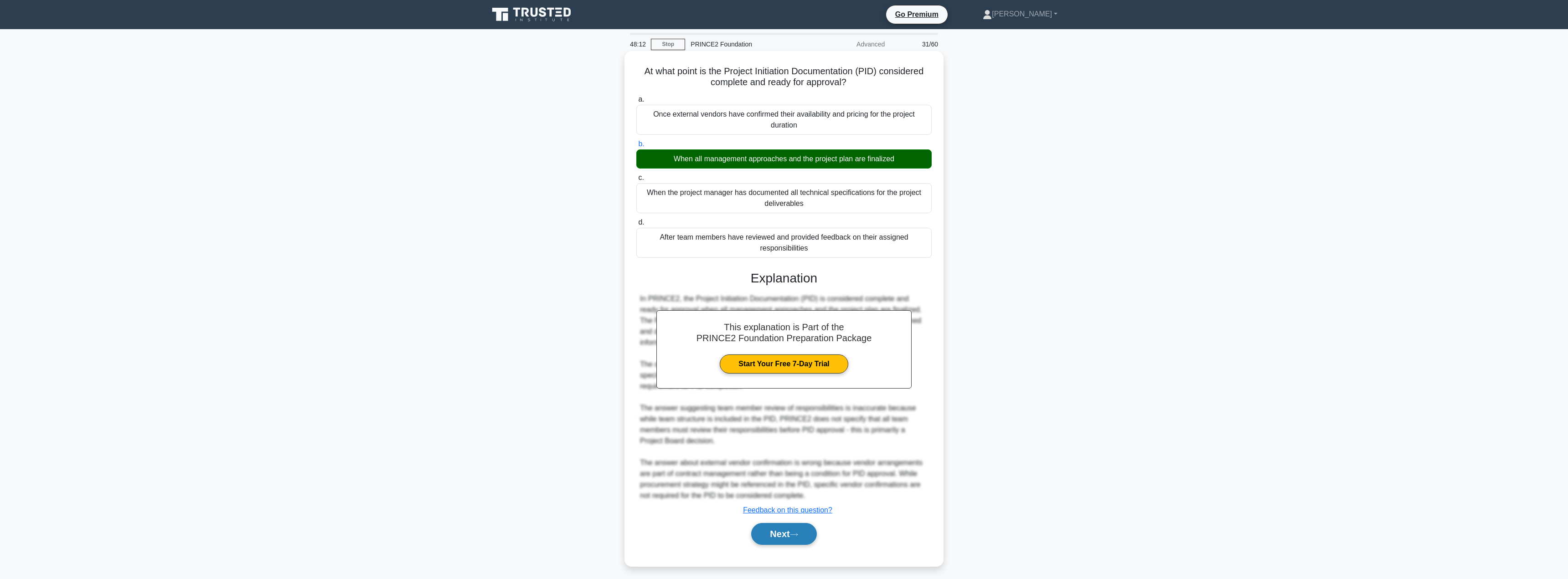
click at [767, 524] on button "Next" at bounding box center [784, 533] width 66 height 22
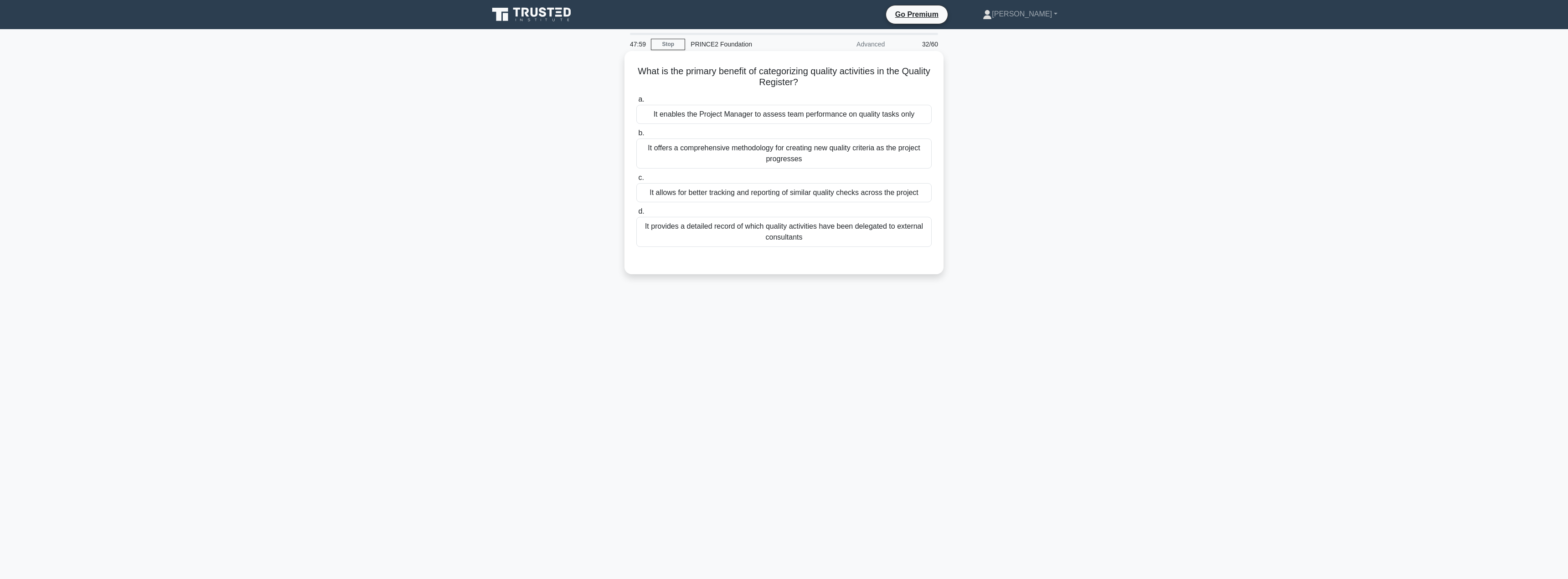
click at [746, 191] on div "It allows for better tracking and reporting of similar quality checks across th…" at bounding box center [784, 192] width 295 height 19
click at [636, 181] on input "c. It allows for better tracking and reporting of similar quality checks across…" at bounding box center [636, 178] width 0 height 6
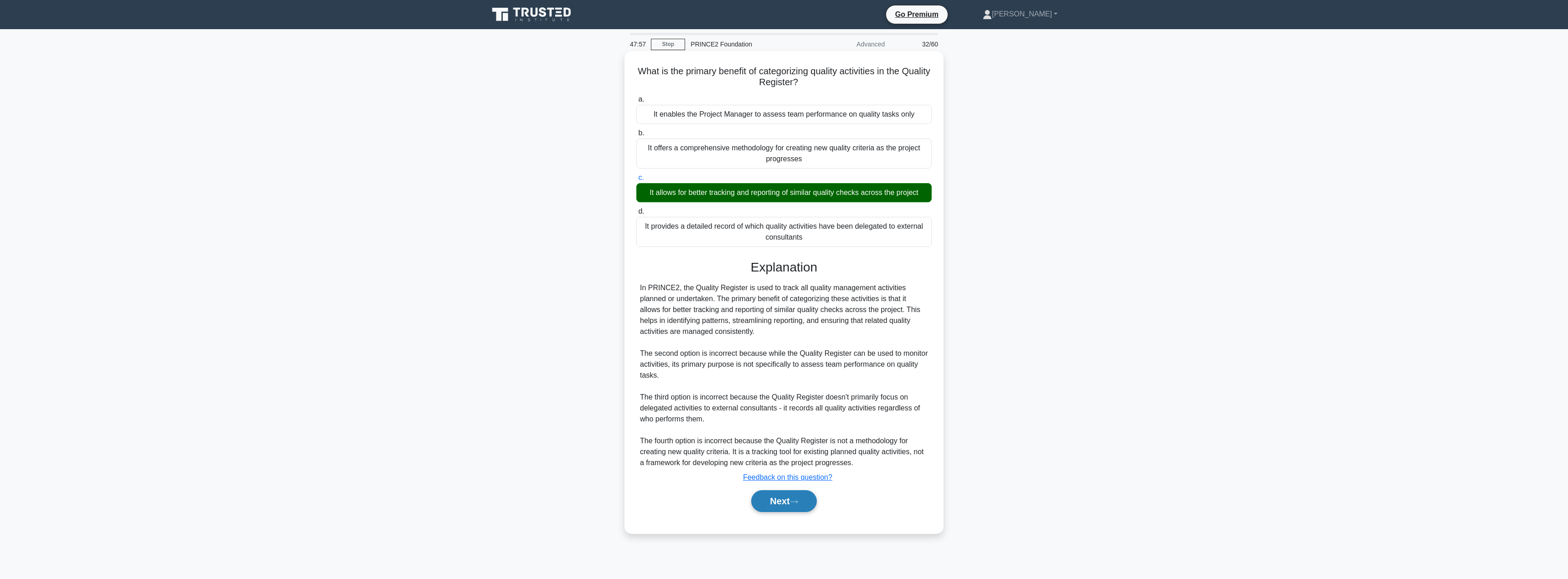
click at [785, 499] on button "Next" at bounding box center [784, 501] width 66 height 22
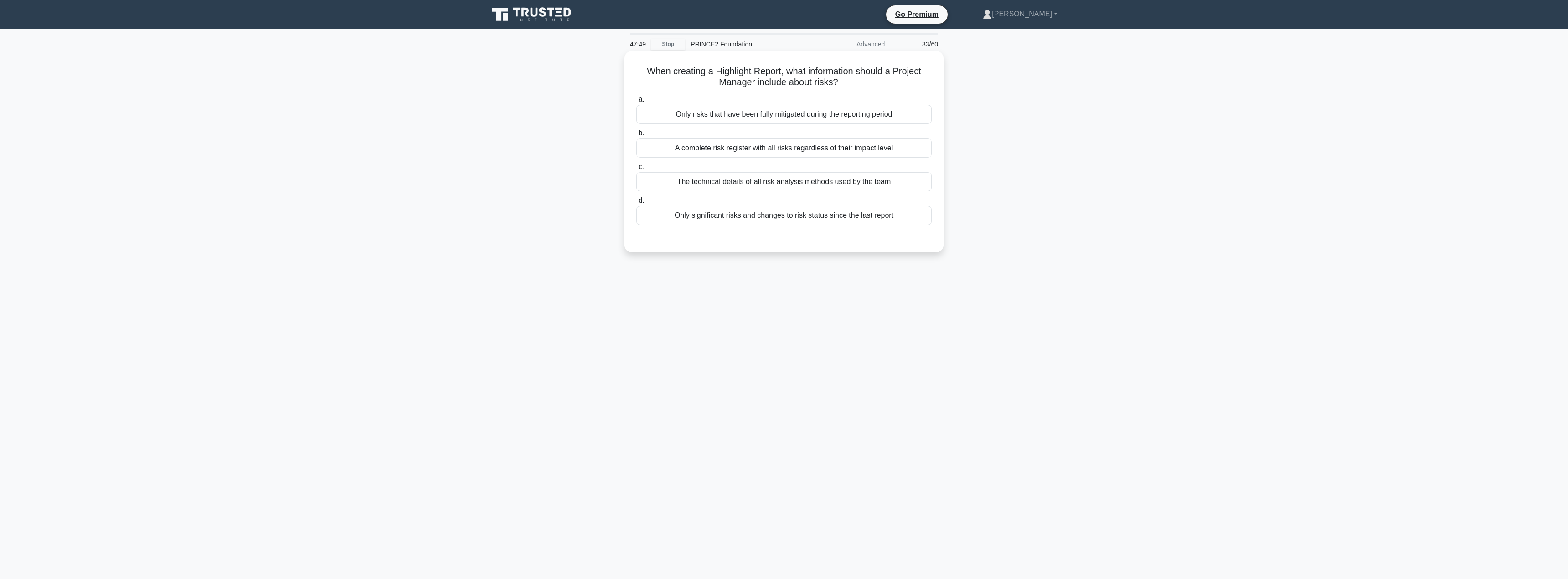
click at [869, 214] on div "Only significant risks and changes to risk status since the last report" at bounding box center [784, 215] width 295 height 19
click at [636, 204] on input "d. Only significant risks and changes to risk status since the last report" at bounding box center [636, 200] width 0 height 6
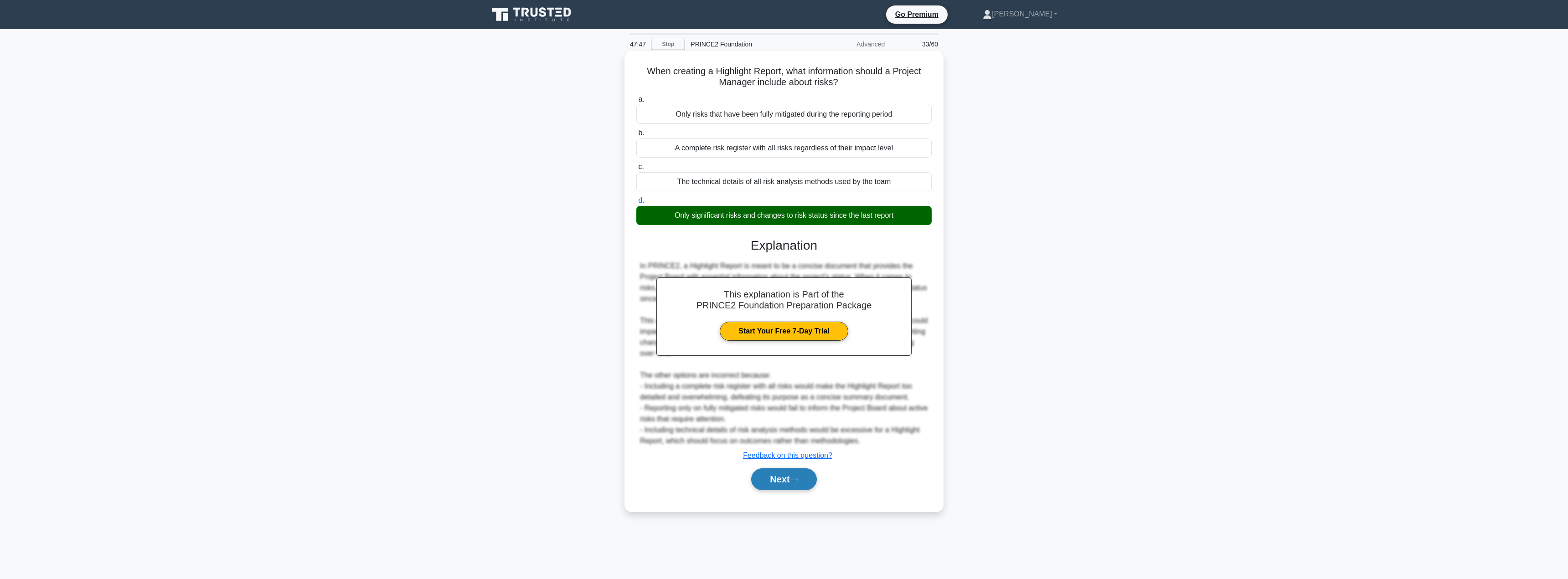
click at [784, 475] on button "Next" at bounding box center [784, 479] width 66 height 22
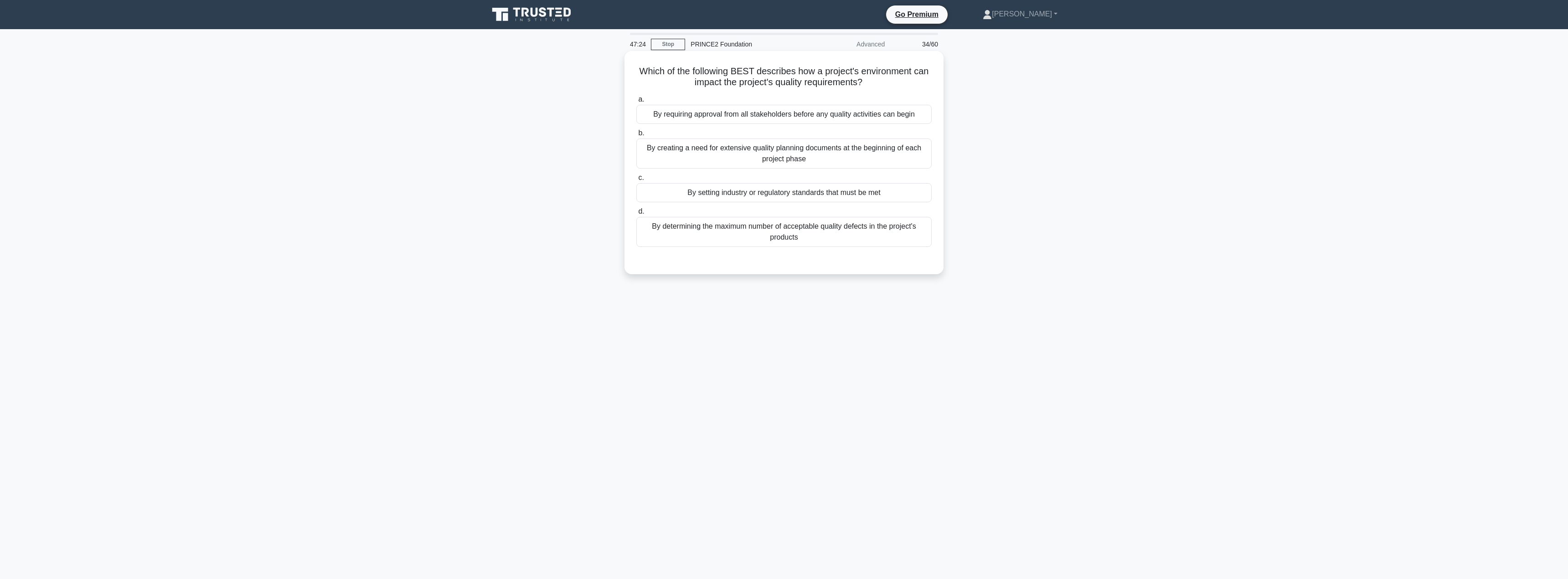
click at [750, 195] on div "By setting industry or regulatory standards that must be met" at bounding box center [784, 192] width 295 height 19
click at [636, 181] on input "c. By setting industry or regulatory standards that must be met" at bounding box center [636, 178] width 0 height 6
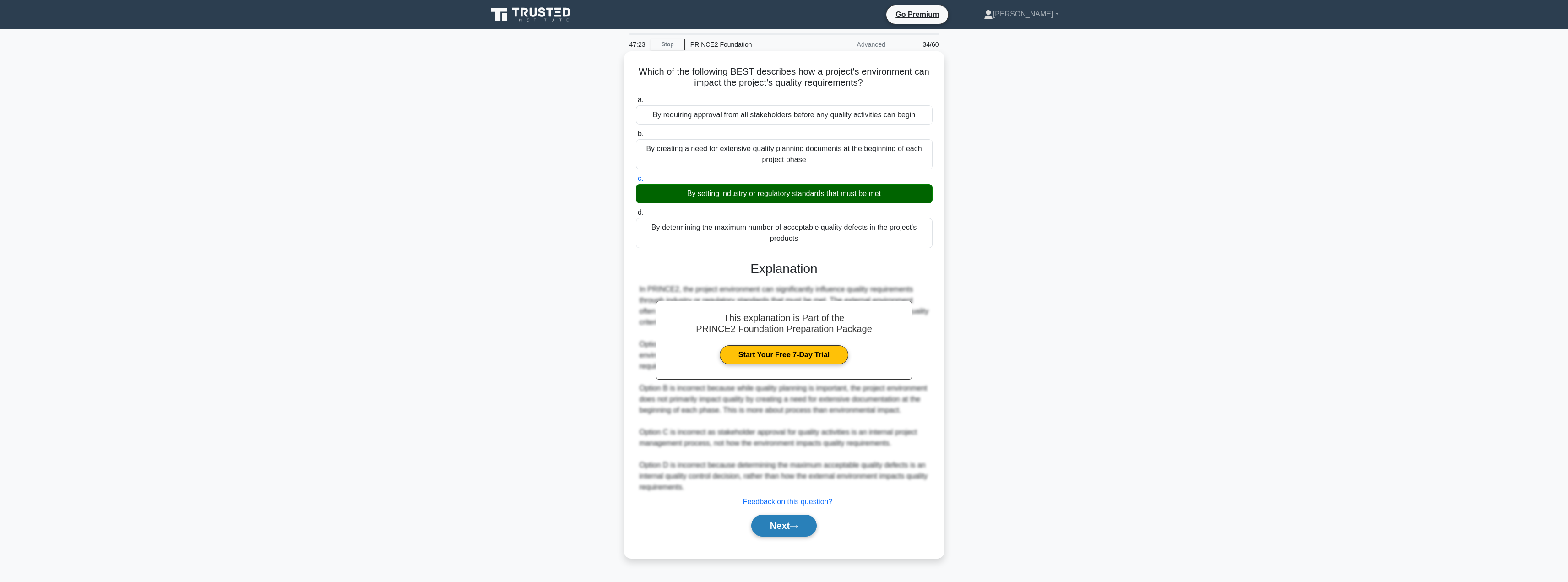
click at [766, 536] on button "Next" at bounding box center [784, 525] width 66 height 22
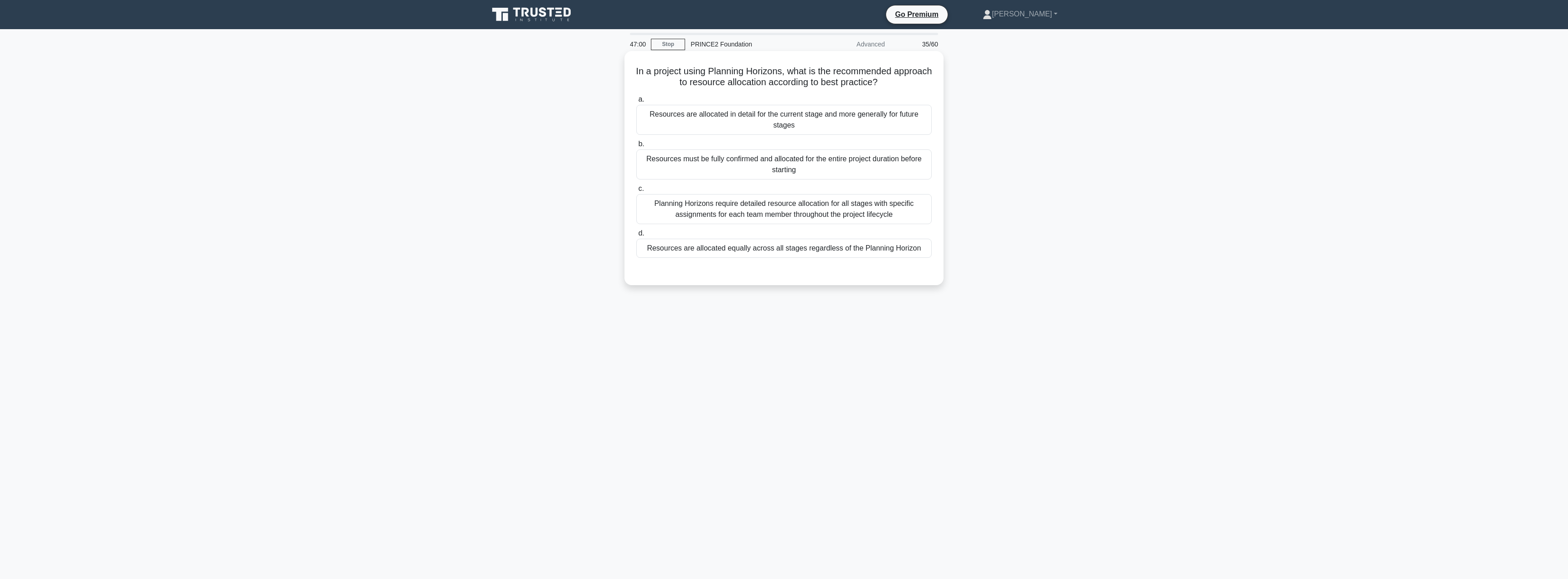
click at [783, 208] on div "Planning Horizons require detailed resource allocation for all stages with spec…" at bounding box center [784, 208] width 295 height 30
click at [636, 192] on input "c. Planning Horizons require detailed resource allocation for all stages with s…" at bounding box center [636, 188] width 0 height 6
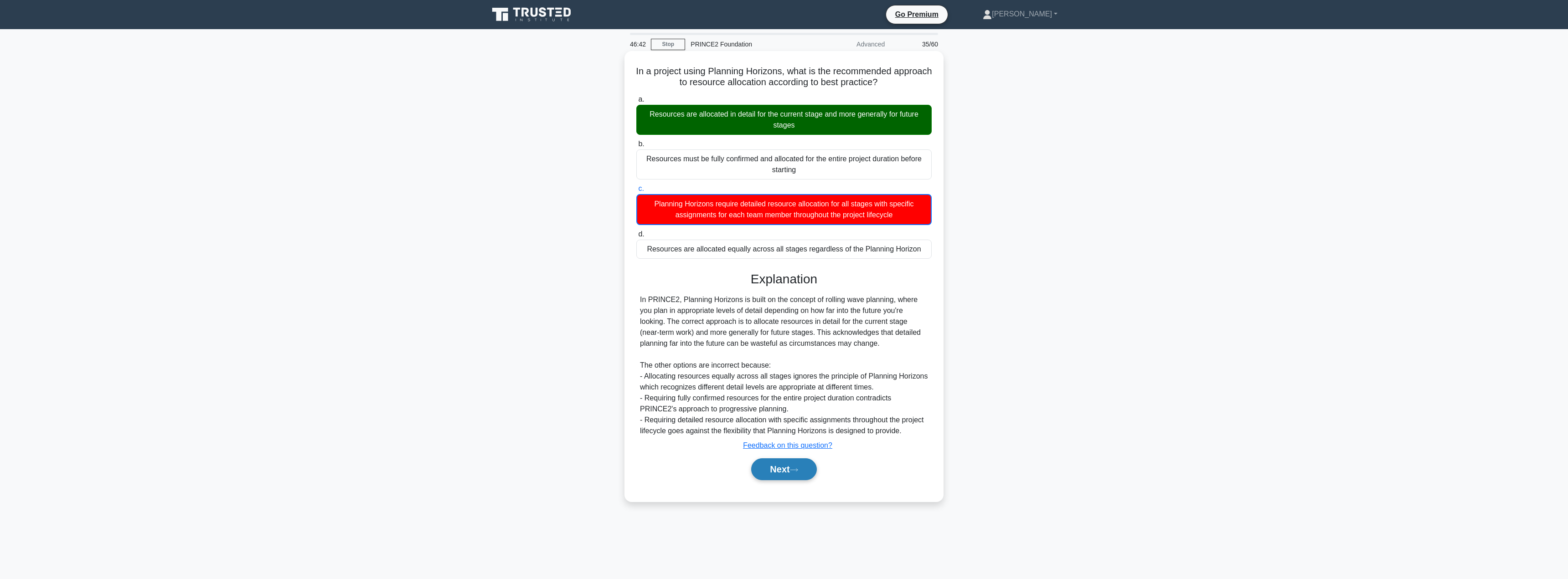
click at [772, 472] on button "Next" at bounding box center [784, 469] width 66 height 22
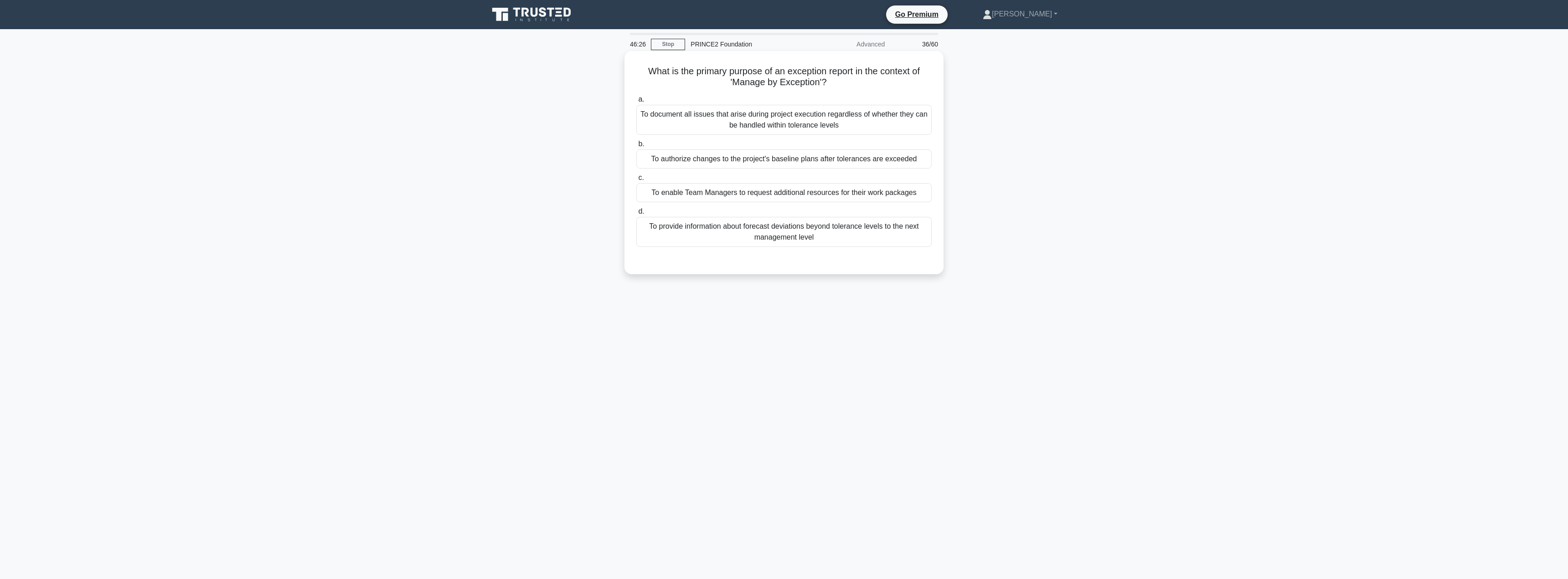
click at [732, 236] on div "To provide information about forecast deviations beyond tolerance levels to the…" at bounding box center [784, 231] width 295 height 30
click at [636, 215] on input "d. To provide information about forecast deviations beyond tolerance levels to …" at bounding box center [636, 211] width 0 height 6
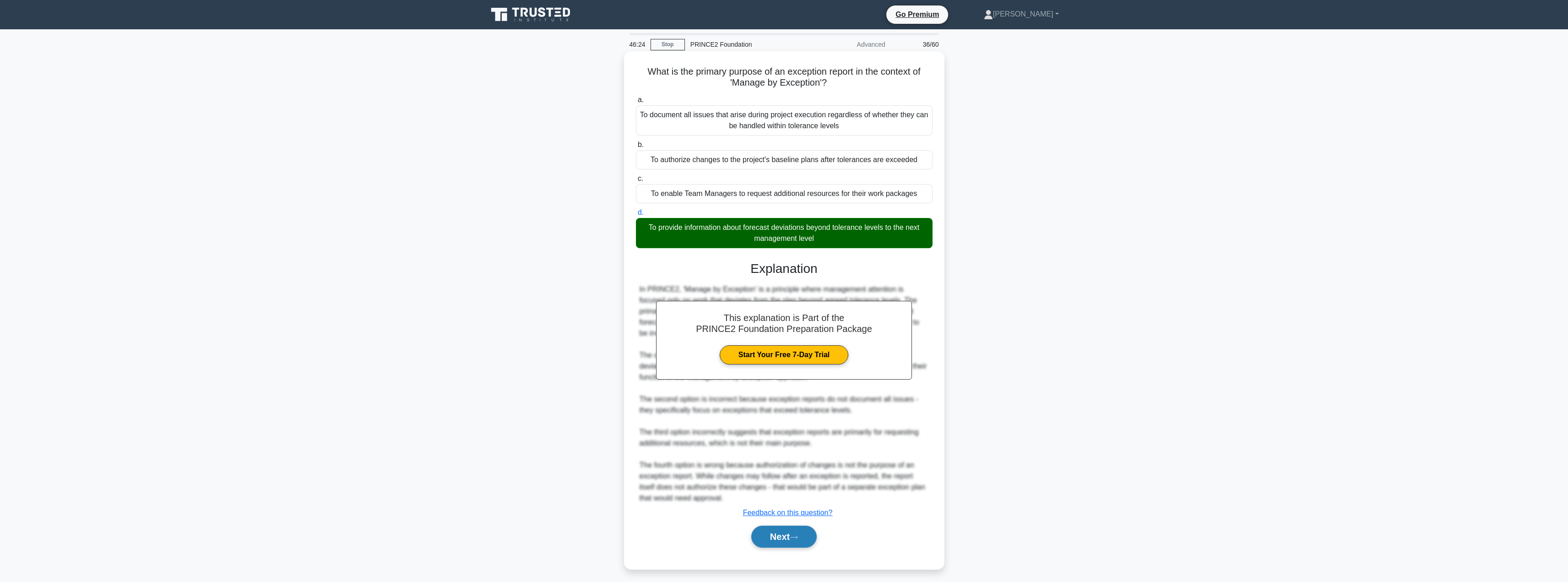
click at [772, 536] on button "Next" at bounding box center [784, 536] width 66 height 22
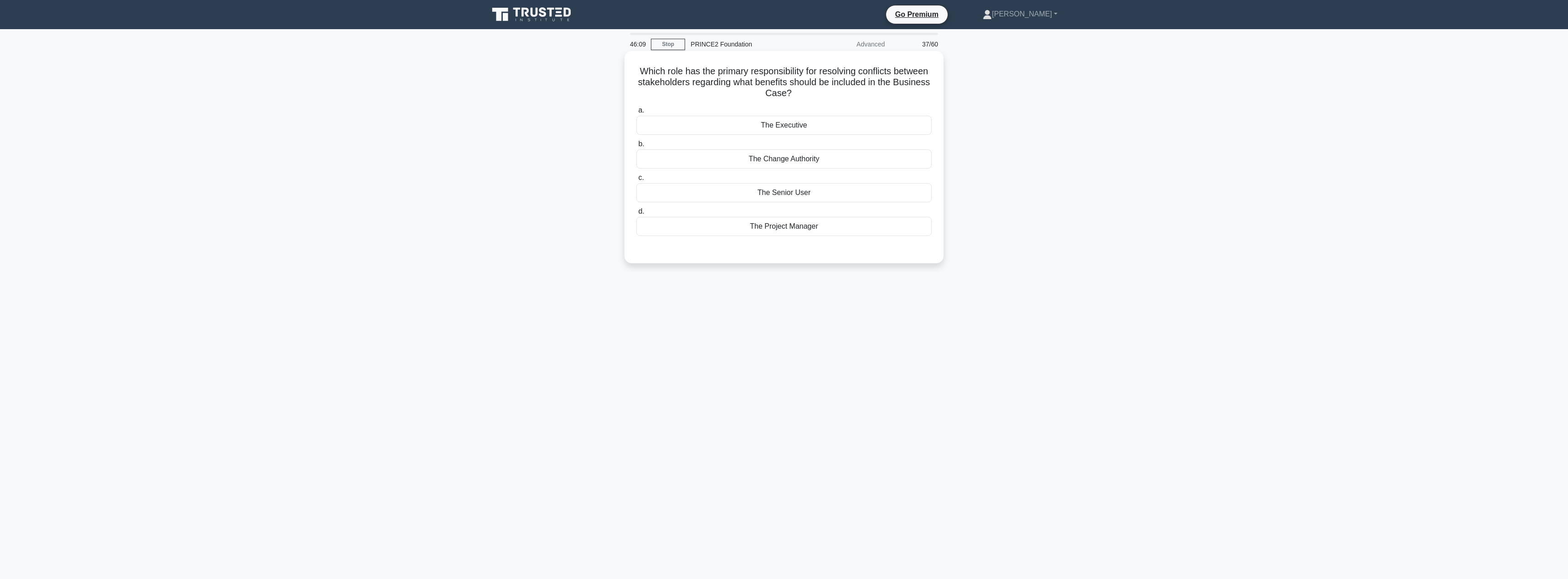
click at [817, 125] on div "The Executive" at bounding box center [784, 125] width 295 height 19
click at [636, 114] on input "a. The Executive" at bounding box center [636, 110] width 0 height 6
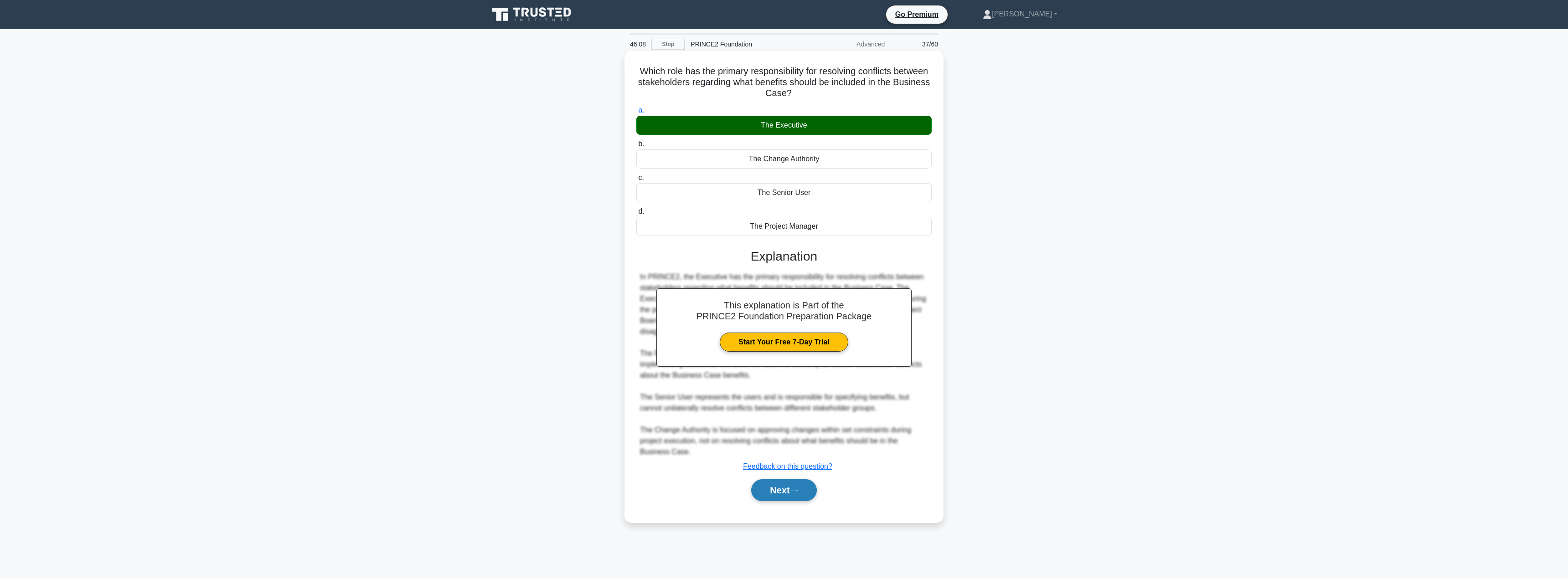
click at [778, 495] on button "Next" at bounding box center [784, 490] width 66 height 22
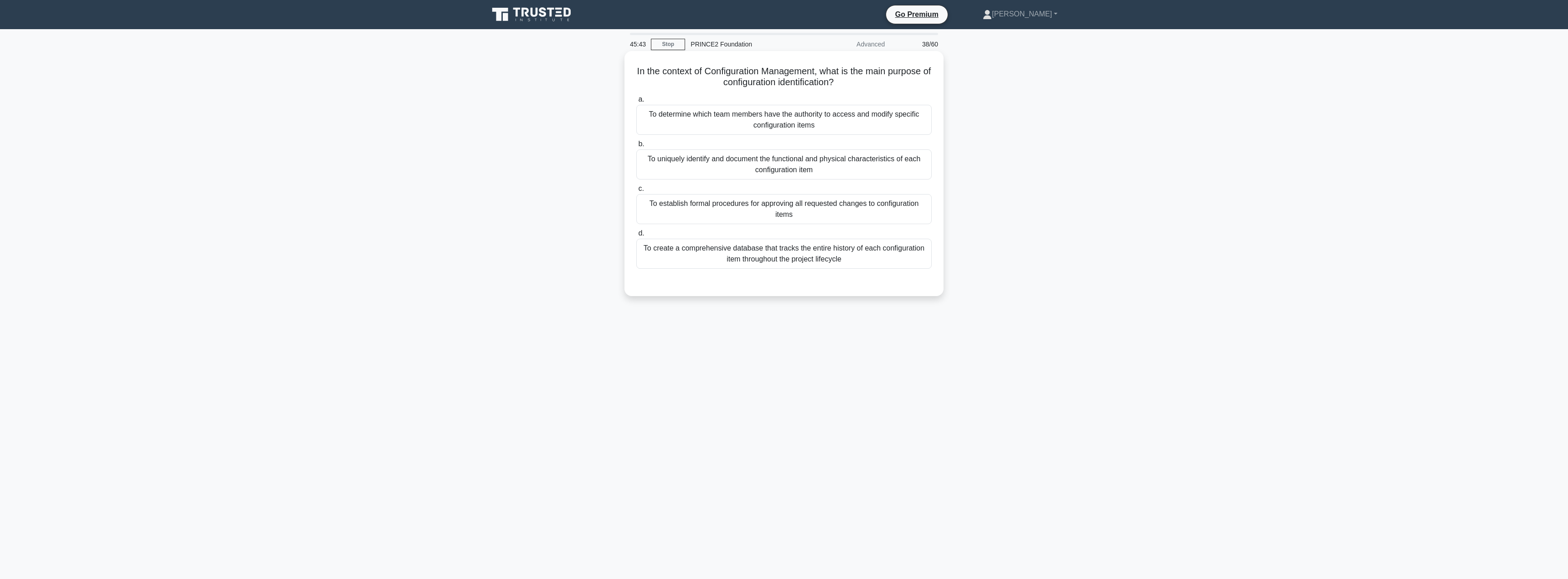
click at [697, 170] on div "To uniquely identify and document the functional and physical characteristics o…" at bounding box center [784, 164] width 295 height 30
click at [636, 147] on input "b. To uniquely identify and document the functional and physical characteristic…" at bounding box center [636, 144] width 0 height 6
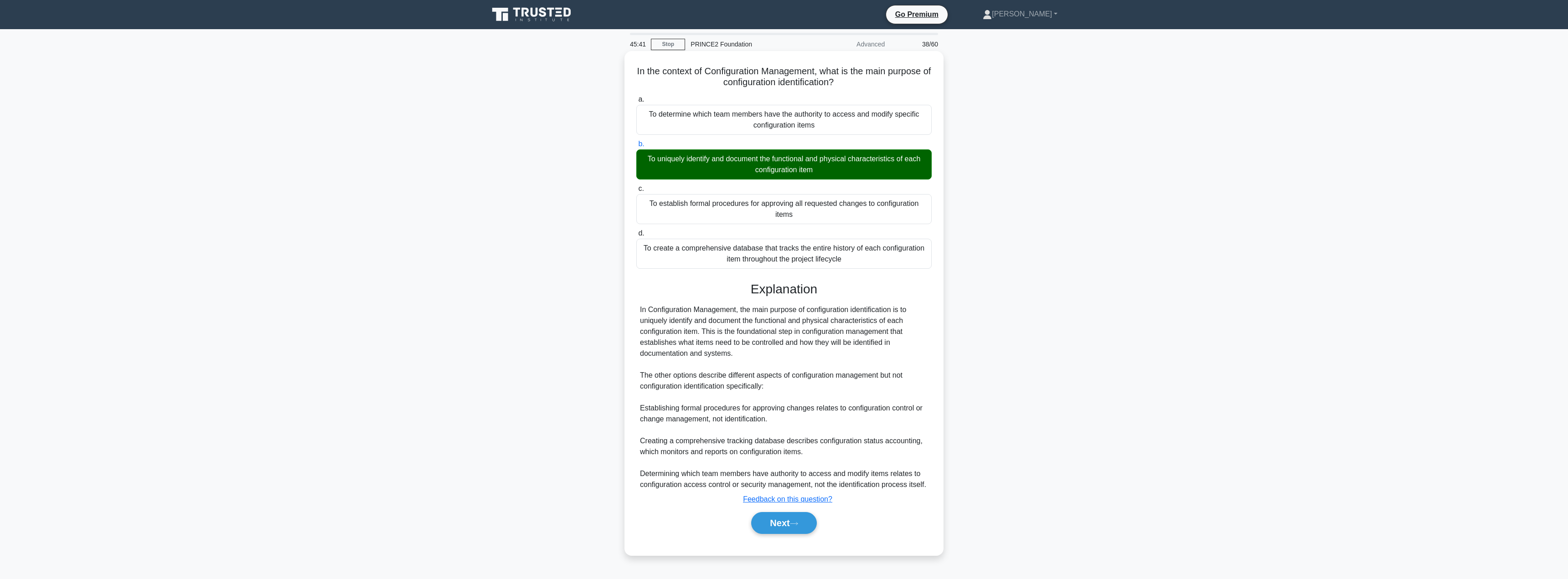
click at [775, 534] on div "Next" at bounding box center [784, 523] width 295 height 29
click at [774, 529] on button "Next" at bounding box center [784, 523] width 66 height 22
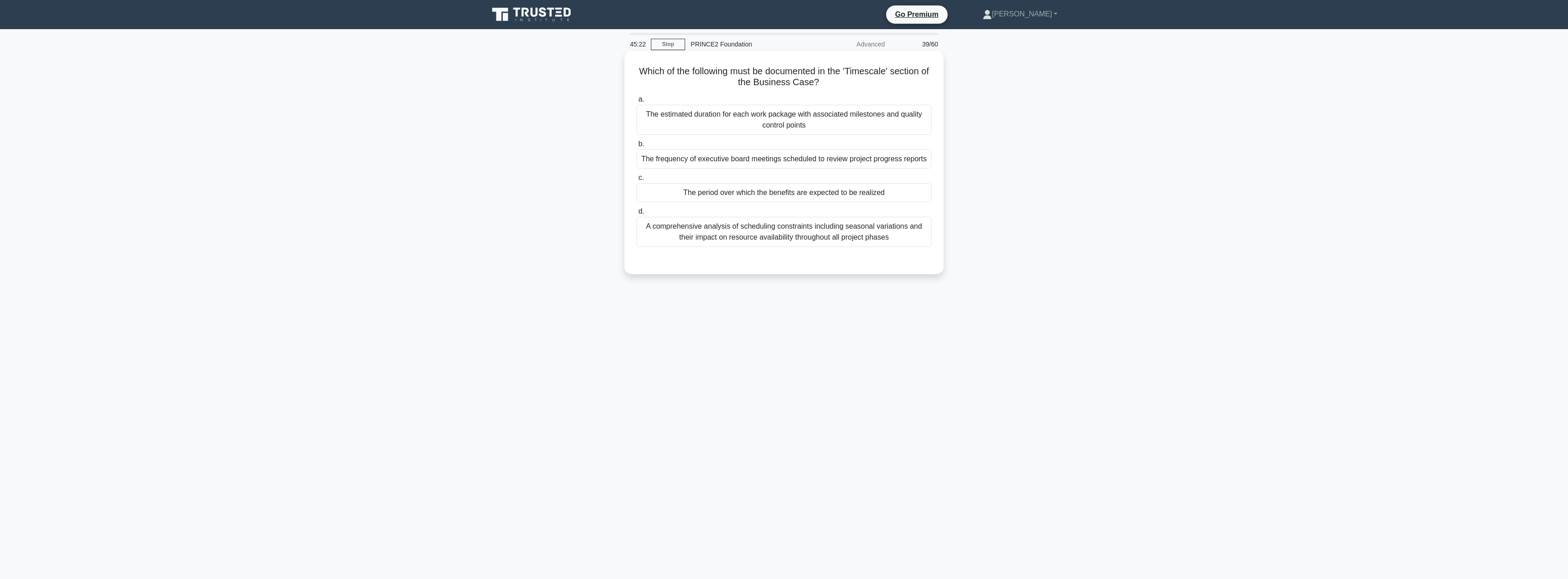
click at [724, 196] on div "The period over which the benefits are expected to be realized" at bounding box center [784, 192] width 295 height 19
click at [636, 181] on input "c. The period over which the benefits are expected to be realized" at bounding box center [636, 178] width 0 height 6
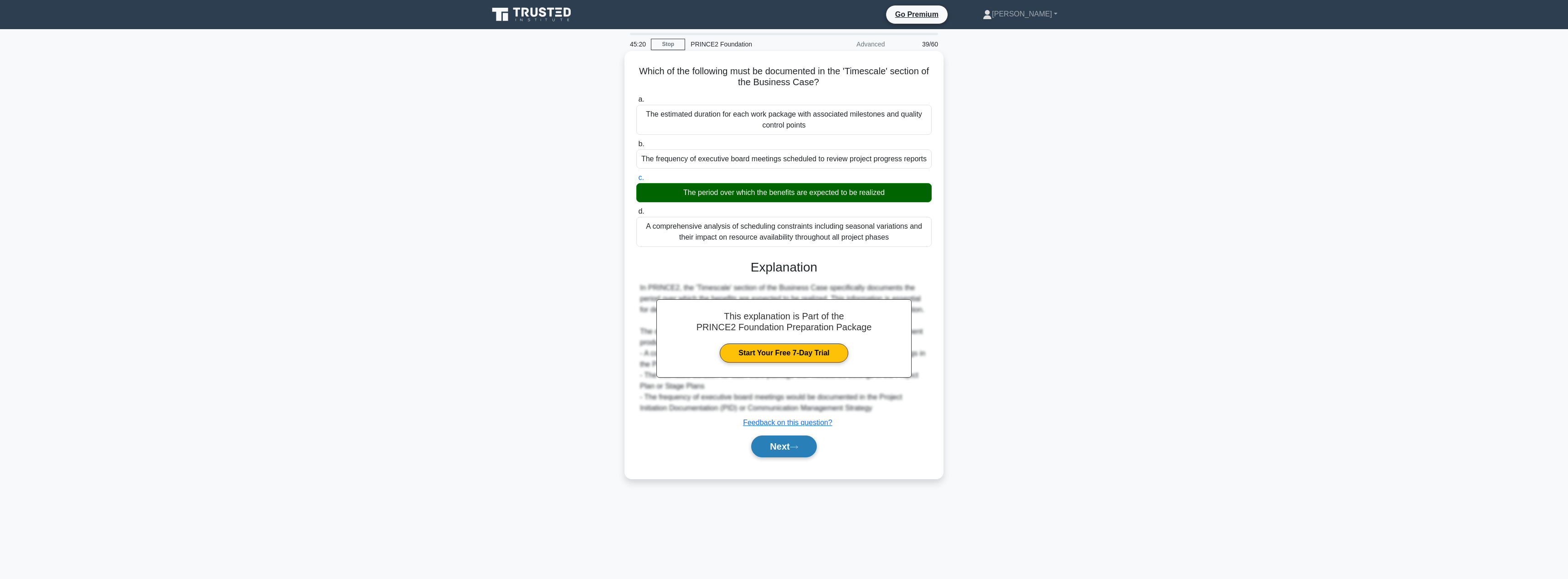
click at [774, 447] on button "Next" at bounding box center [784, 446] width 66 height 22
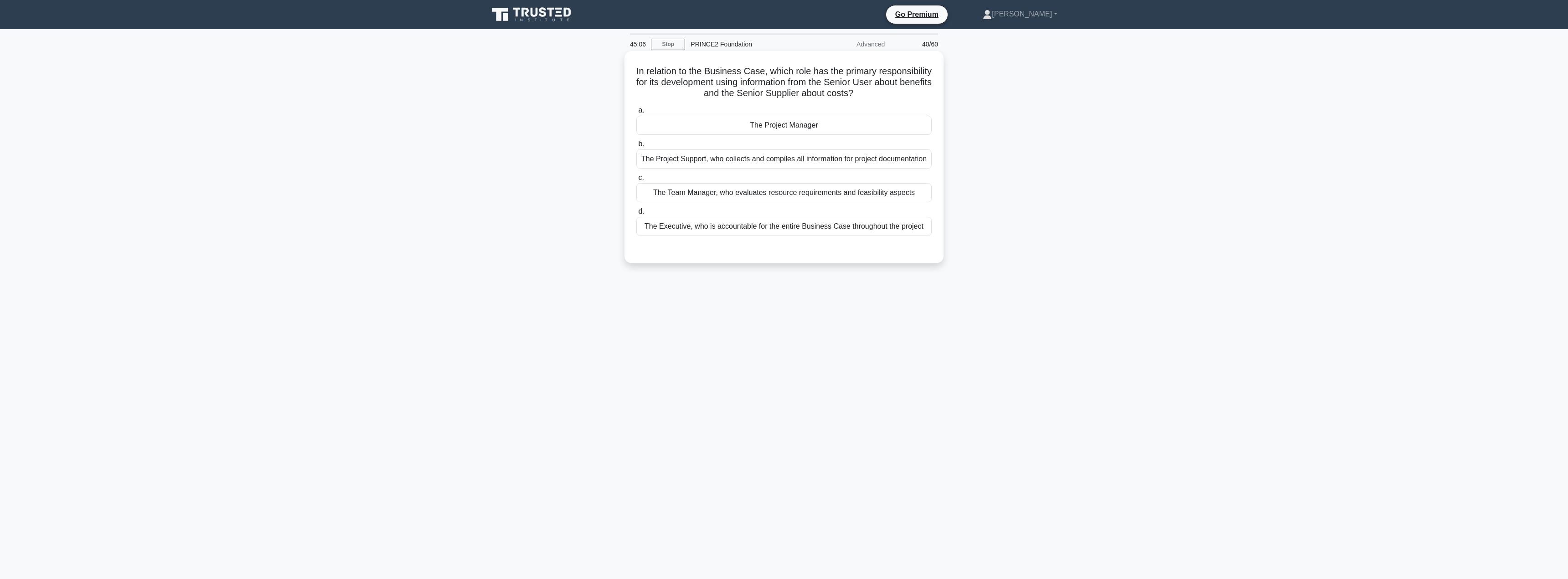
click at [768, 131] on div "The Project Manager" at bounding box center [784, 125] width 295 height 19
click at [636, 114] on input "a. The Project Manager" at bounding box center [636, 110] width 0 height 6
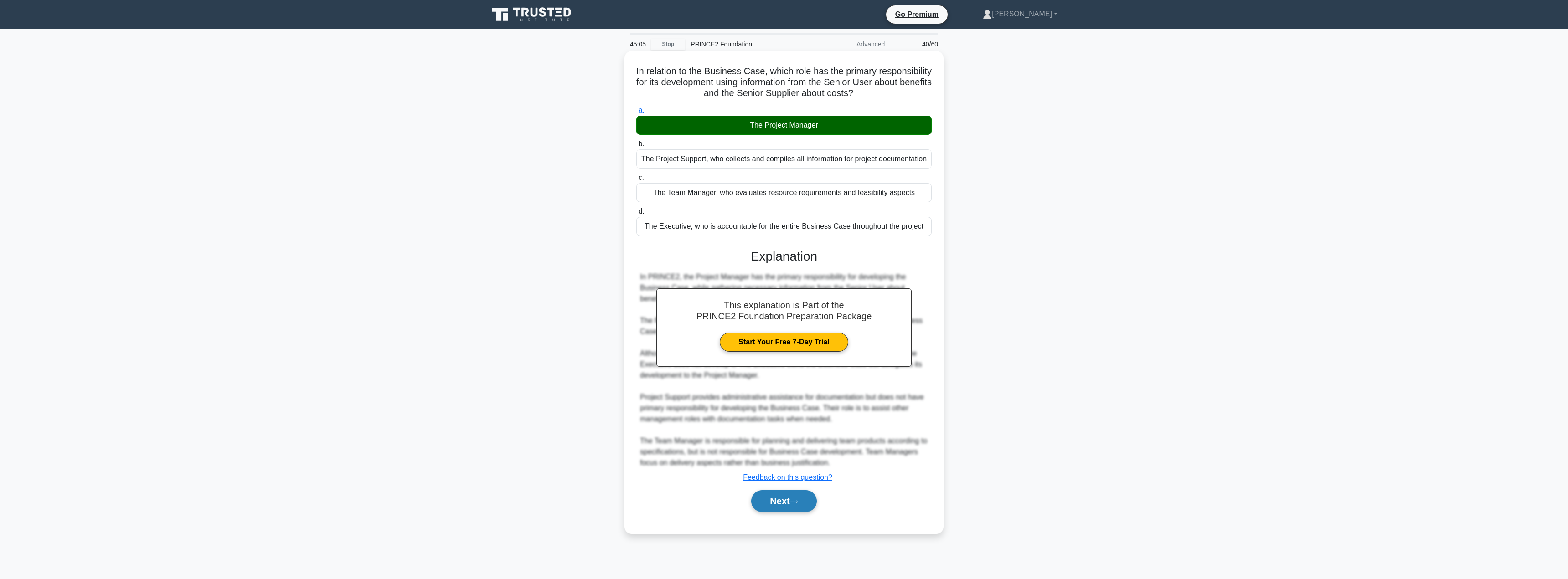
click at [776, 505] on button "Next" at bounding box center [784, 501] width 66 height 22
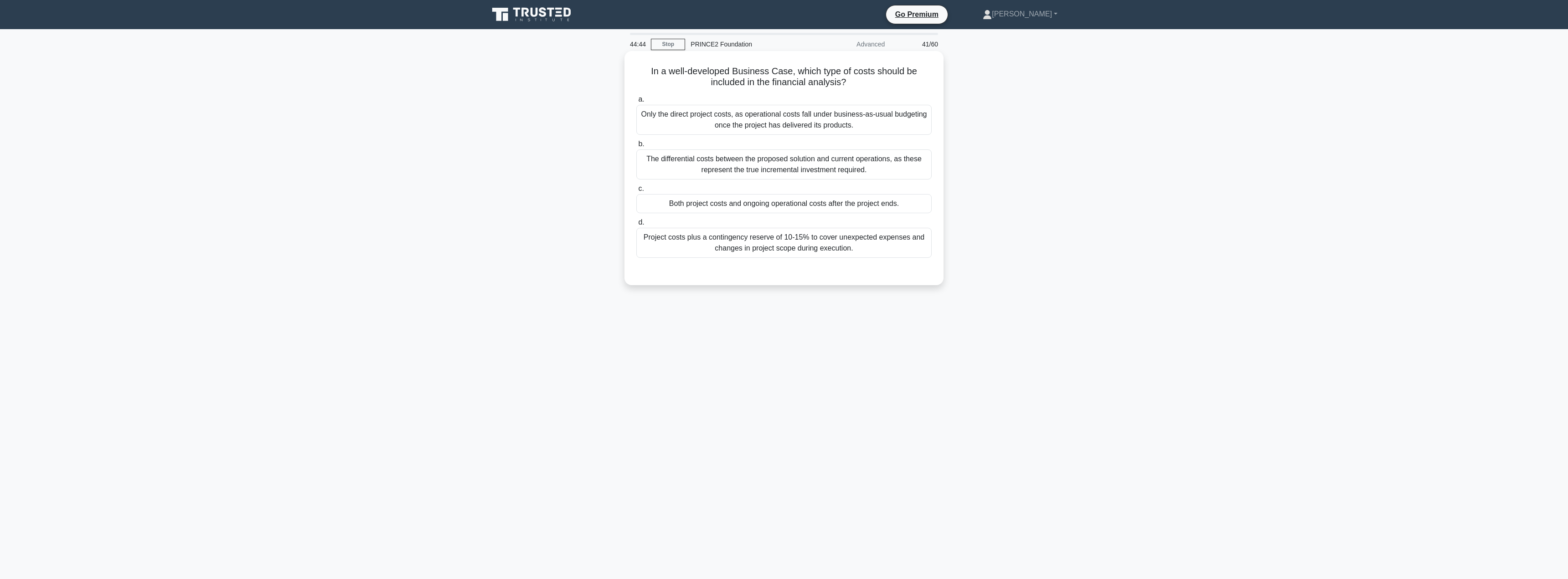
click at [680, 204] on div "Both project costs and ongoing operational costs after the project ends." at bounding box center [784, 203] width 295 height 19
click at [636, 192] on input "c. Both project costs and ongoing operational costs after the project ends." at bounding box center [636, 188] width 0 height 6
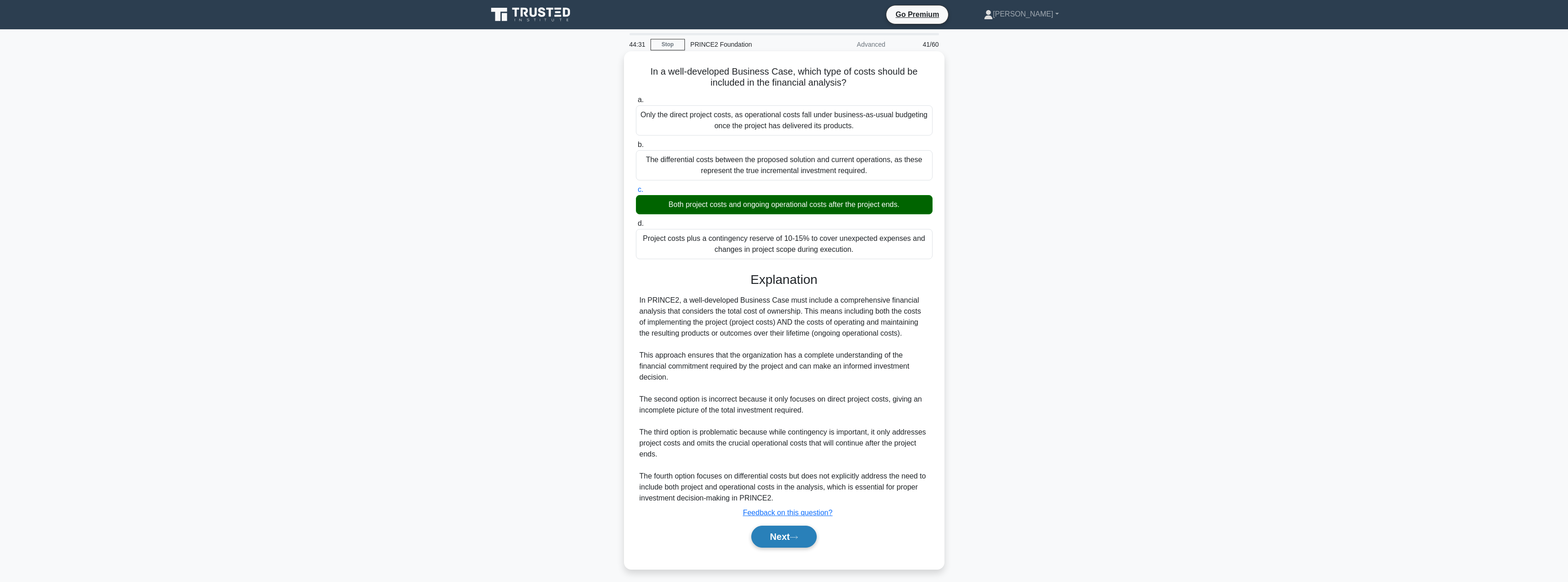
click at [770, 542] on button "Next" at bounding box center [784, 536] width 66 height 22
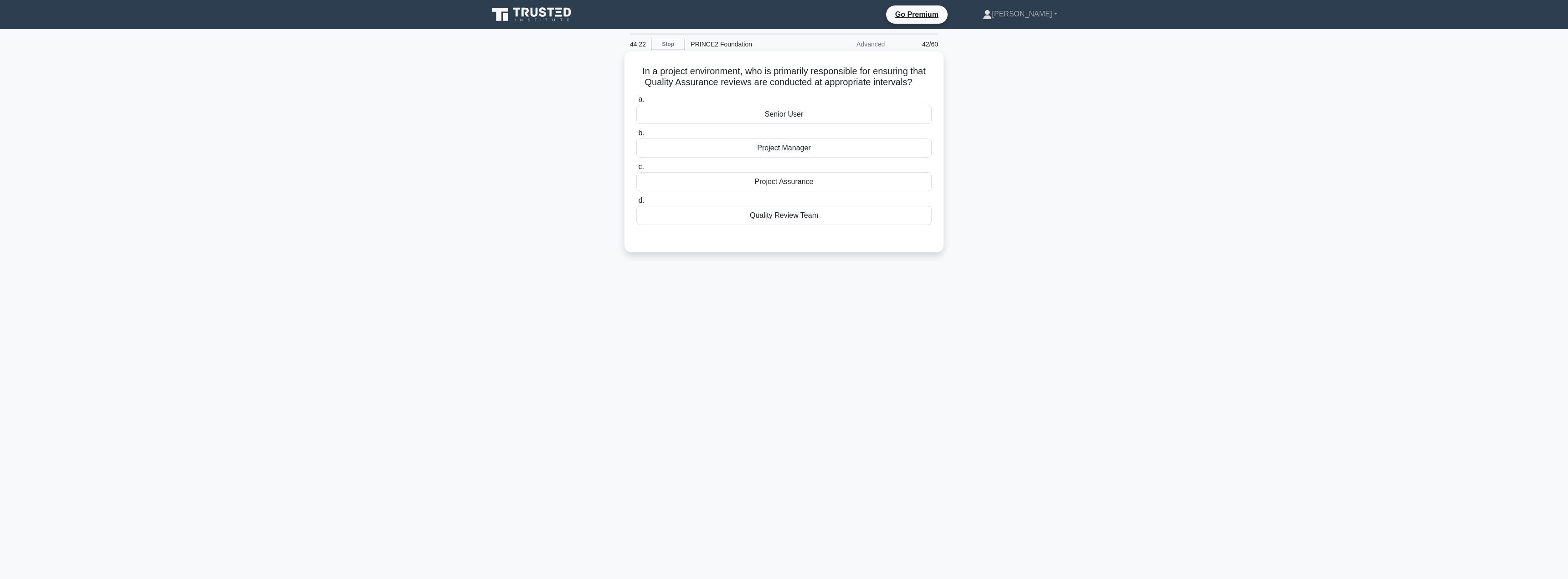
click at [743, 182] on div "Project Assurance" at bounding box center [784, 181] width 295 height 19
click at [636, 170] on input "c. Project Assurance" at bounding box center [636, 167] width 0 height 6
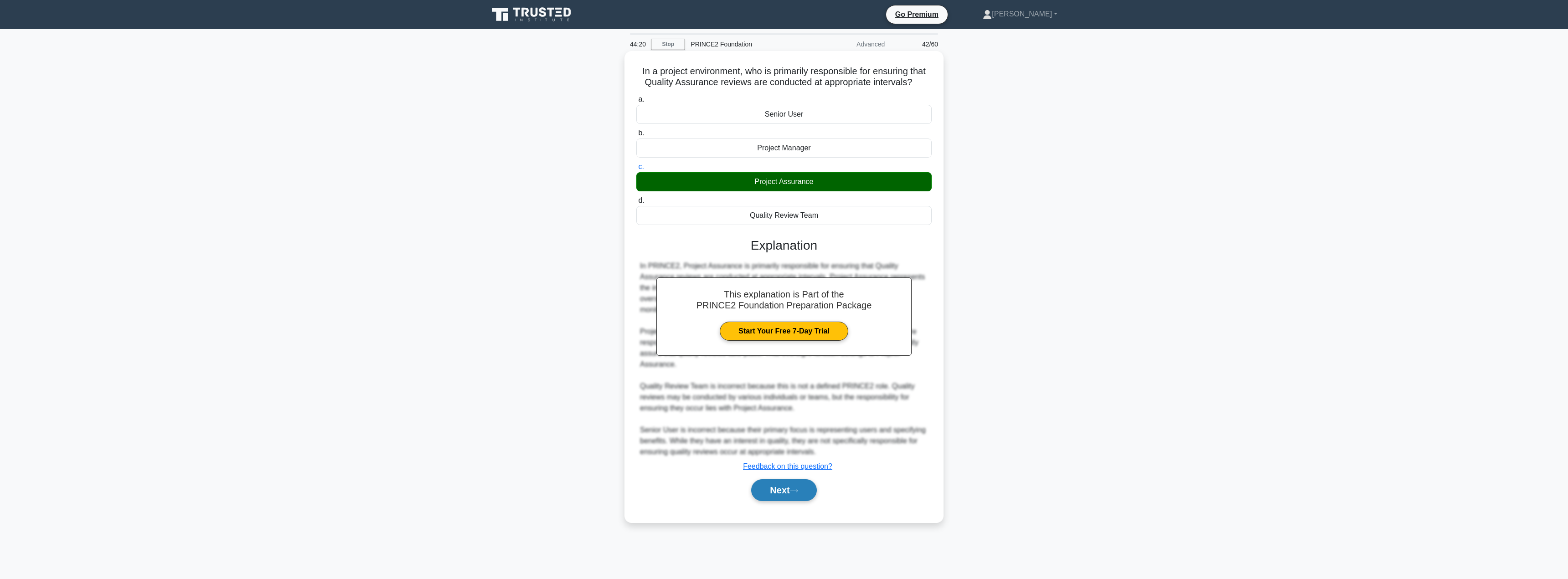
click at [779, 492] on button "Next" at bounding box center [784, 490] width 66 height 22
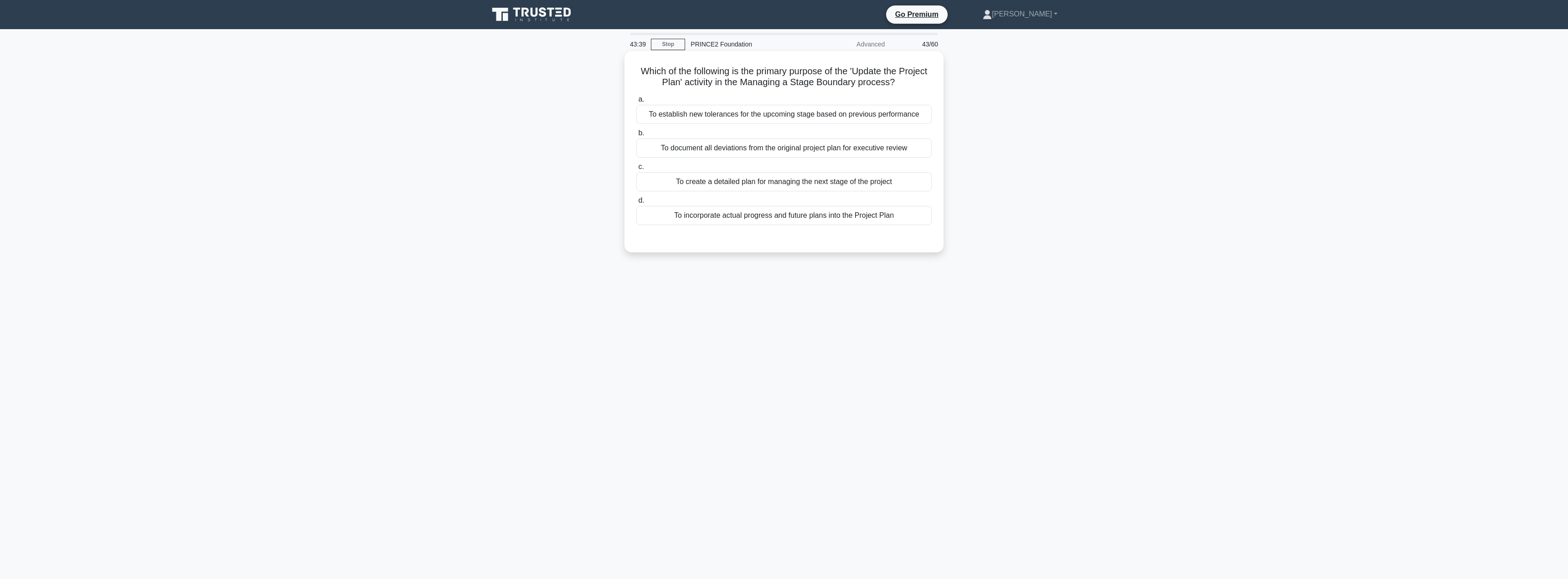
click at [723, 117] on div "To establish new tolerances for the upcoming stage based on previous performance" at bounding box center [784, 114] width 295 height 19
click at [636, 103] on input "a. To establish new tolerances for the upcoming stage based on previous perform…" at bounding box center [636, 99] width 0 height 6
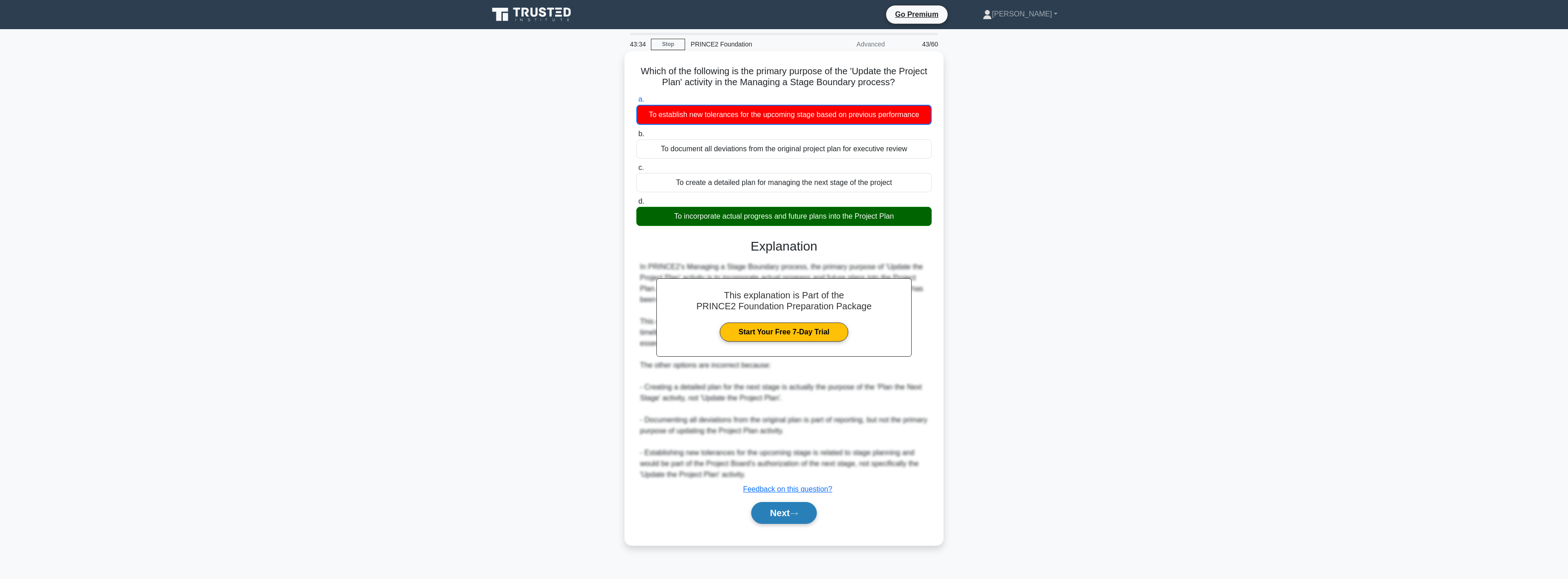
click at [784, 514] on button "Next" at bounding box center [784, 513] width 66 height 22
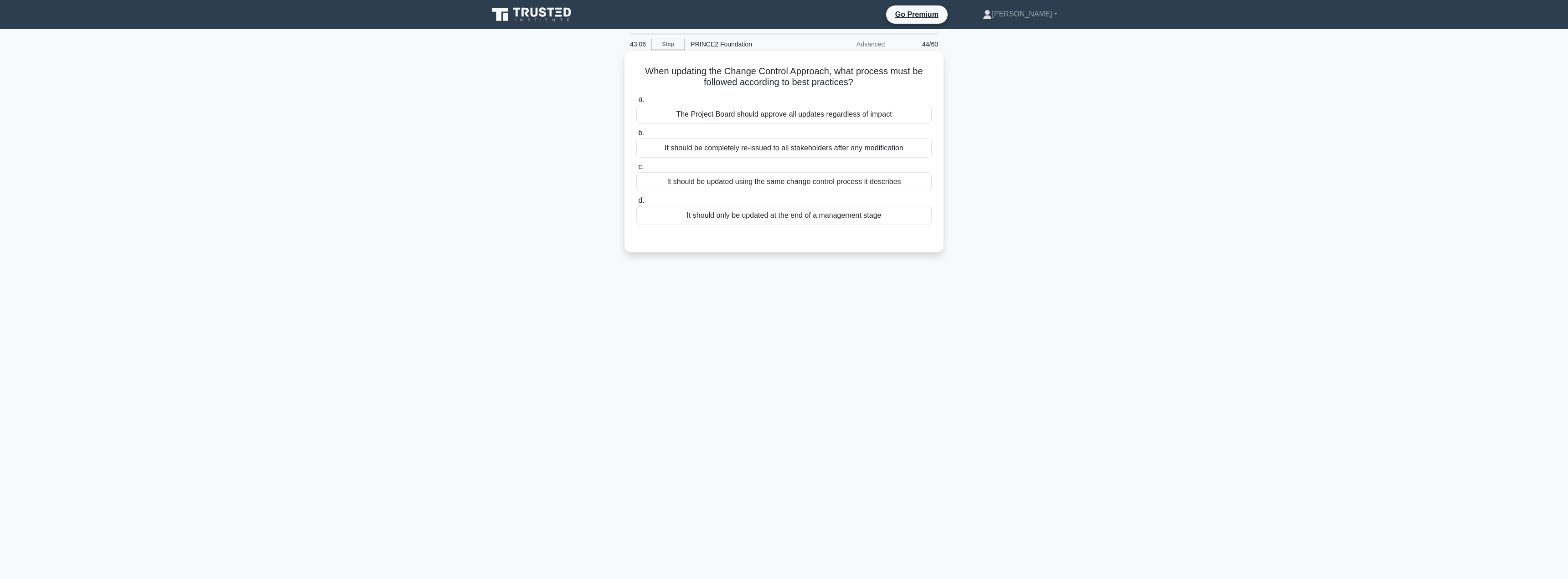
click at [750, 215] on div "It should only be updated at the end of a management stage" at bounding box center [784, 215] width 295 height 19
click at [636, 204] on input "d. It should only be updated at the end of a management stage" at bounding box center [636, 200] width 0 height 6
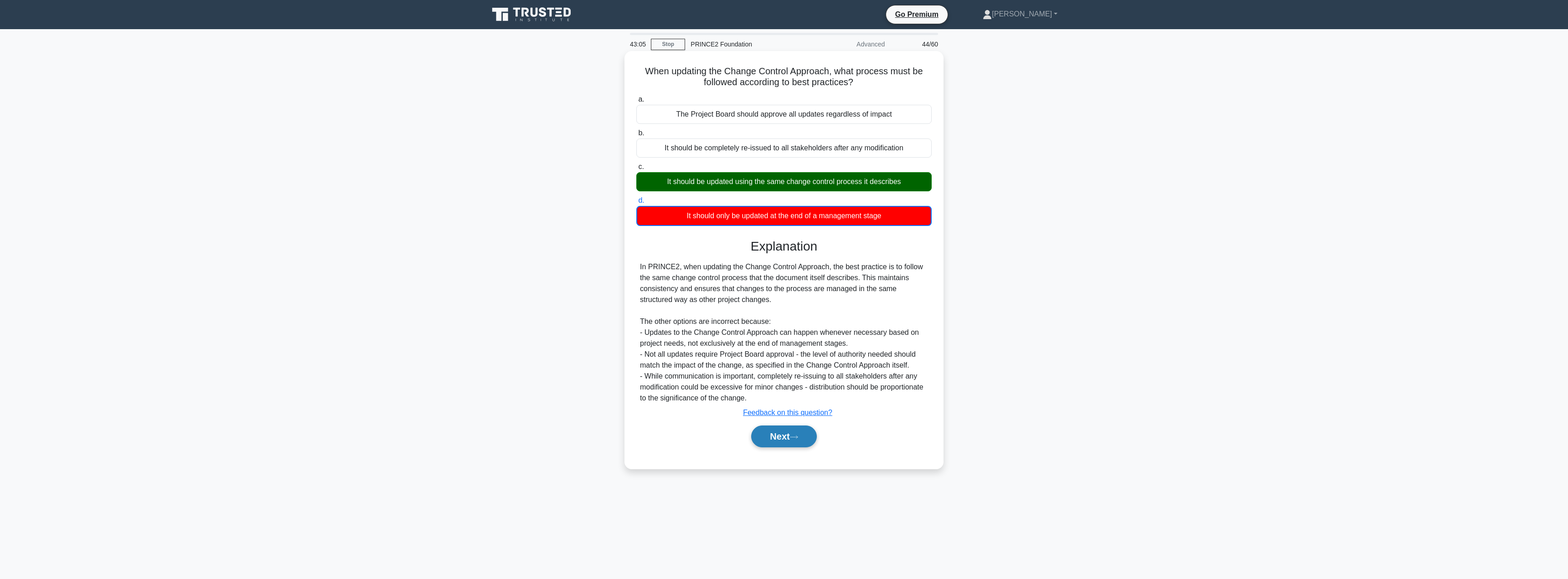
click at [781, 441] on button "Next" at bounding box center [784, 436] width 66 height 22
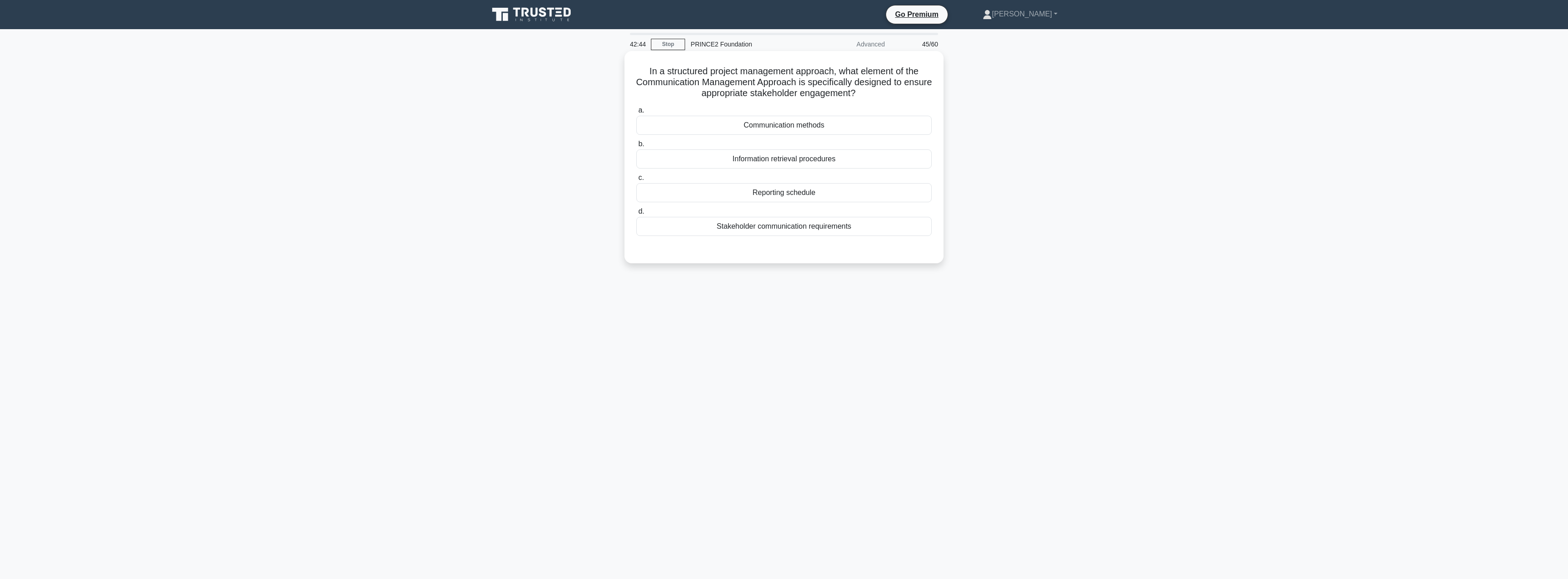
click at [813, 232] on div "Stakeholder communication requirements" at bounding box center [784, 226] width 295 height 19
click at [636, 215] on input "d. Stakeholder communication requirements" at bounding box center [636, 211] width 0 height 6
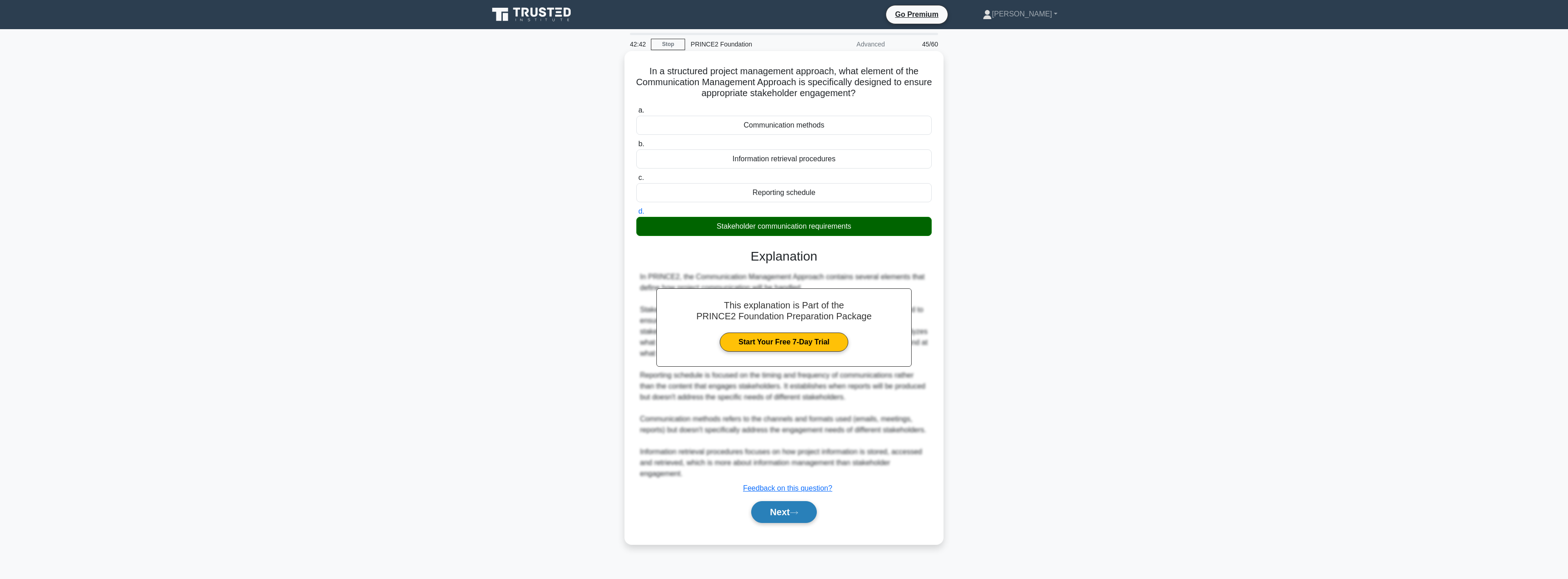
click at [785, 512] on button "Next" at bounding box center [784, 512] width 66 height 22
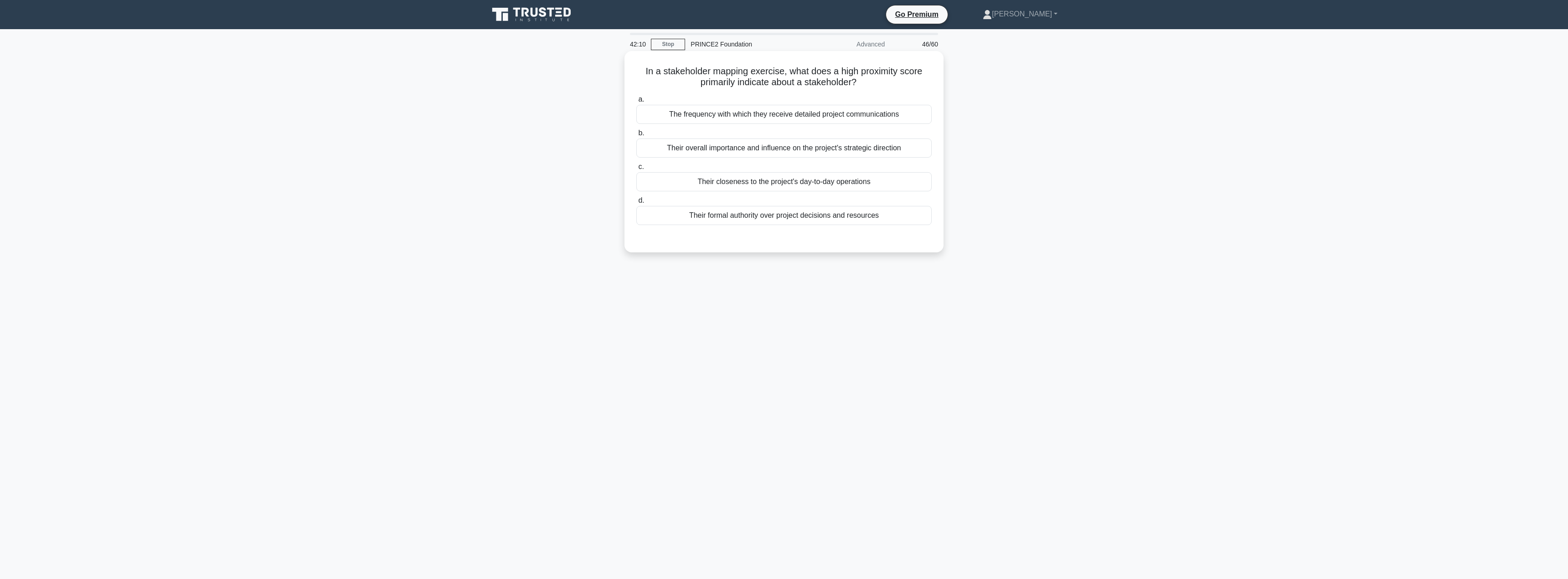
click at [747, 220] on div "Their formal authority over project decisions and resources" at bounding box center [784, 215] width 295 height 19
click at [636, 204] on input "d. Their formal authority over project decisions and resources" at bounding box center [636, 200] width 0 height 6
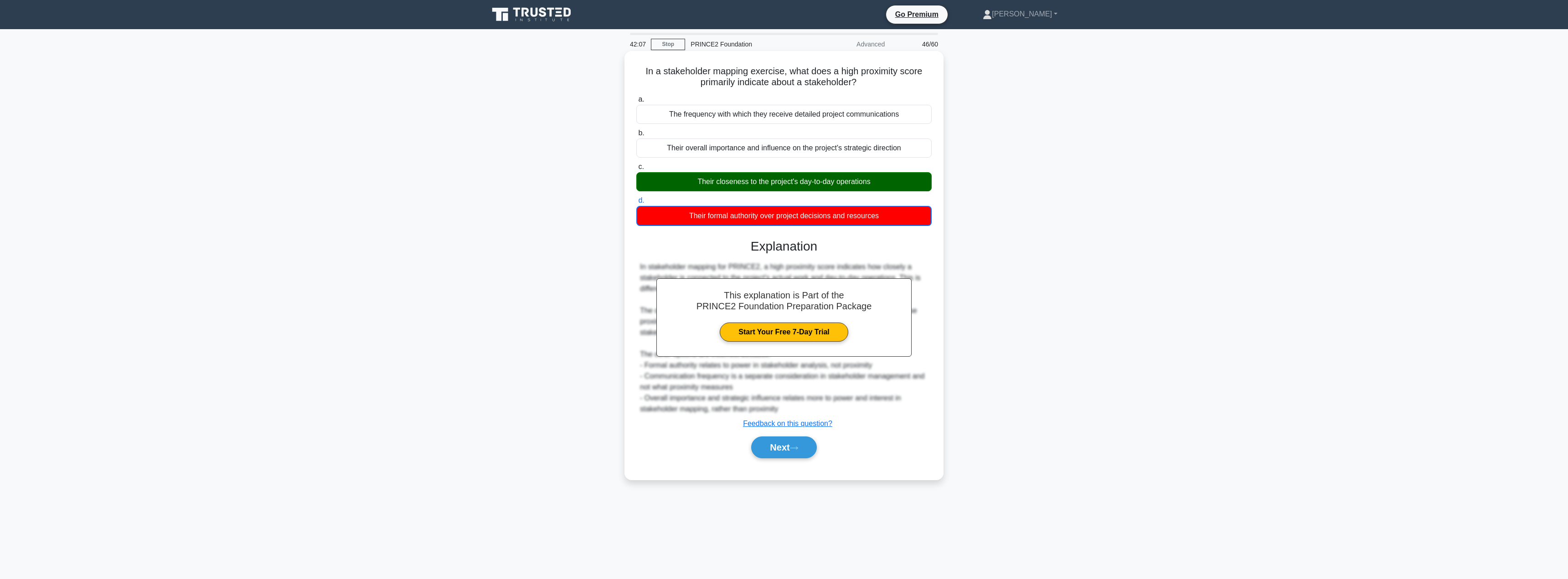
click at [762, 434] on div "Next" at bounding box center [784, 447] width 295 height 29
click at [772, 448] on button "Next" at bounding box center [784, 447] width 66 height 22
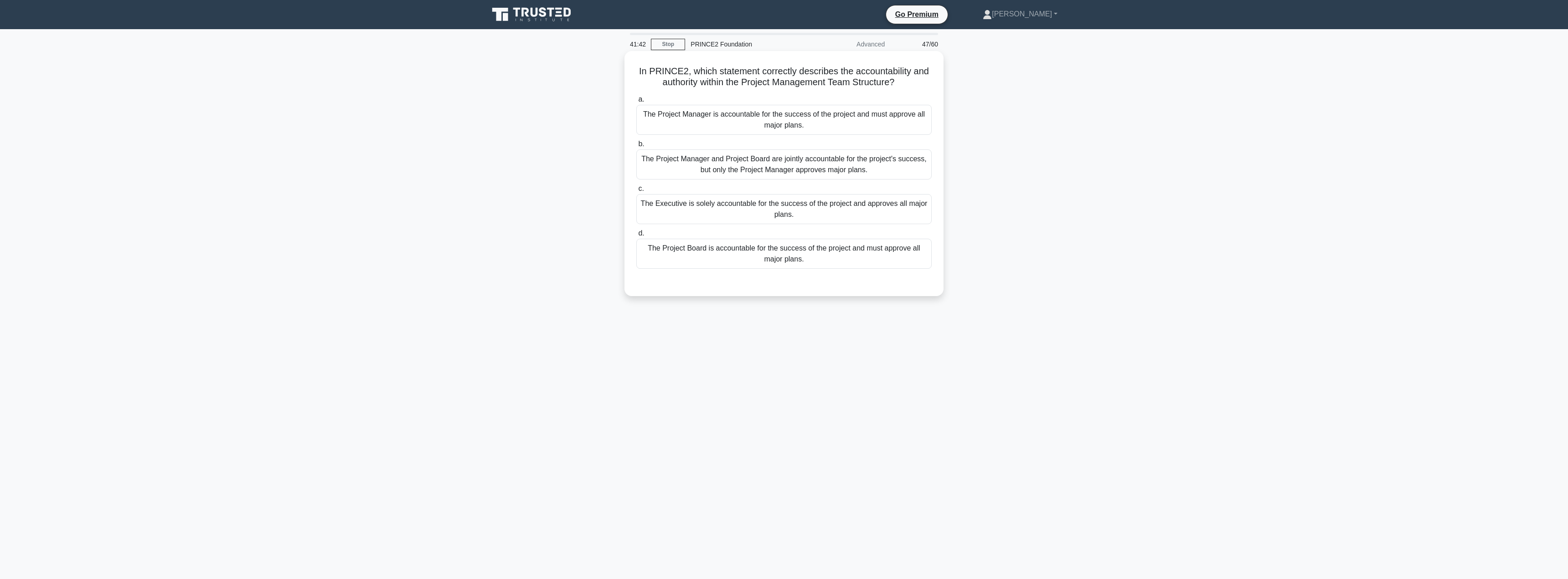
click at [757, 213] on div "The Executive is solely accountable for the success of the project and approves…" at bounding box center [784, 208] width 295 height 30
click at [636, 192] on input "c. The Executive is solely accountable for the success of the project and appro…" at bounding box center [636, 188] width 0 height 6
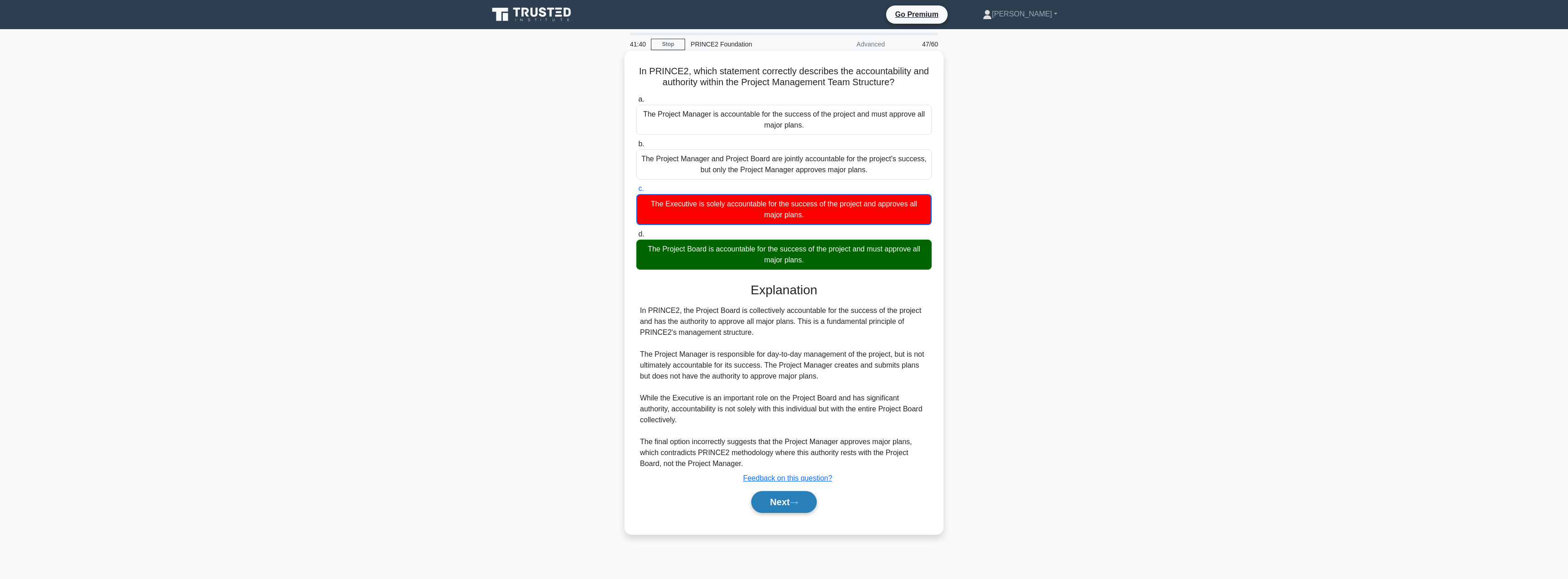
click at [782, 503] on button "Next" at bounding box center [784, 502] width 66 height 22
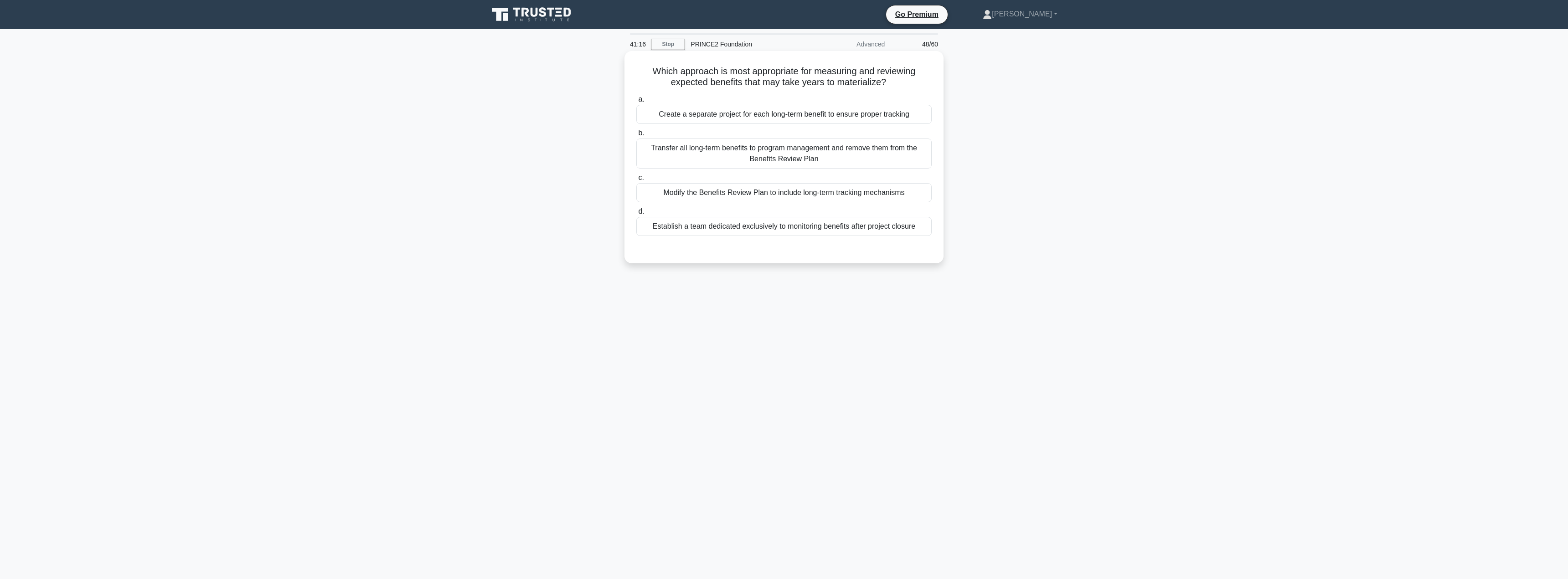
click at [711, 191] on div "Modify the Benefits Review Plan to include long-term tracking mechanisms" at bounding box center [784, 192] width 295 height 19
click at [636, 181] on input "c. Modify the Benefits Review Plan to include long-term tracking mechanisms" at bounding box center [636, 178] width 0 height 6
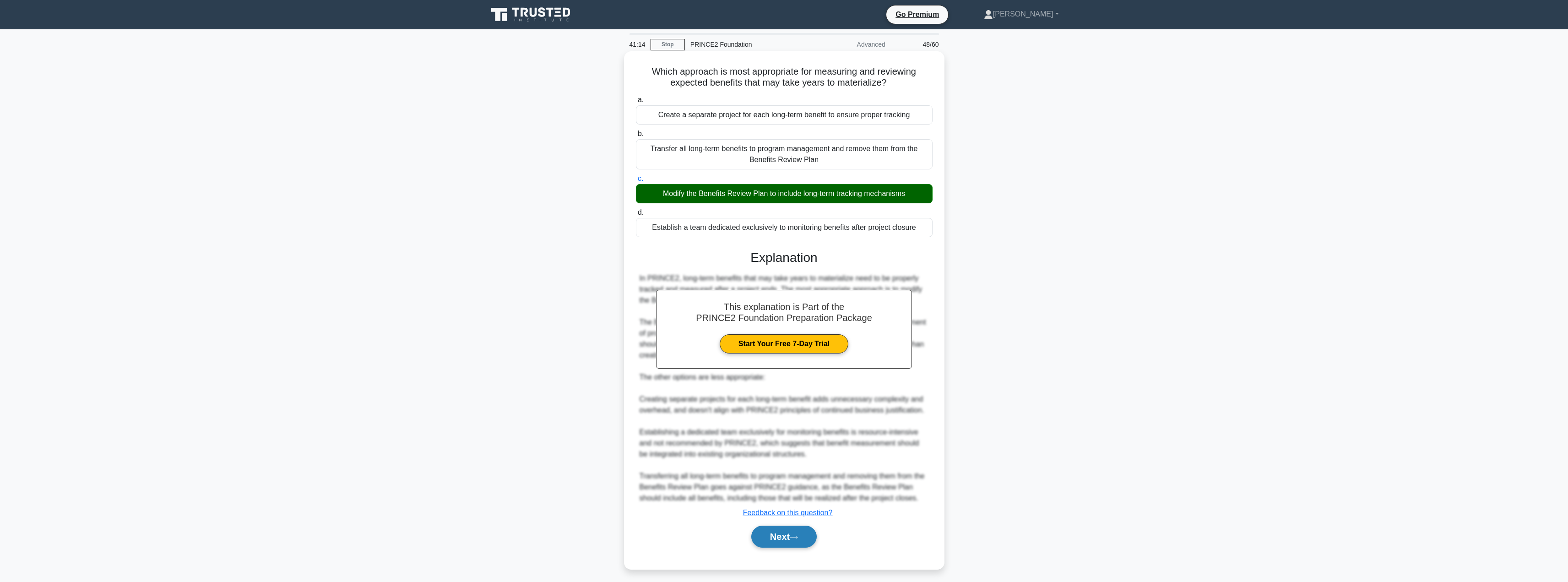
click at [771, 539] on button "Next" at bounding box center [784, 536] width 66 height 22
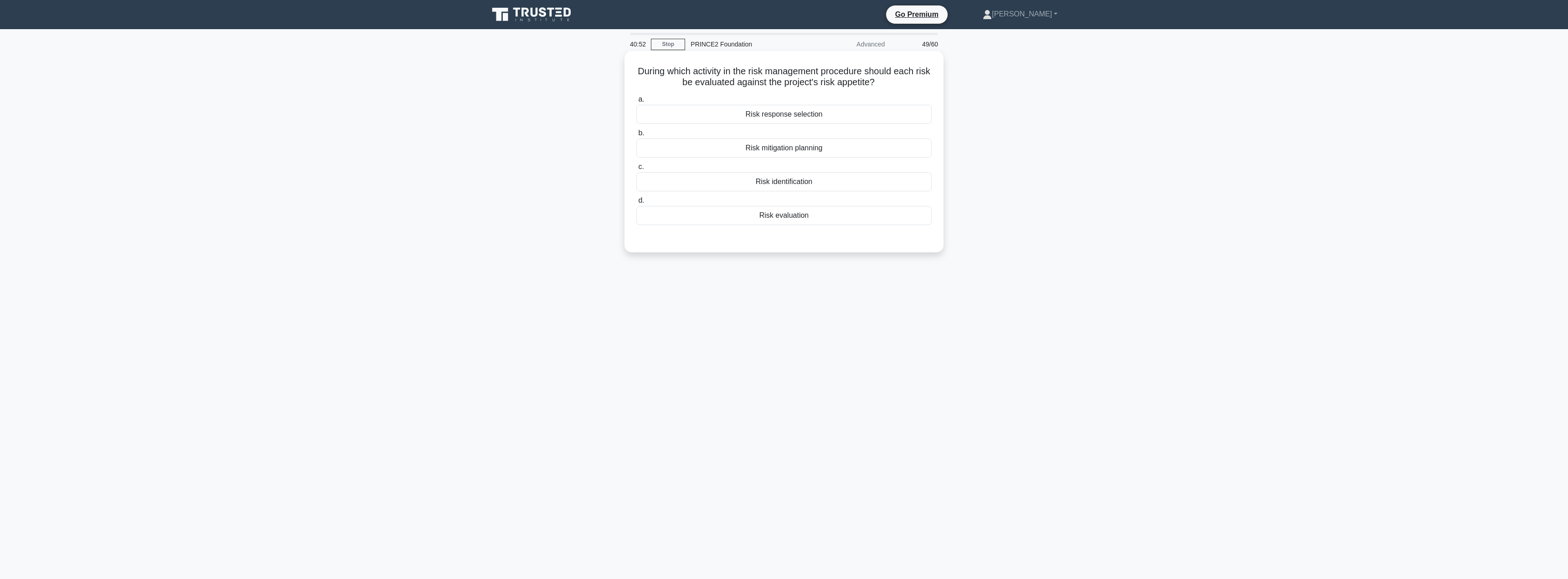
click at [797, 226] on div "a. Risk response selection b. Risk mitigation planning c. d." at bounding box center [784, 159] width 306 height 135
click at [796, 216] on div "Risk evaluation" at bounding box center [784, 215] width 295 height 19
click at [636, 204] on input "d. Risk evaluation" at bounding box center [636, 200] width 0 height 6
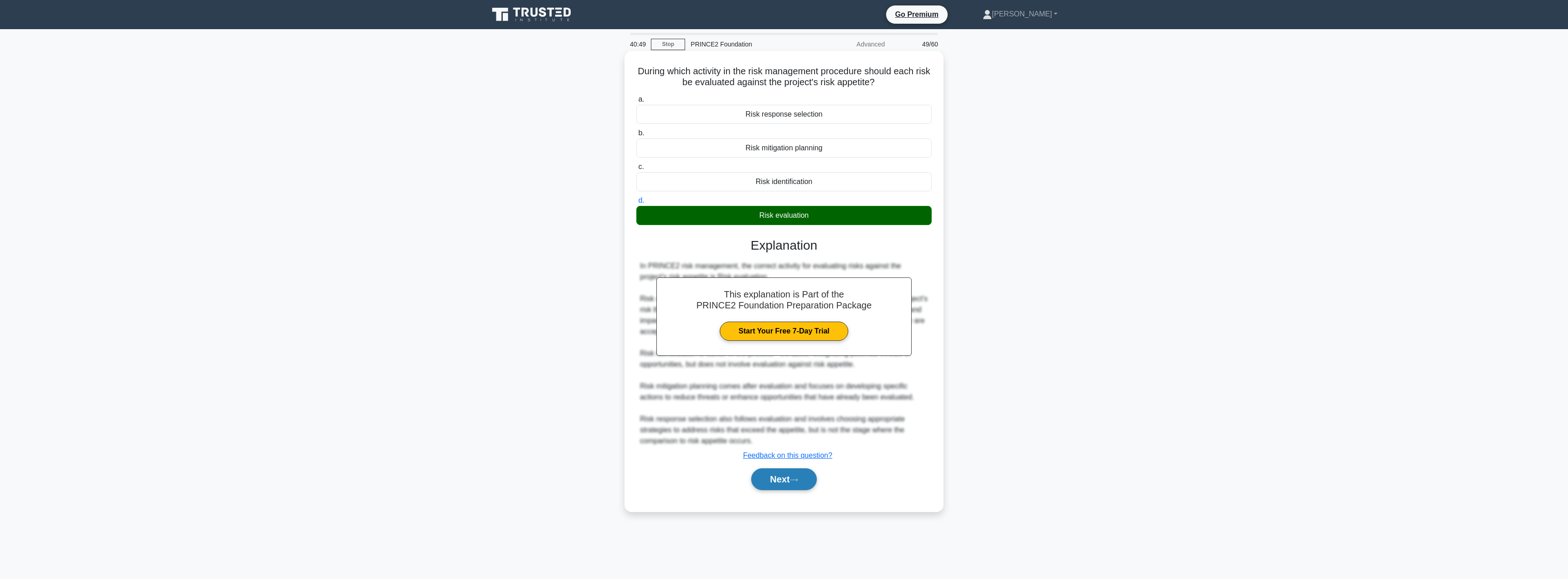
click at [768, 477] on button "Next" at bounding box center [784, 479] width 66 height 22
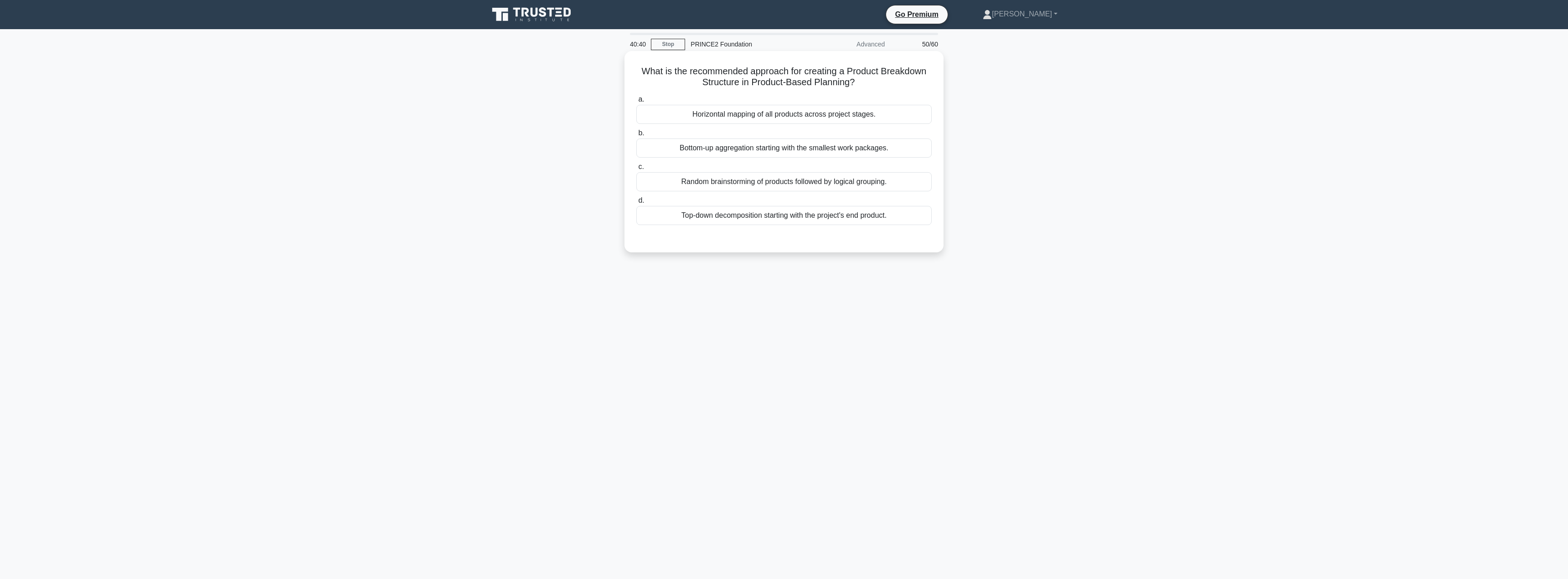
click at [772, 218] on div "Top-down decomposition starting with the project's end product." at bounding box center [784, 215] width 295 height 19
click at [636, 204] on input "d. Top-down decomposition starting with the project's end product." at bounding box center [636, 200] width 0 height 6
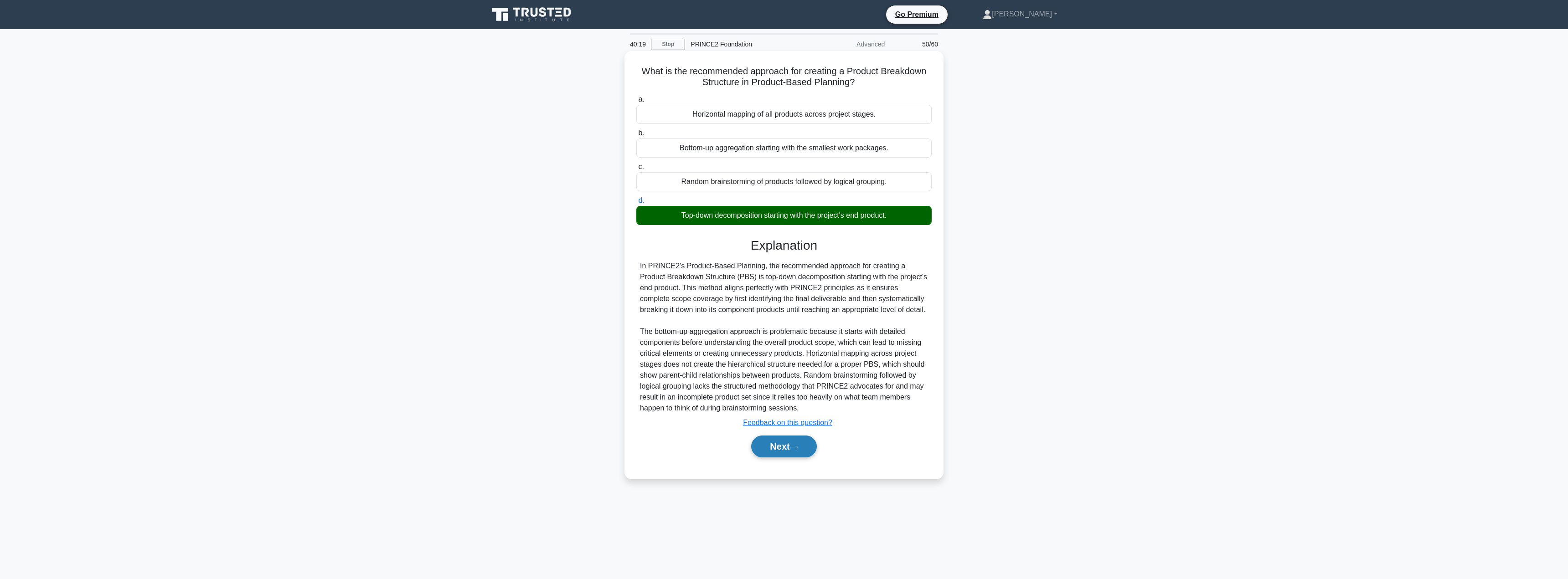
click at [784, 444] on button "Next" at bounding box center [784, 446] width 66 height 22
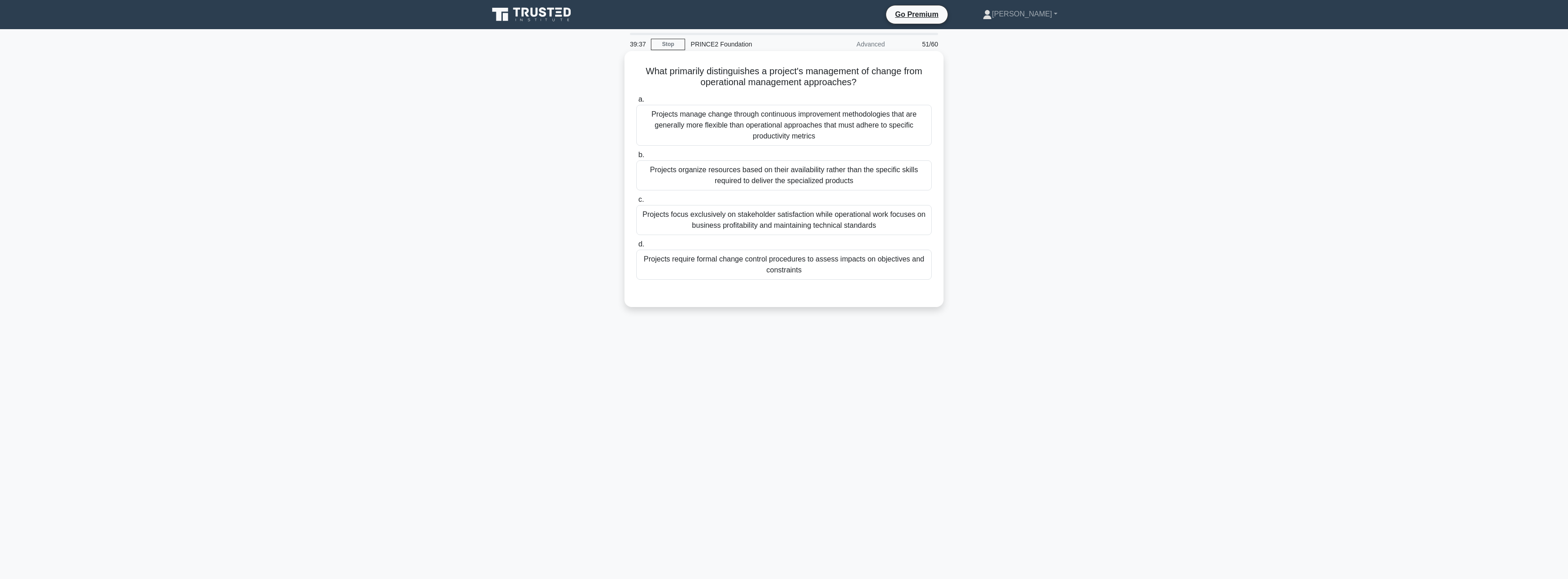
click at [820, 268] on div "Projects require formal change control procedures to assess impacts on objectiv…" at bounding box center [784, 264] width 295 height 30
click at [636, 248] on input "d. Projects require formal change control procedures to assess impacts on objec…" at bounding box center [636, 244] width 0 height 6
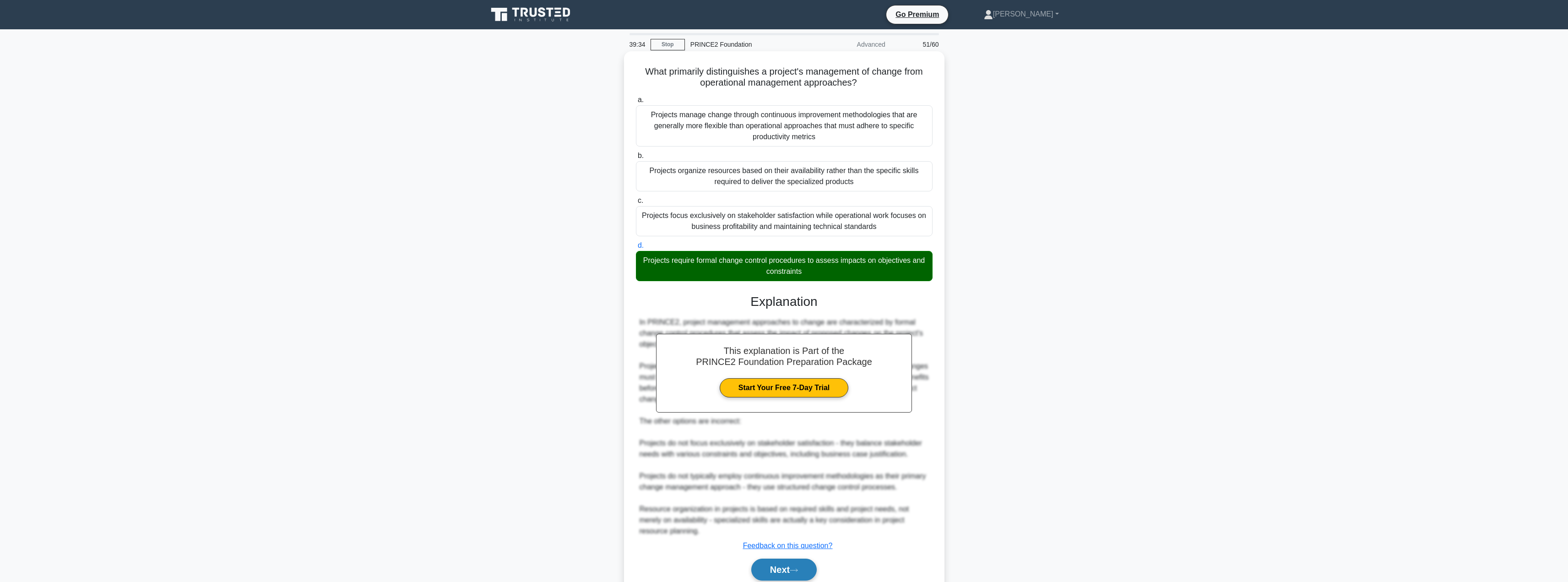
click at [766, 566] on button "Next" at bounding box center [784, 569] width 66 height 22
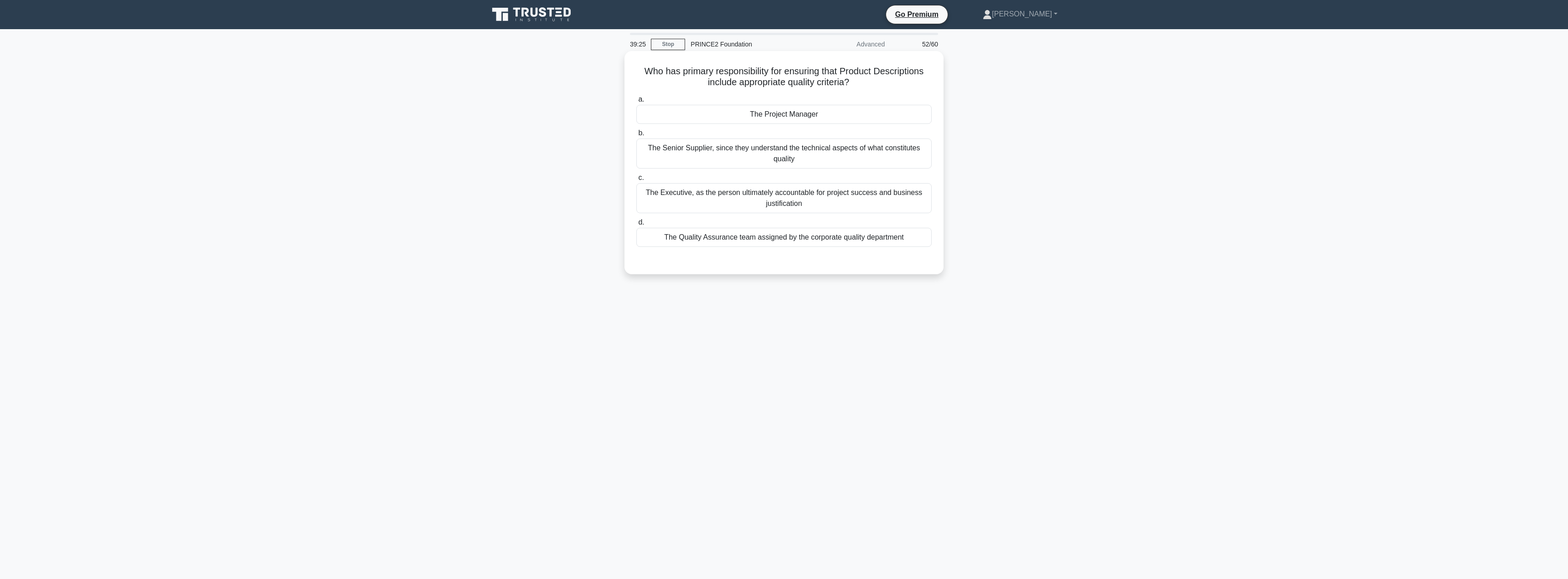
click at [815, 121] on div "The Project Manager" at bounding box center [784, 114] width 295 height 19
click at [636, 103] on input "a. The Project Manager" at bounding box center [636, 99] width 0 height 6
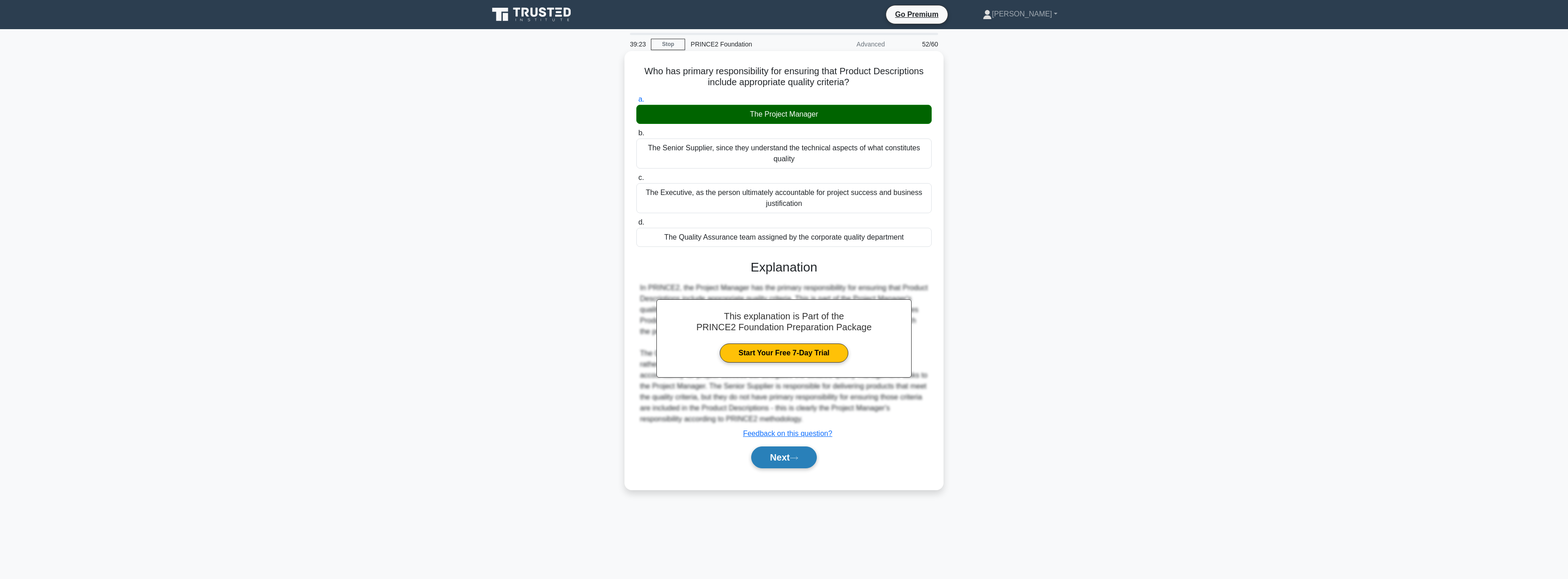
click at [770, 462] on button "Next" at bounding box center [784, 457] width 66 height 22
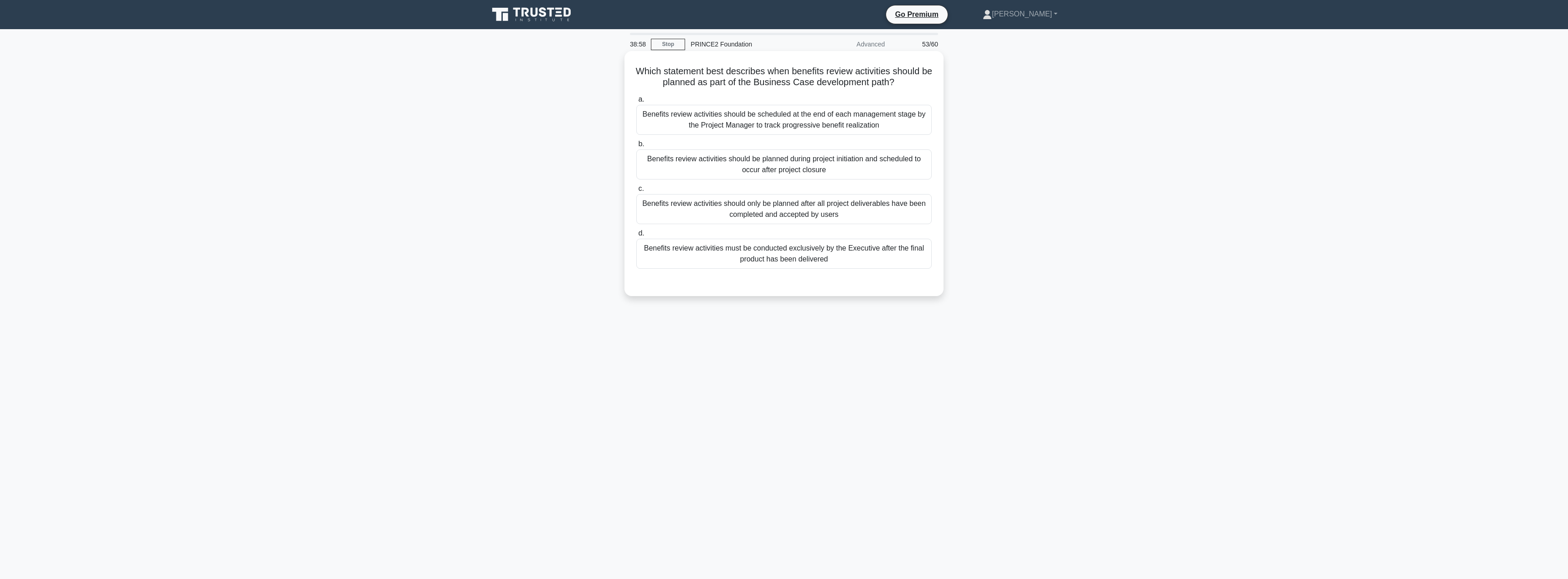
click at [696, 117] on div "Benefits review activities should be scheduled at the end of each management st…" at bounding box center [784, 119] width 295 height 30
click at [636, 103] on input "a. Benefits review activities should be scheduled at the end of each management…" at bounding box center [636, 99] width 0 height 6
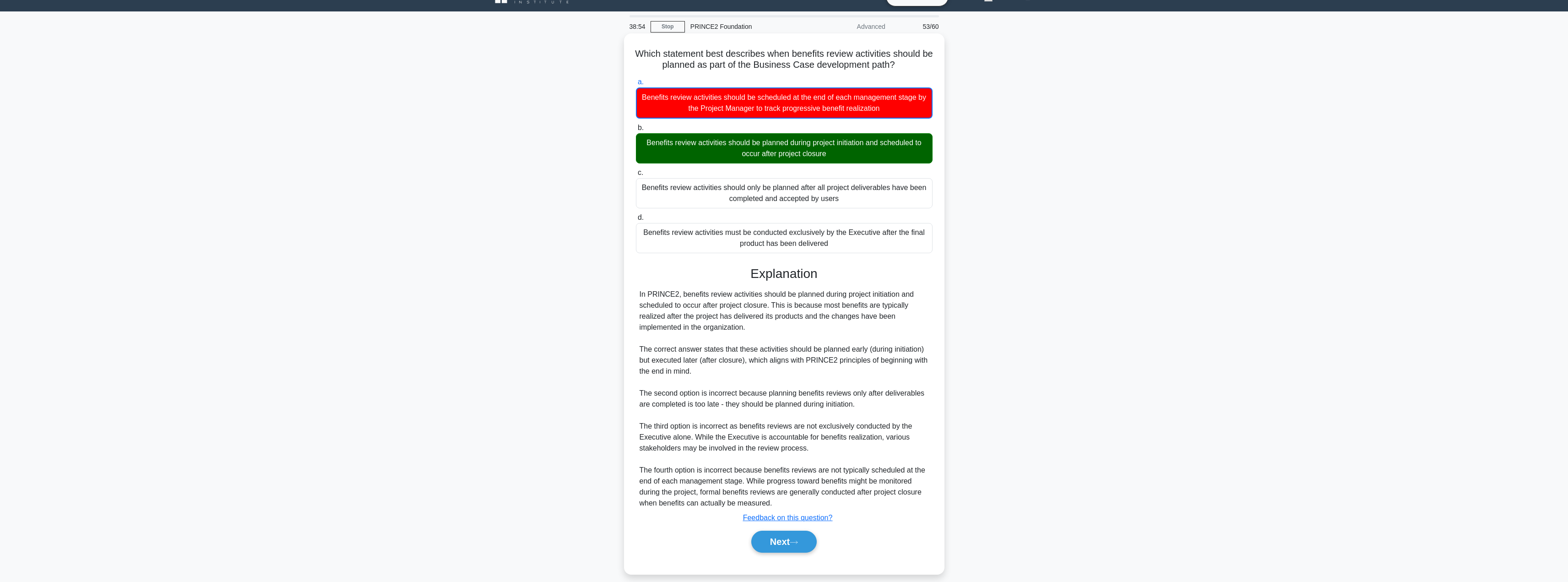
scroll to position [28, 0]
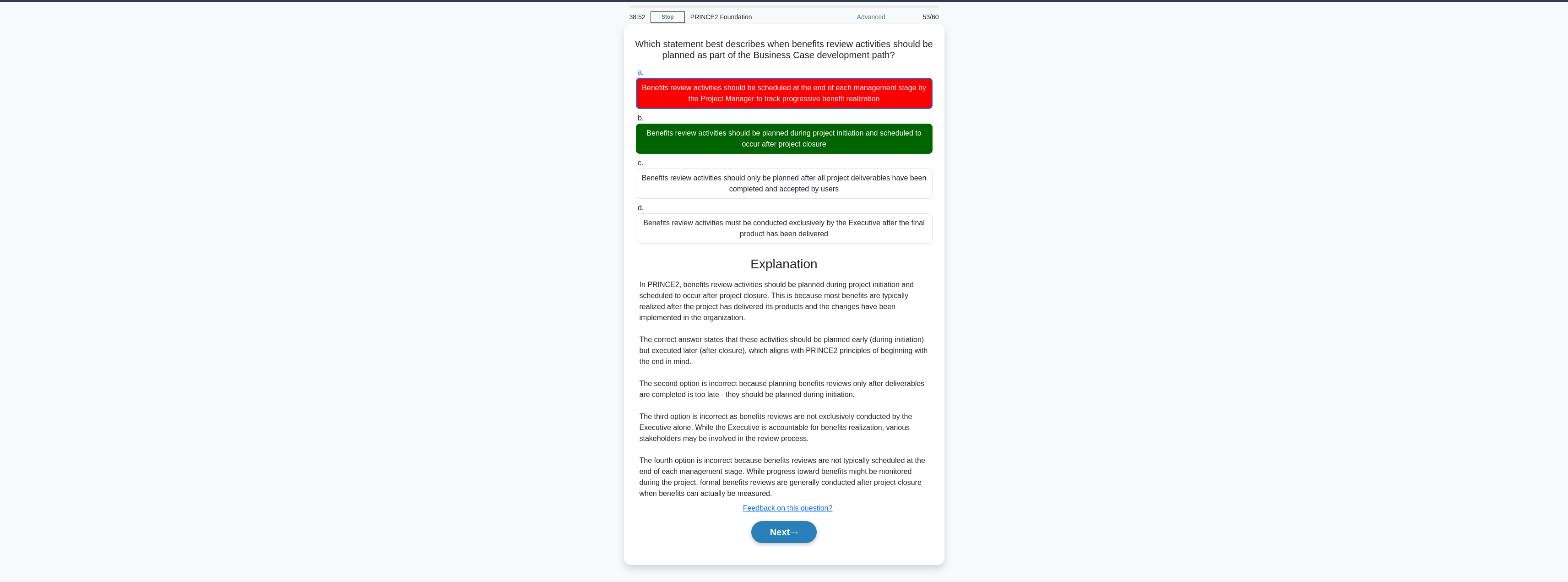
click at [778, 533] on button "Next" at bounding box center [784, 532] width 66 height 22
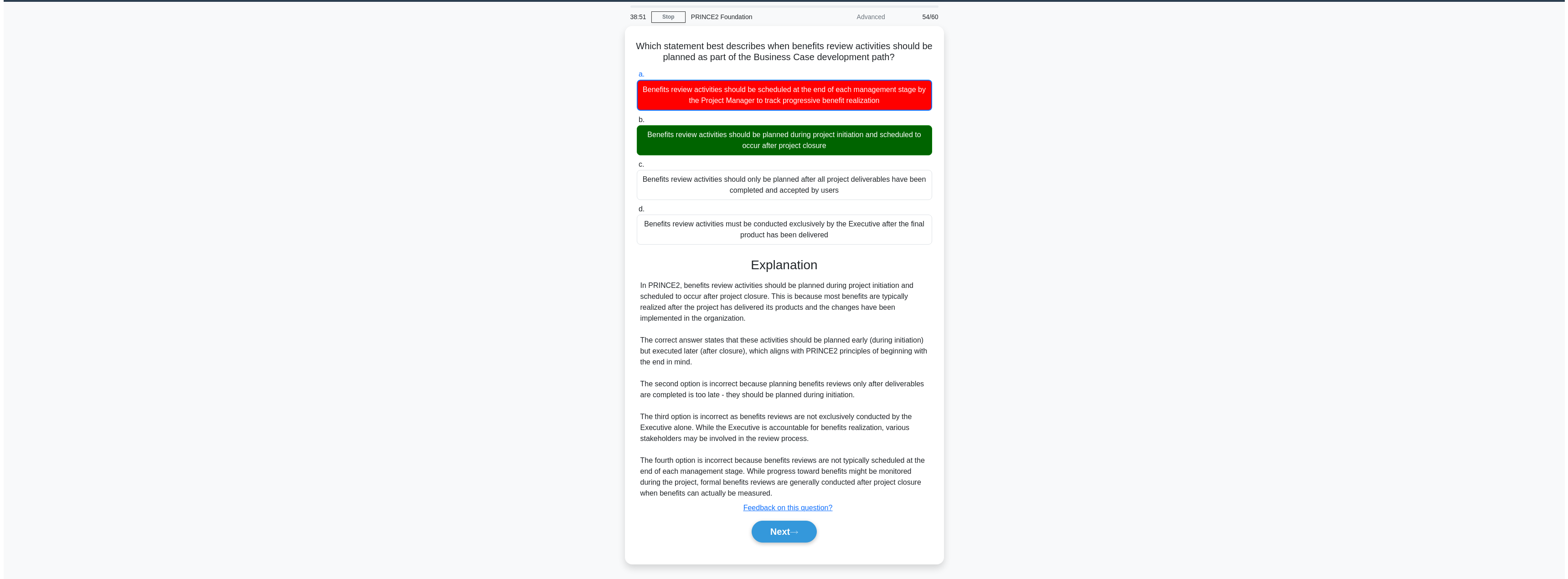
scroll to position [0, 0]
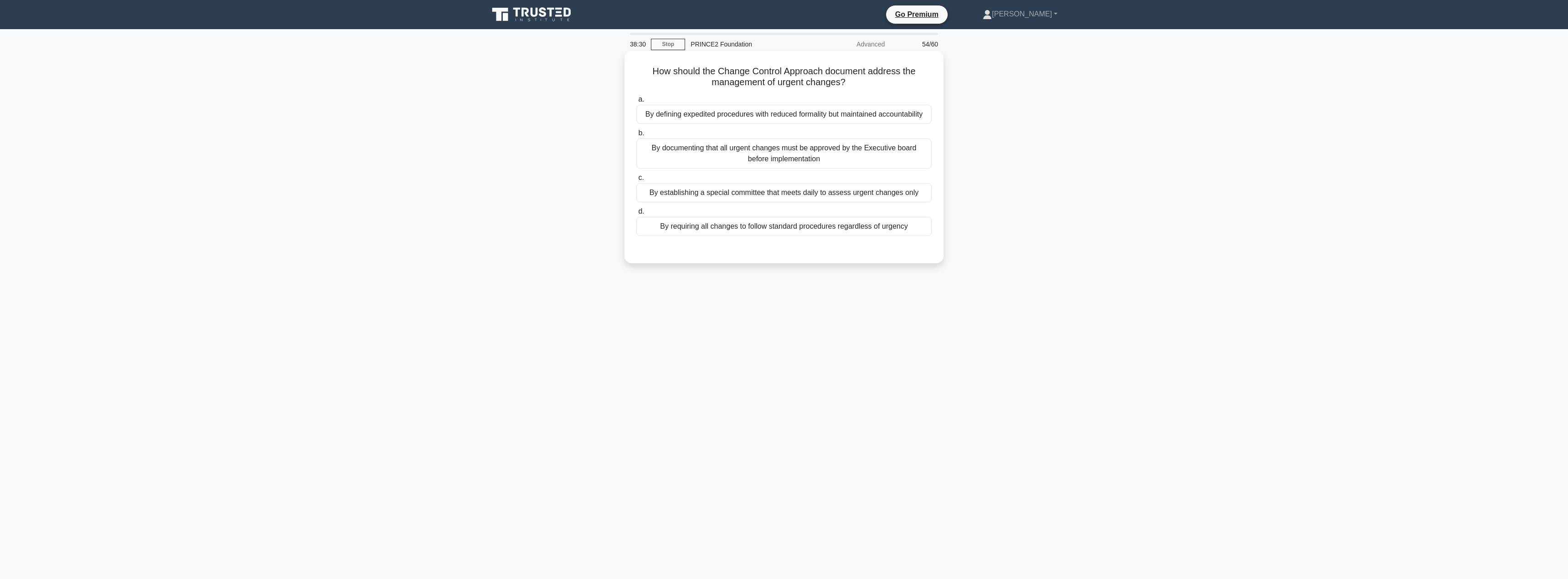
click at [779, 122] on div "By defining expedited procedures with reduced formality but maintained accounta…" at bounding box center [784, 114] width 295 height 19
click at [636, 103] on input "a. By defining expedited procedures with reduced formality but maintained accou…" at bounding box center [636, 99] width 0 height 6
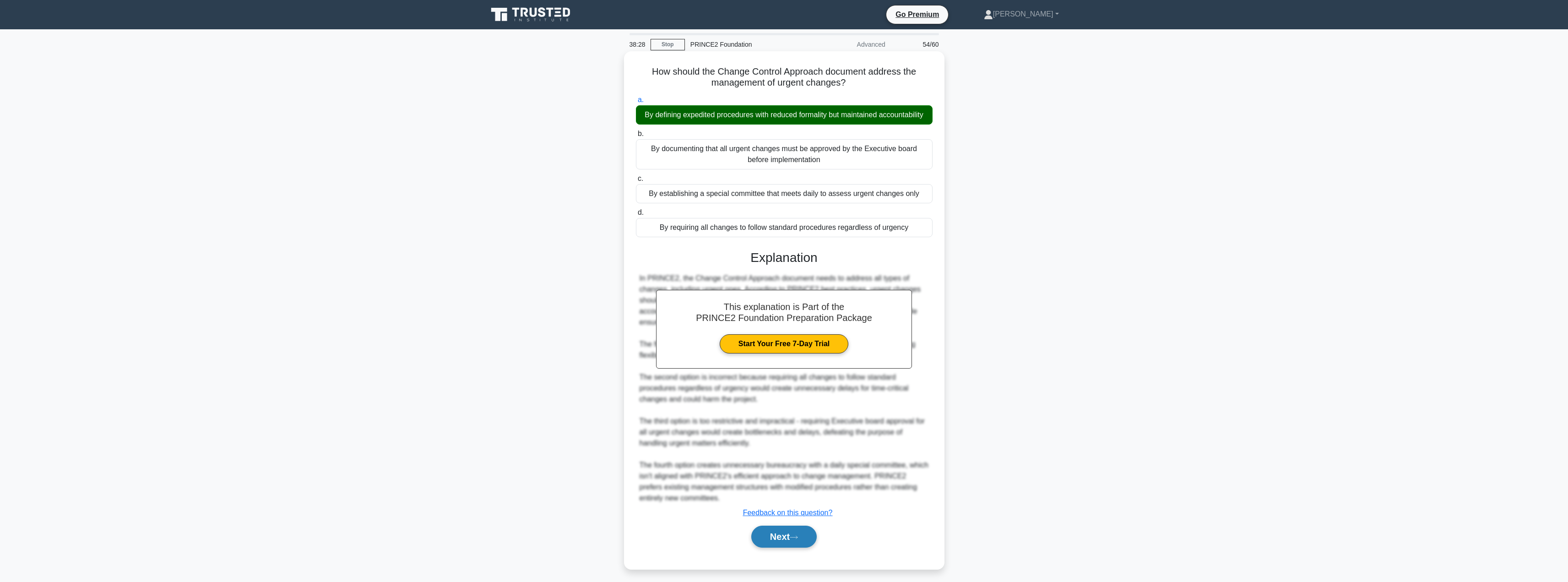
click at [785, 541] on button "Next" at bounding box center [784, 536] width 66 height 22
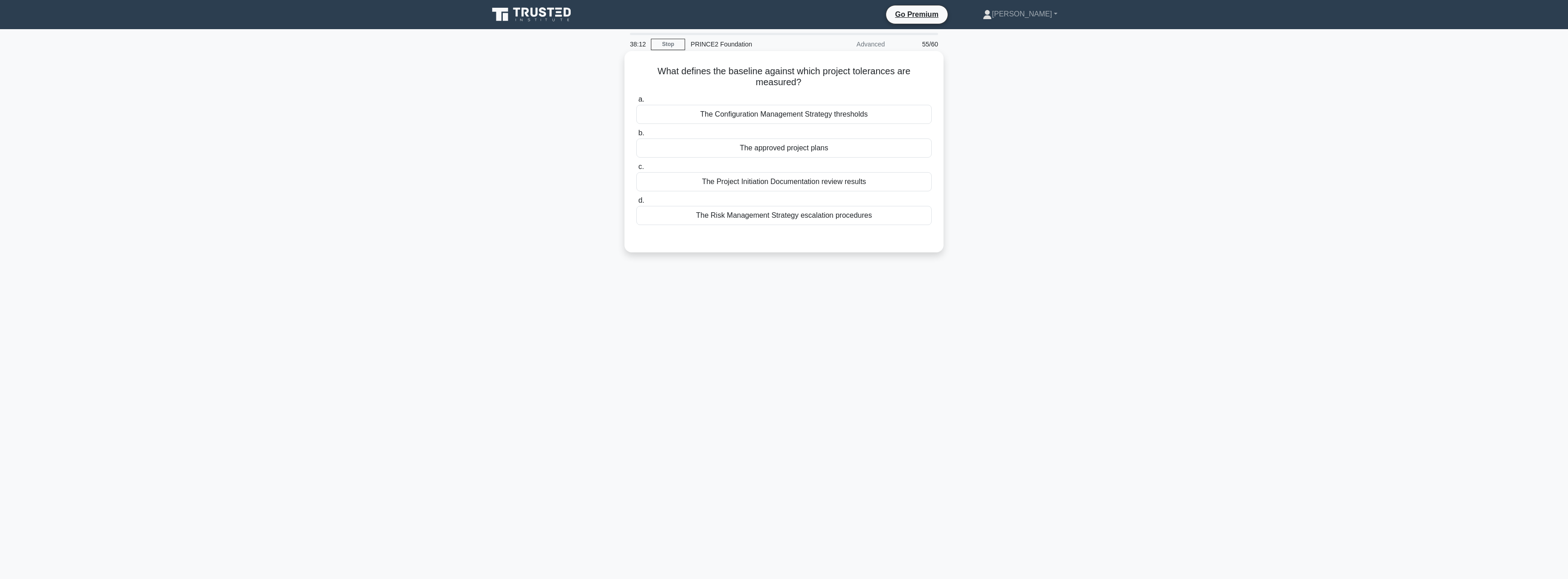
click at [809, 156] on div "The approved project plans" at bounding box center [784, 147] width 295 height 19
click at [636, 137] on input "b. The approved project plans" at bounding box center [636, 133] width 0 height 6
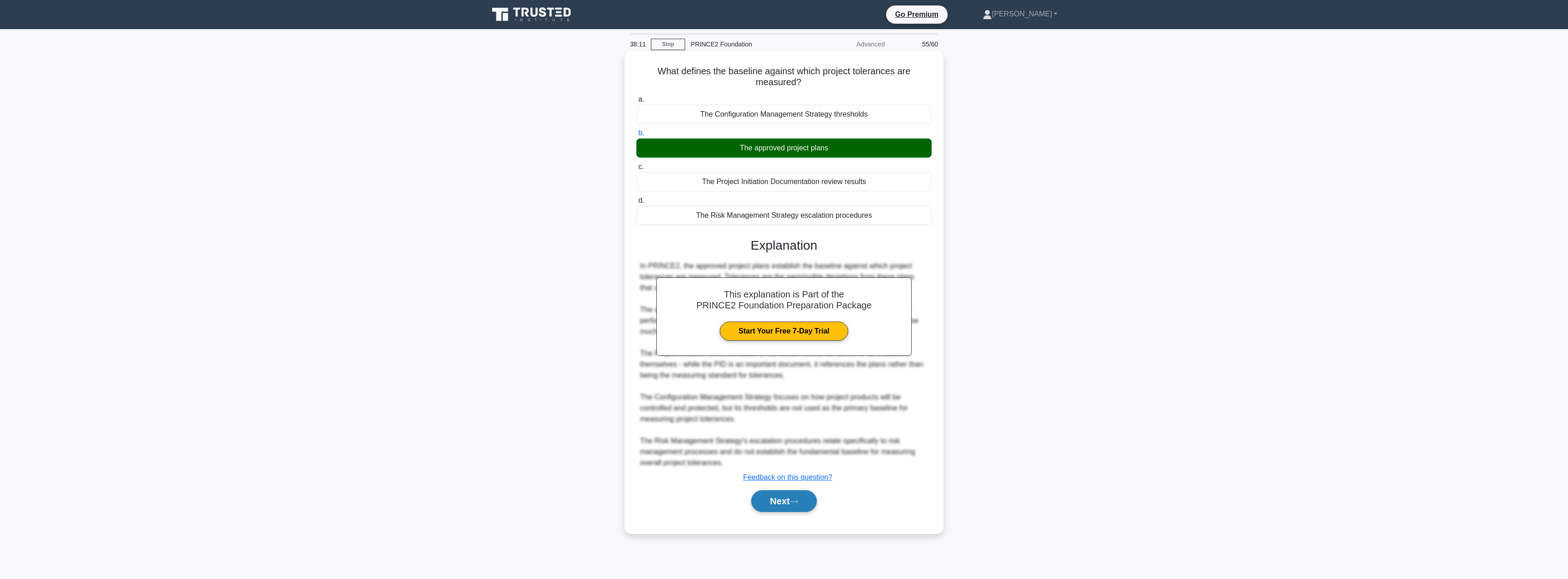
click at [782, 499] on button "Next" at bounding box center [784, 501] width 66 height 22
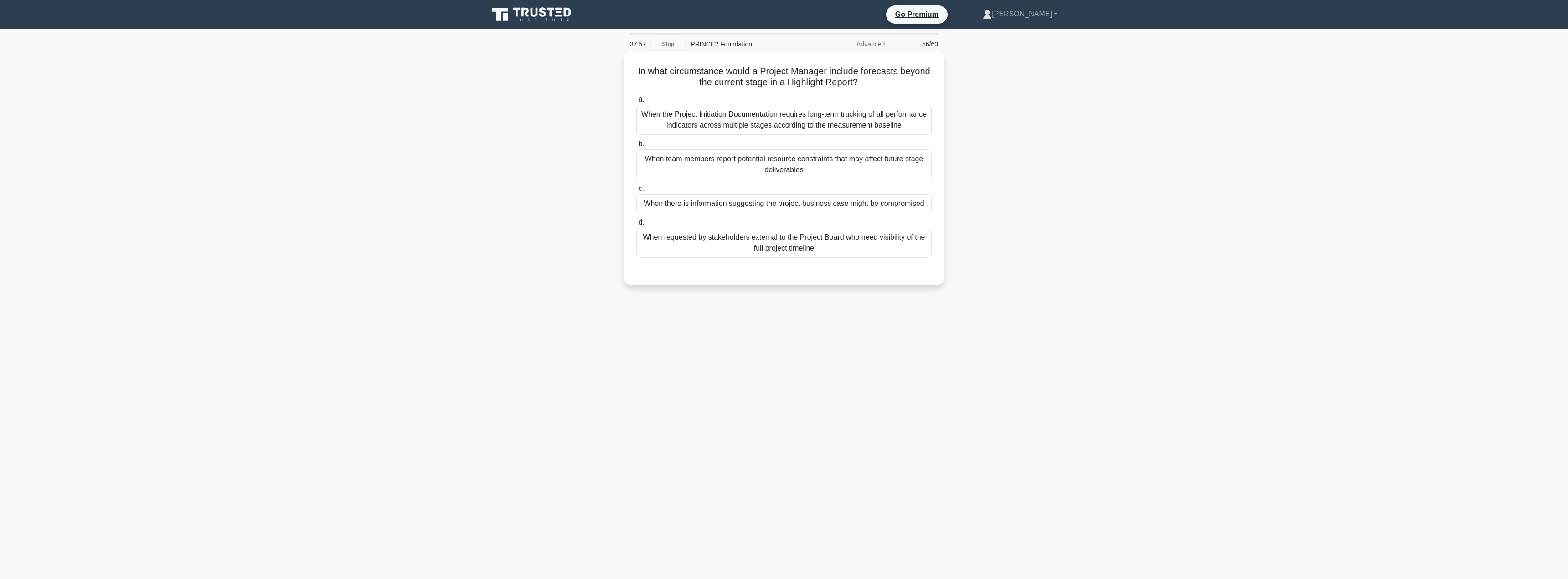
click at [747, 169] on div "When team members report potential resource constraints that may affect future …" at bounding box center [784, 164] width 295 height 30
click at [636, 147] on input "b. When team members report potential resource constraints that may affect futu…" at bounding box center [636, 144] width 0 height 6
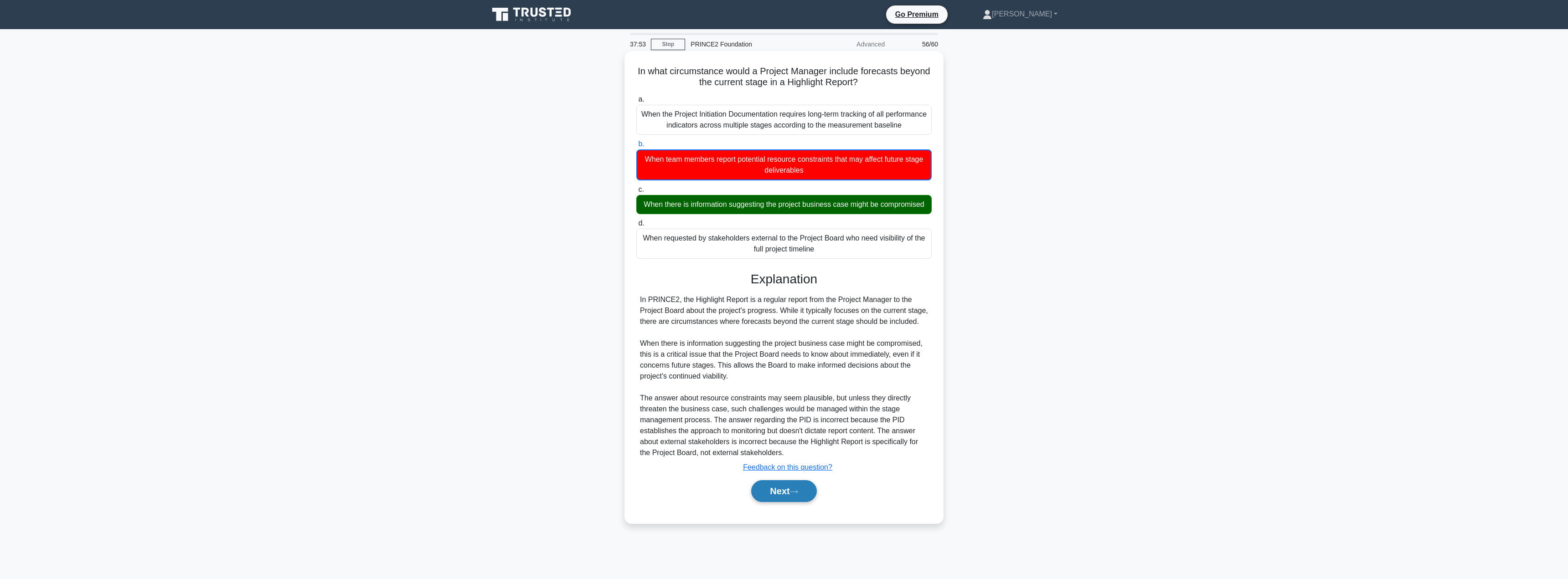
click at [780, 502] on button "Next" at bounding box center [784, 491] width 66 height 22
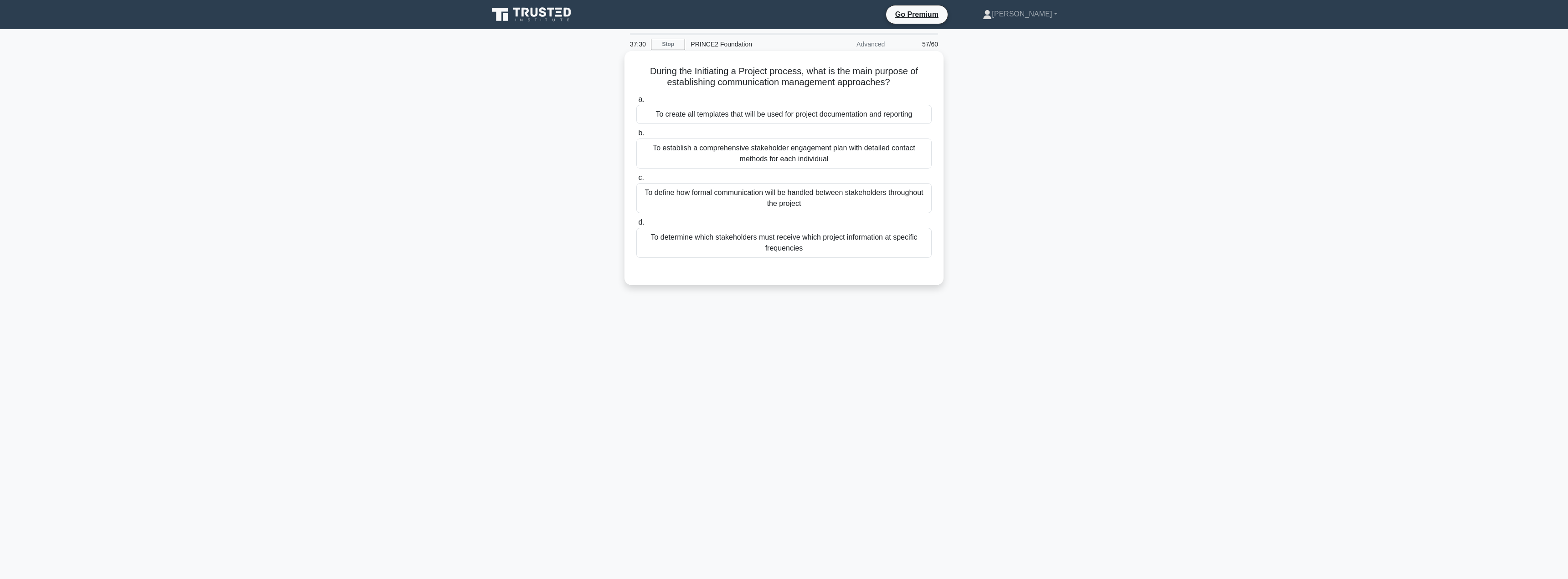
click at [767, 205] on div "To define how formal communication will be handled between stakeholders through…" at bounding box center [784, 198] width 295 height 30
click at [636, 181] on input "c. To define how formal communication will be handled between stakeholders thro…" at bounding box center [636, 178] width 0 height 6
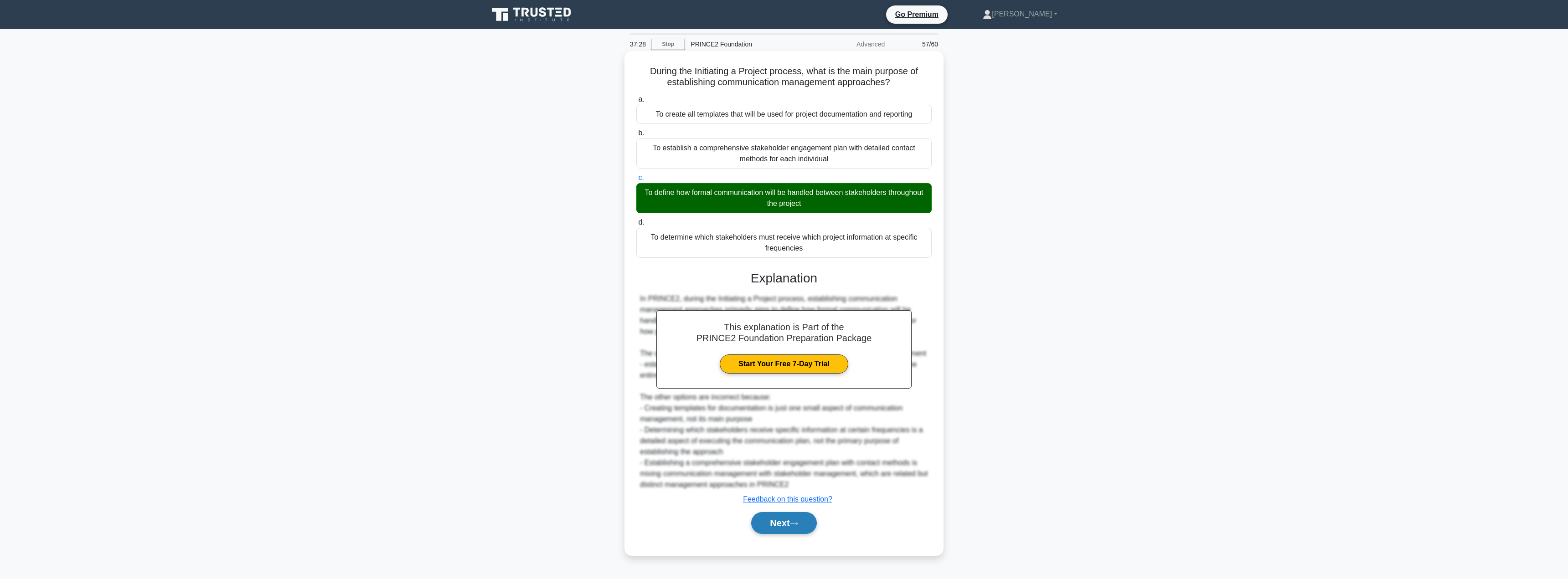
click at [788, 522] on button "Next" at bounding box center [784, 523] width 66 height 22
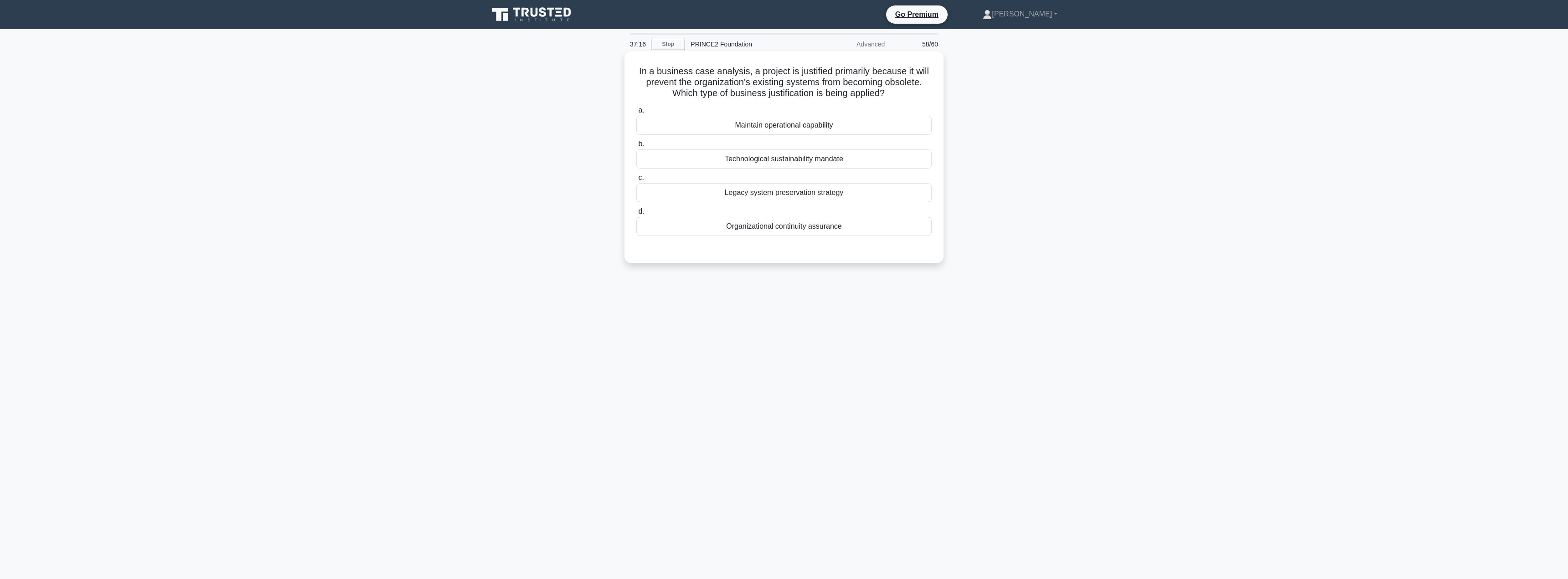
click at [804, 194] on div "Legacy system preservation strategy" at bounding box center [784, 192] width 295 height 19
click at [636, 181] on input "c. Legacy system preservation strategy" at bounding box center [636, 178] width 0 height 6
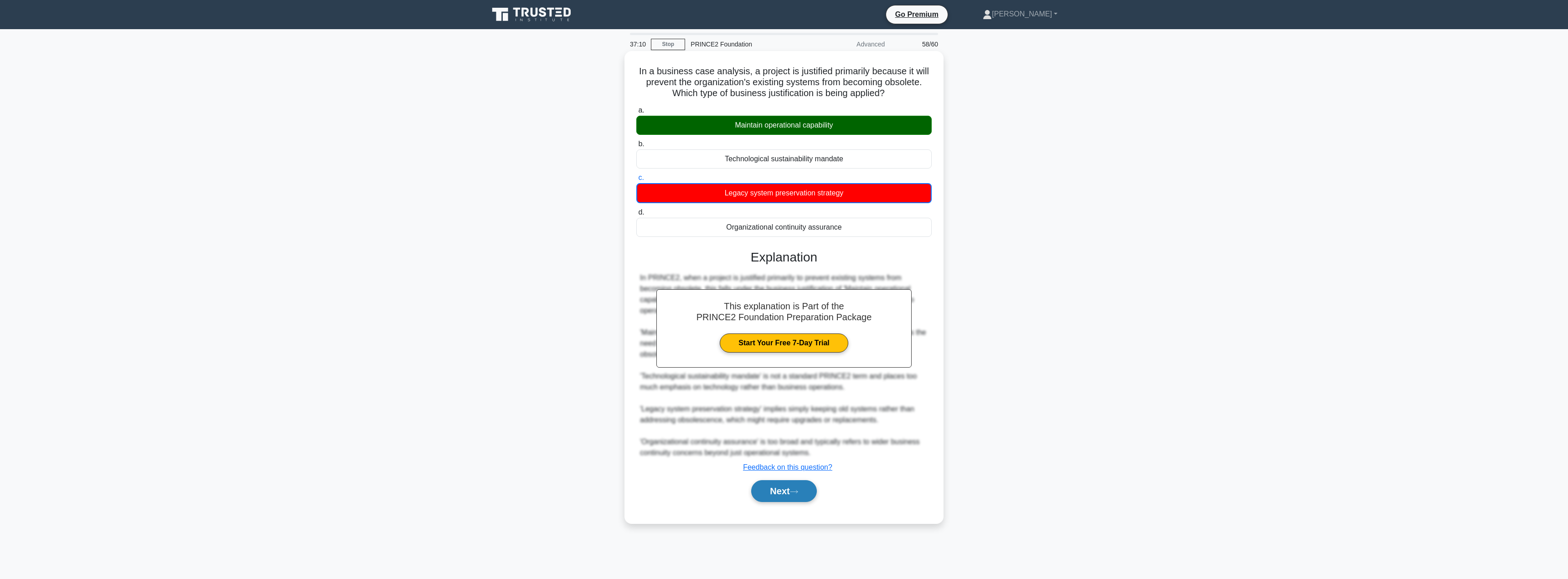
click at [776, 489] on button "Next" at bounding box center [784, 491] width 66 height 22
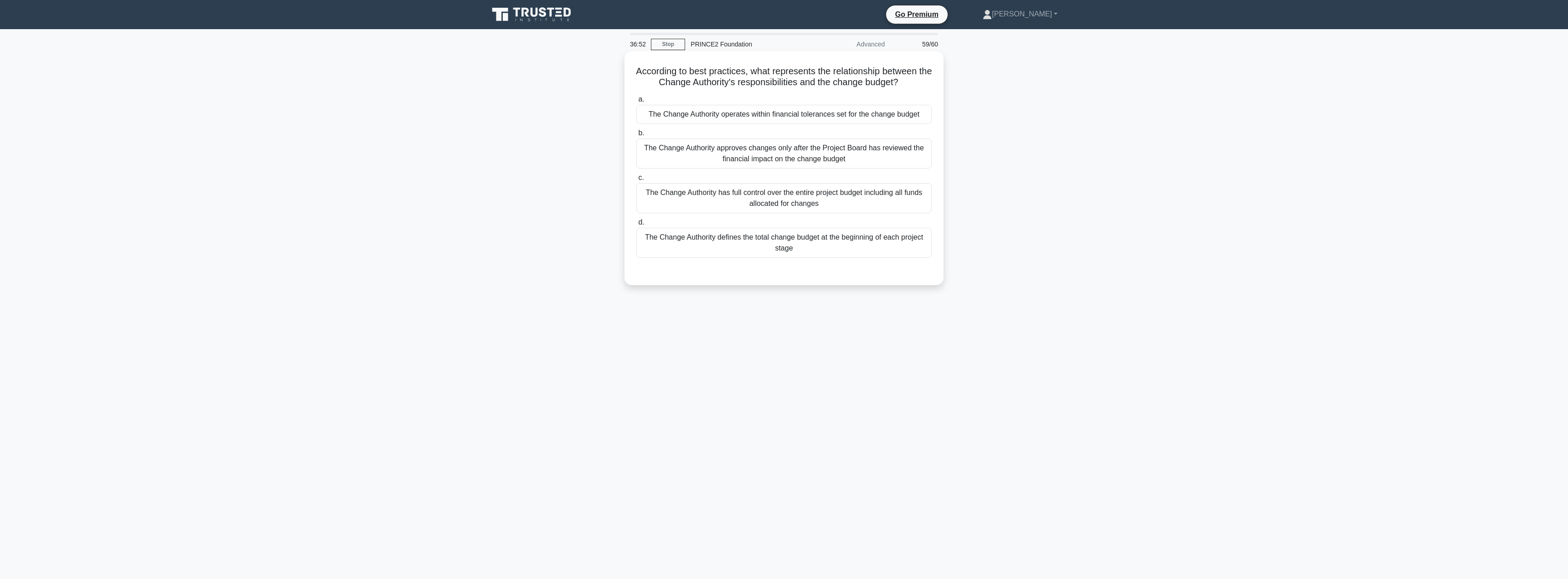
click at [760, 121] on div "The Change Authority operates within financial tolerances set for the change bu…" at bounding box center [784, 114] width 295 height 19
click at [636, 103] on input "a. The Change Authority operates within financial tolerances set for the change…" at bounding box center [636, 99] width 0 height 6
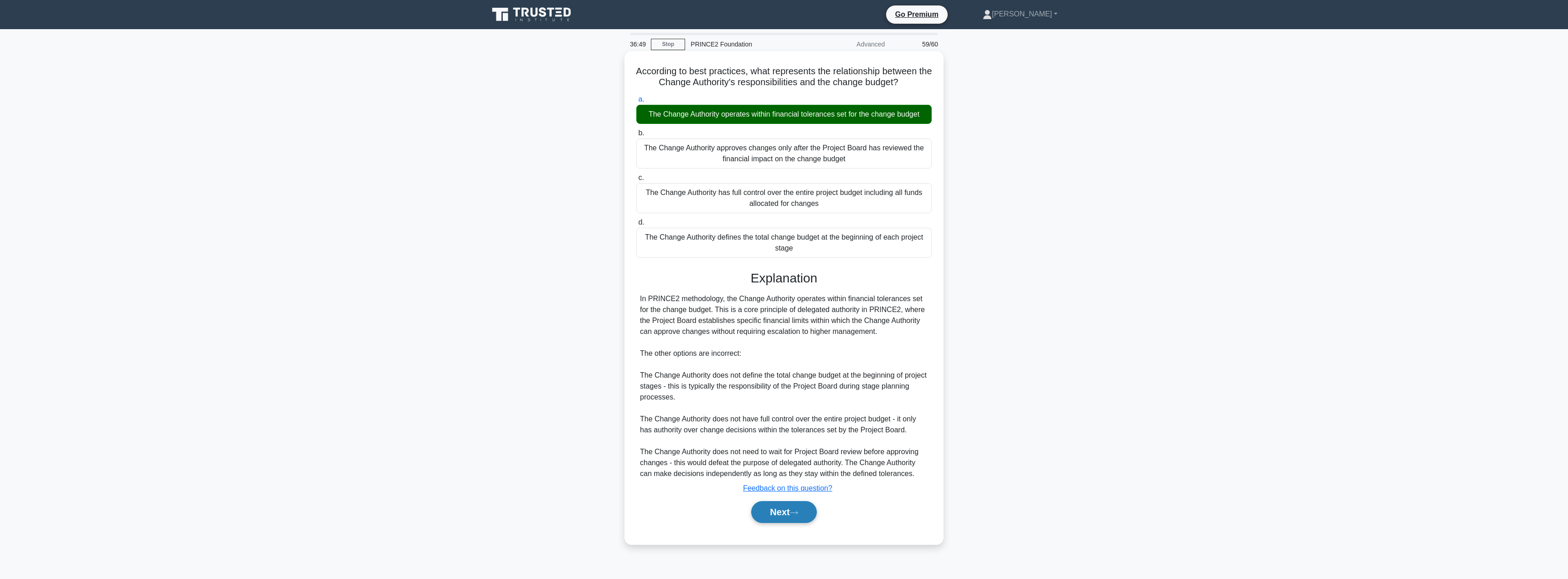
click at [763, 509] on button "Next" at bounding box center [784, 512] width 66 height 22
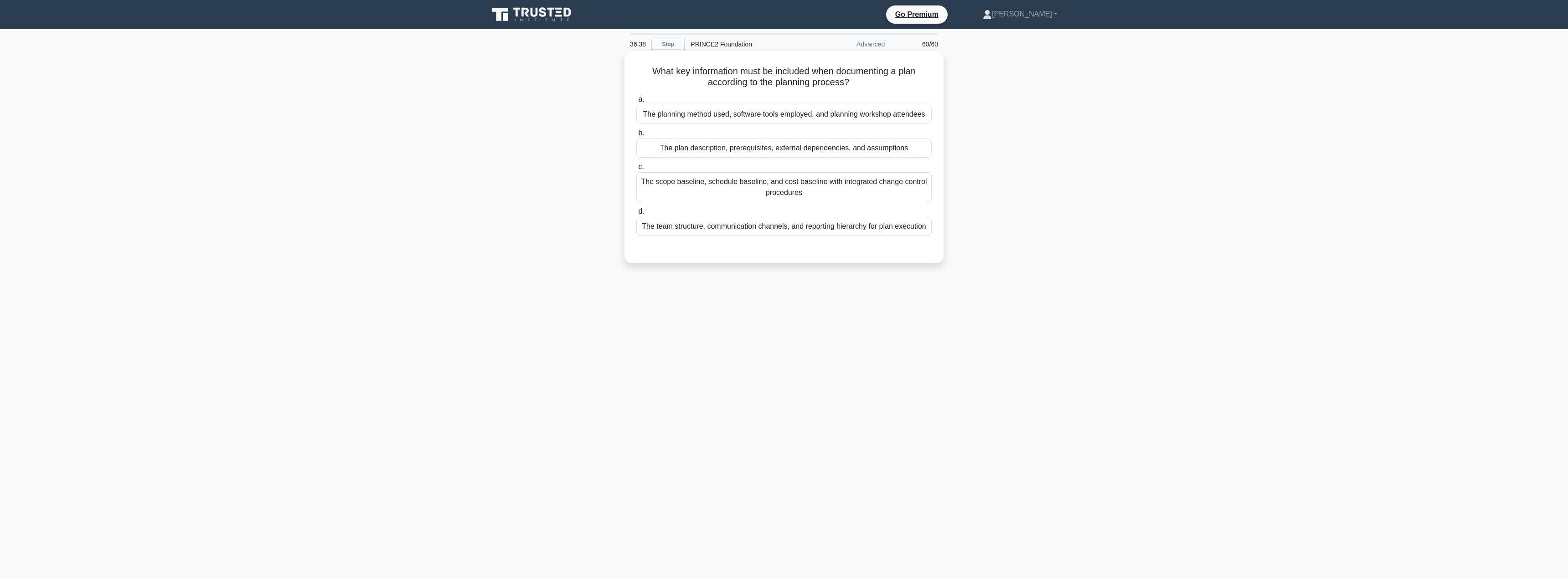
click at [750, 147] on div "The plan description, prerequisites, external dependencies, and assumptions" at bounding box center [784, 147] width 295 height 19
click at [636, 137] on input "b. The plan description, prerequisites, external dependencies, and assumptions" at bounding box center [636, 133] width 0 height 6
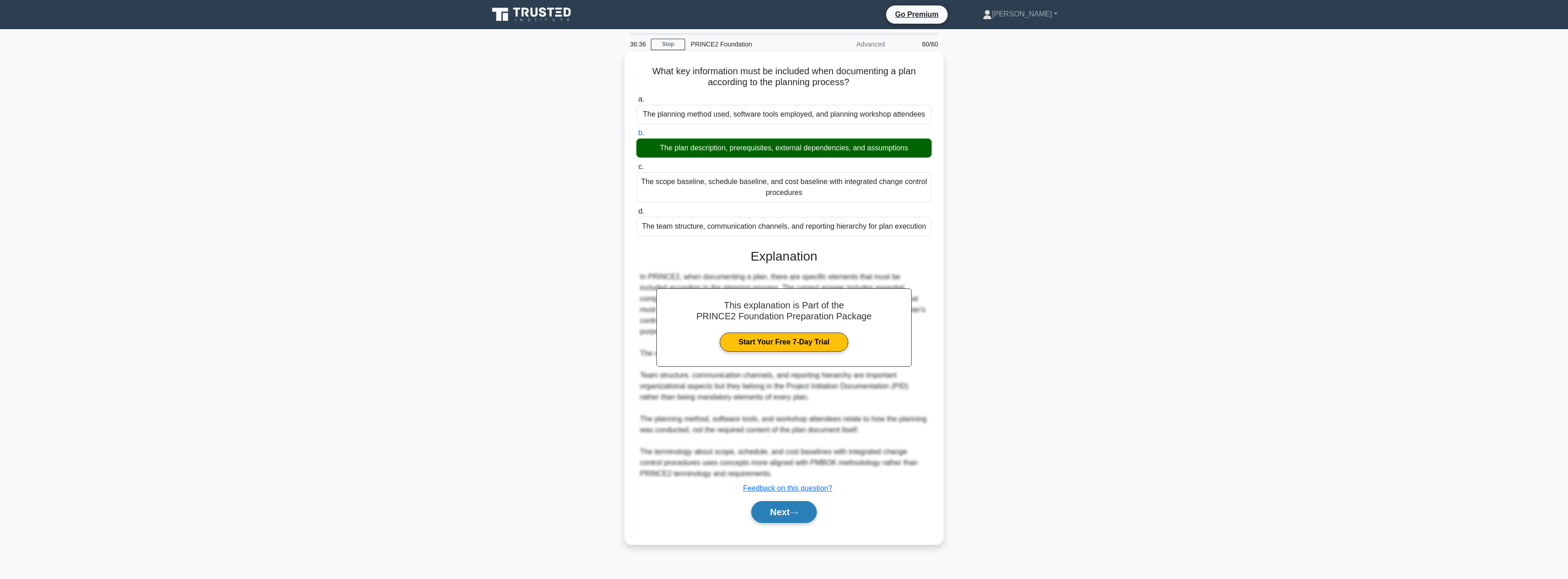
click at [784, 504] on button "Next" at bounding box center [784, 512] width 66 height 22
click at [778, 504] on button "Next" at bounding box center [784, 512] width 66 height 22
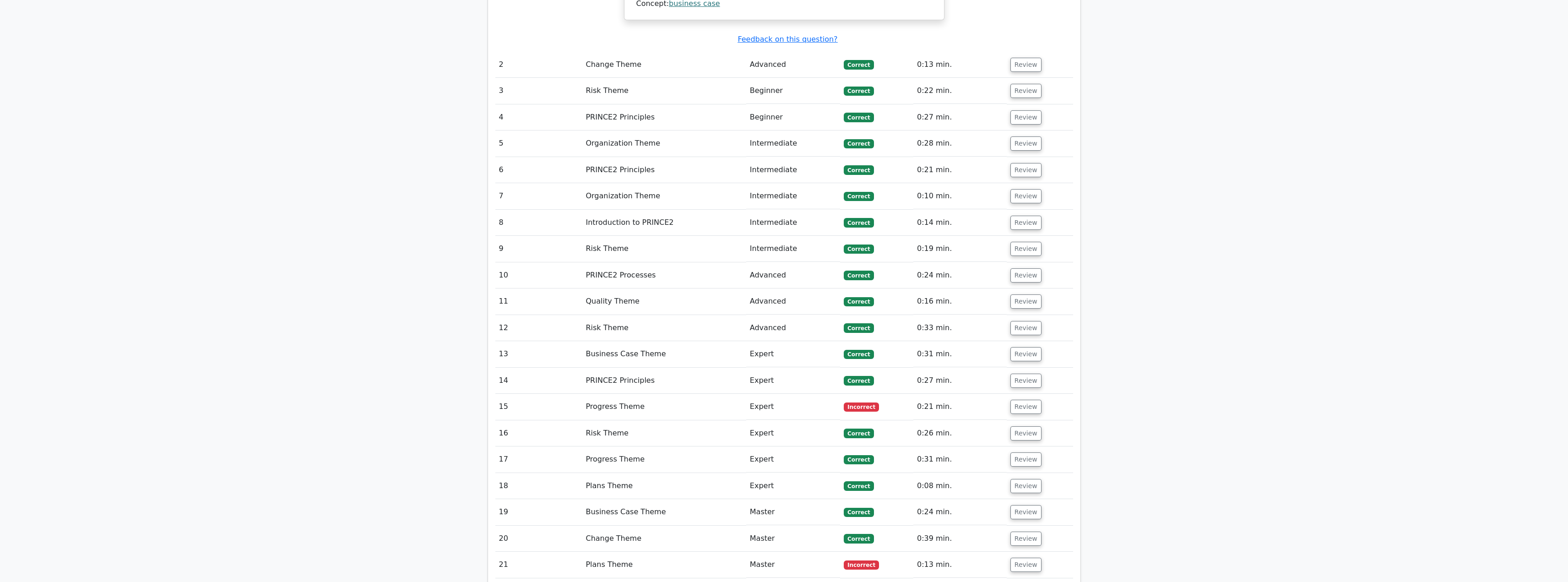
scroll to position [1557, 0]
